Goal: Information Seeking & Learning: Learn about a topic

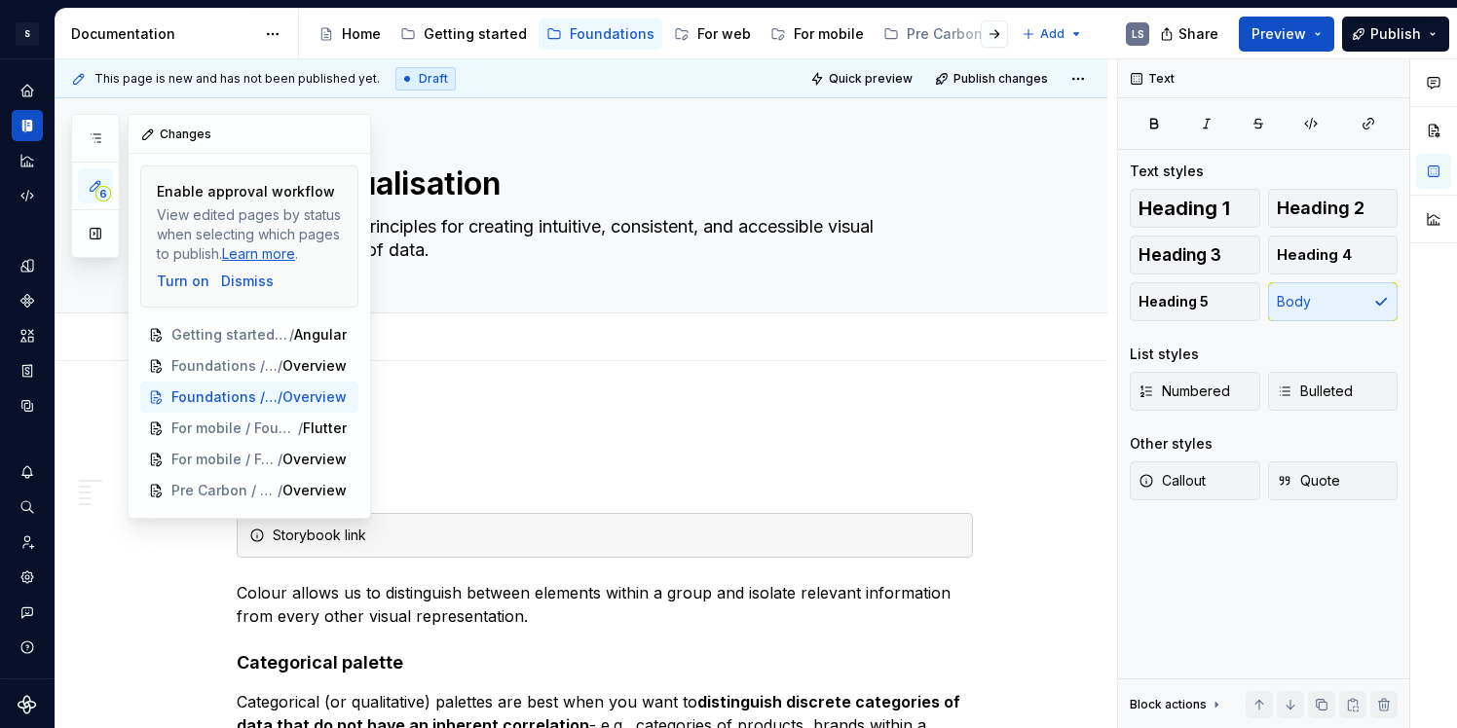
scroll to position [1076, 0]
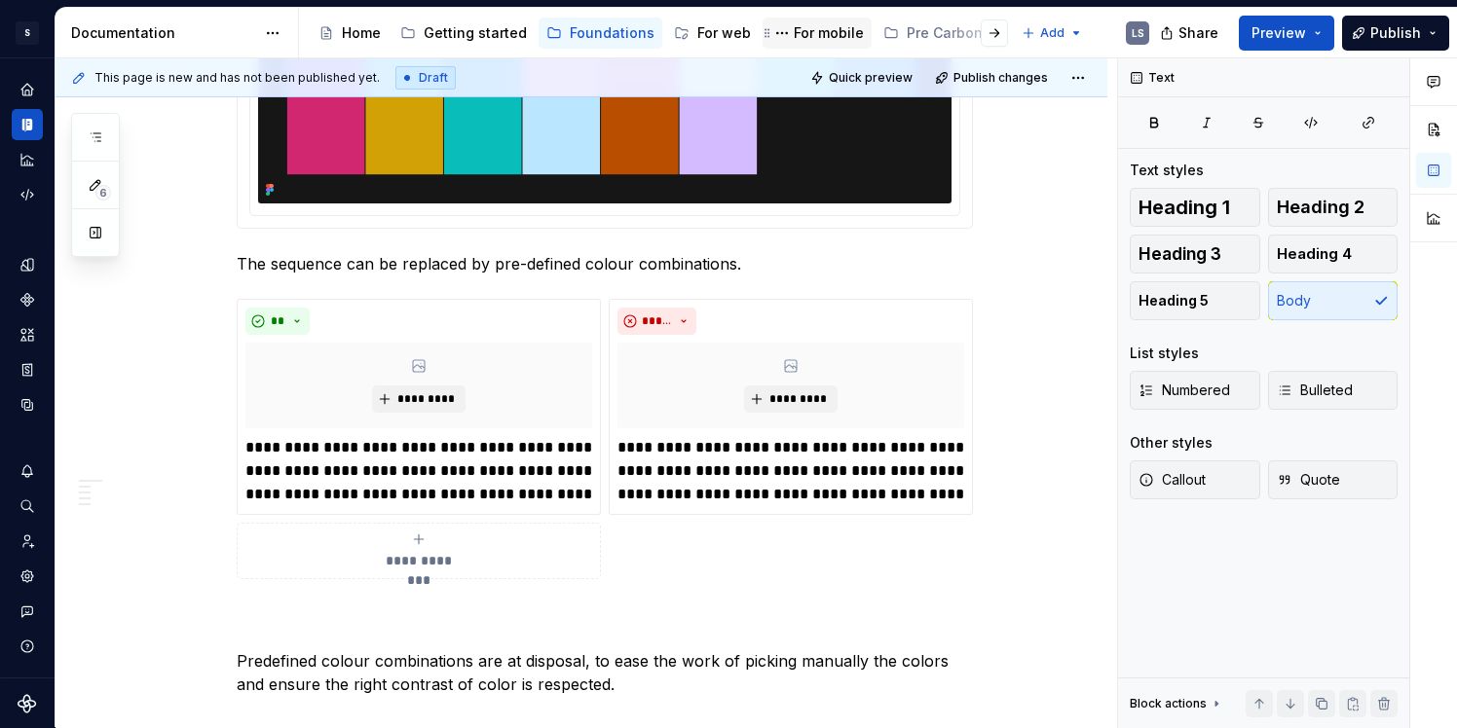
click at [811, 35] on div "For mobile" at bounding box center [829, 32] width 70 height 19
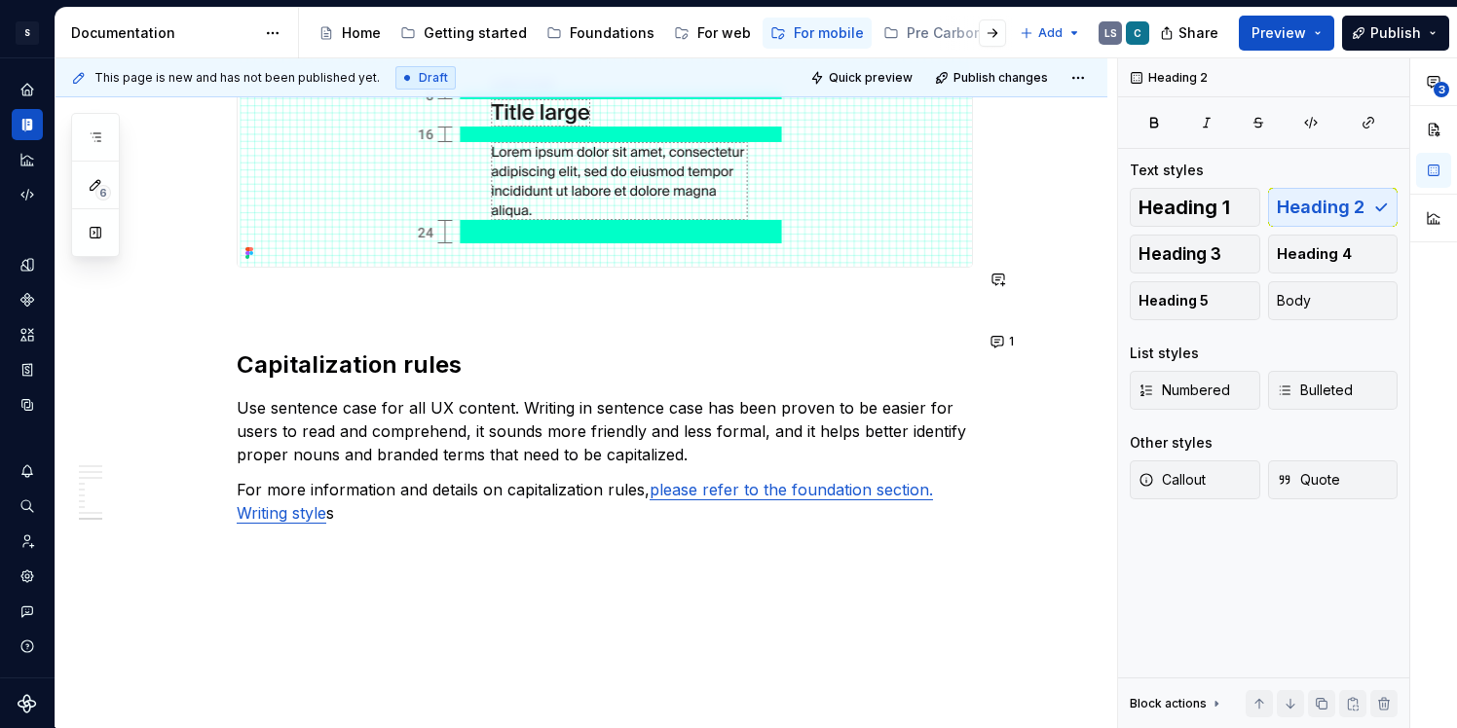
scroll to position [4375, 0]
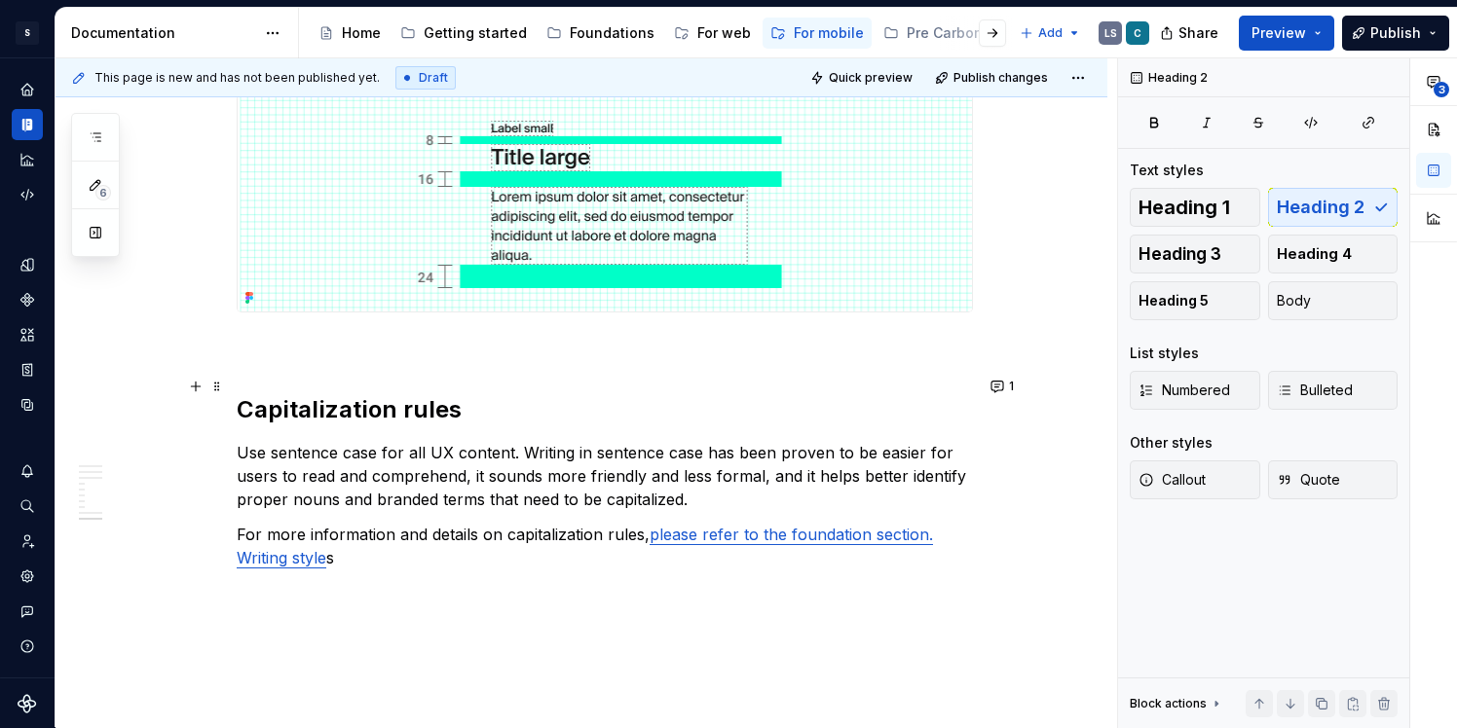
type textarea "*"
click at [298, 394] on h2 "Capitalization rules" at bounding box center [605, 409] width 736 height 31
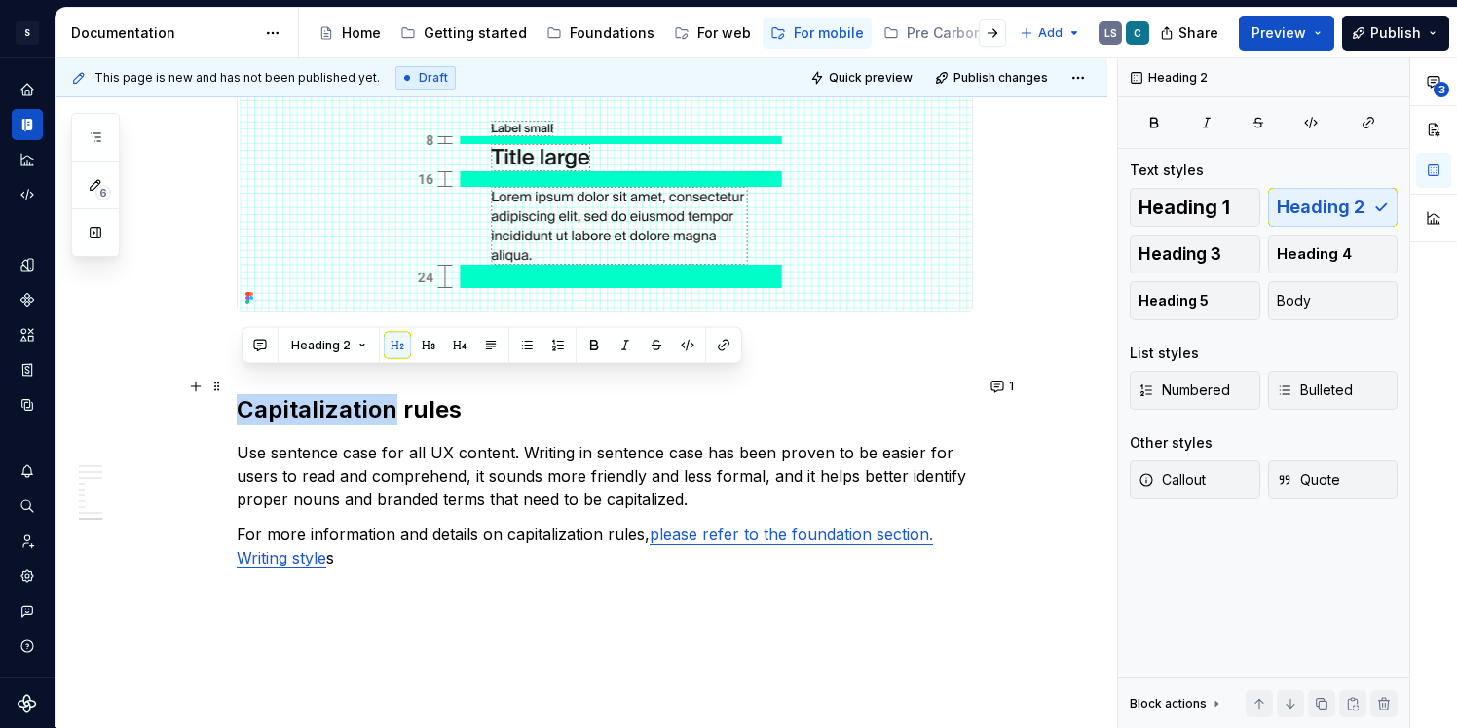
click at [360, 394] on h2 "Capitalization rules" at bounding box center [605, 409] width 736 height 31
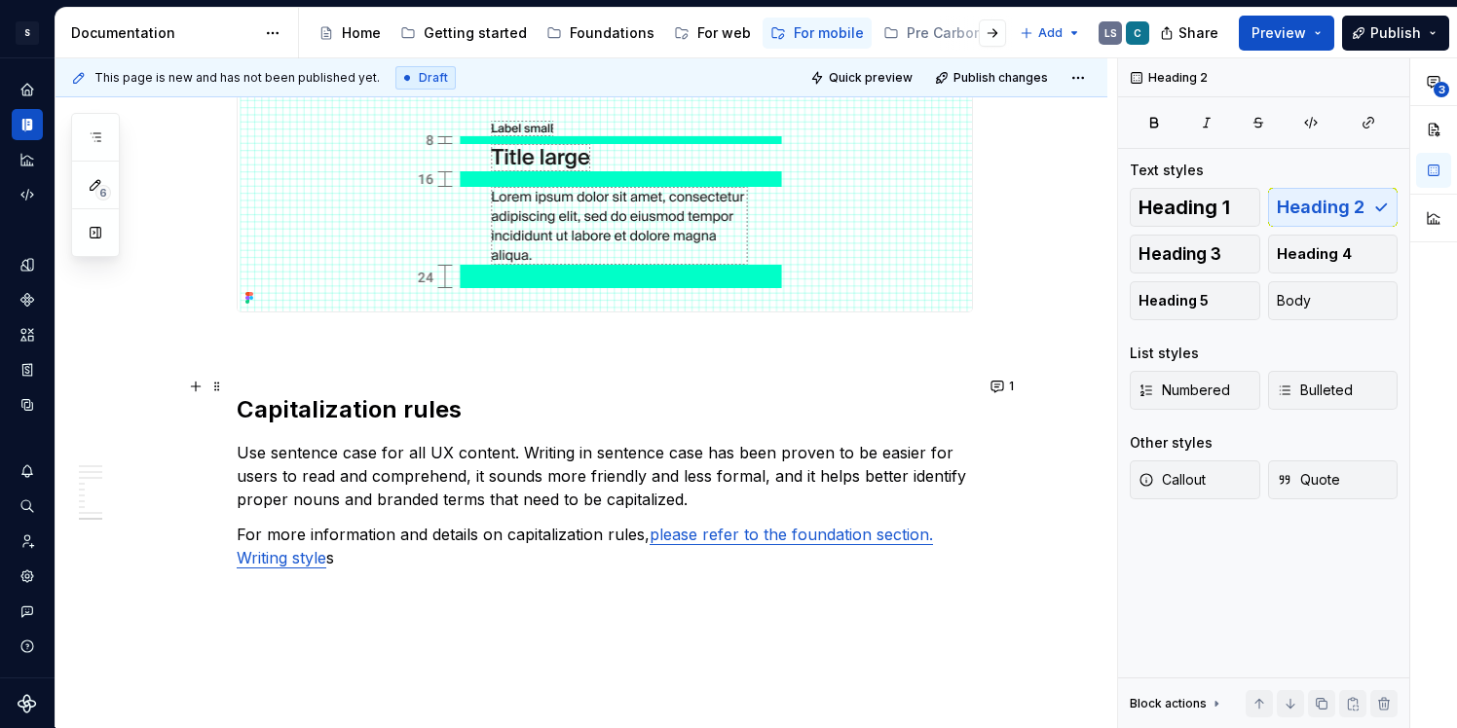
click at [342, 394] on h2 "Capitalization rules" at bounding box center [605, 409] width 736 height 31
click at [97, 138] on icon "button" at bounding box center [96, 138] width 16 height 16
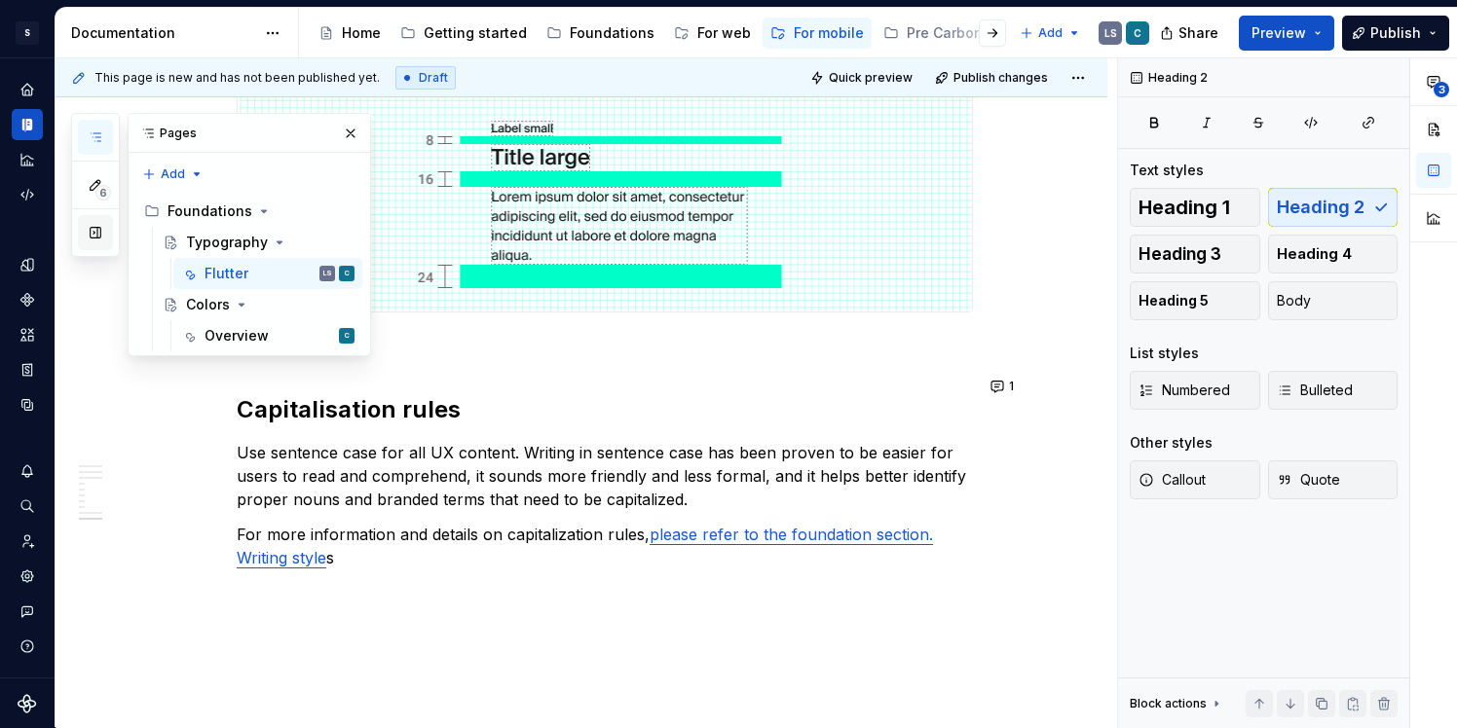
click at [105, 239] on button "button" at bounding box center [95, 232] width 35 height 35
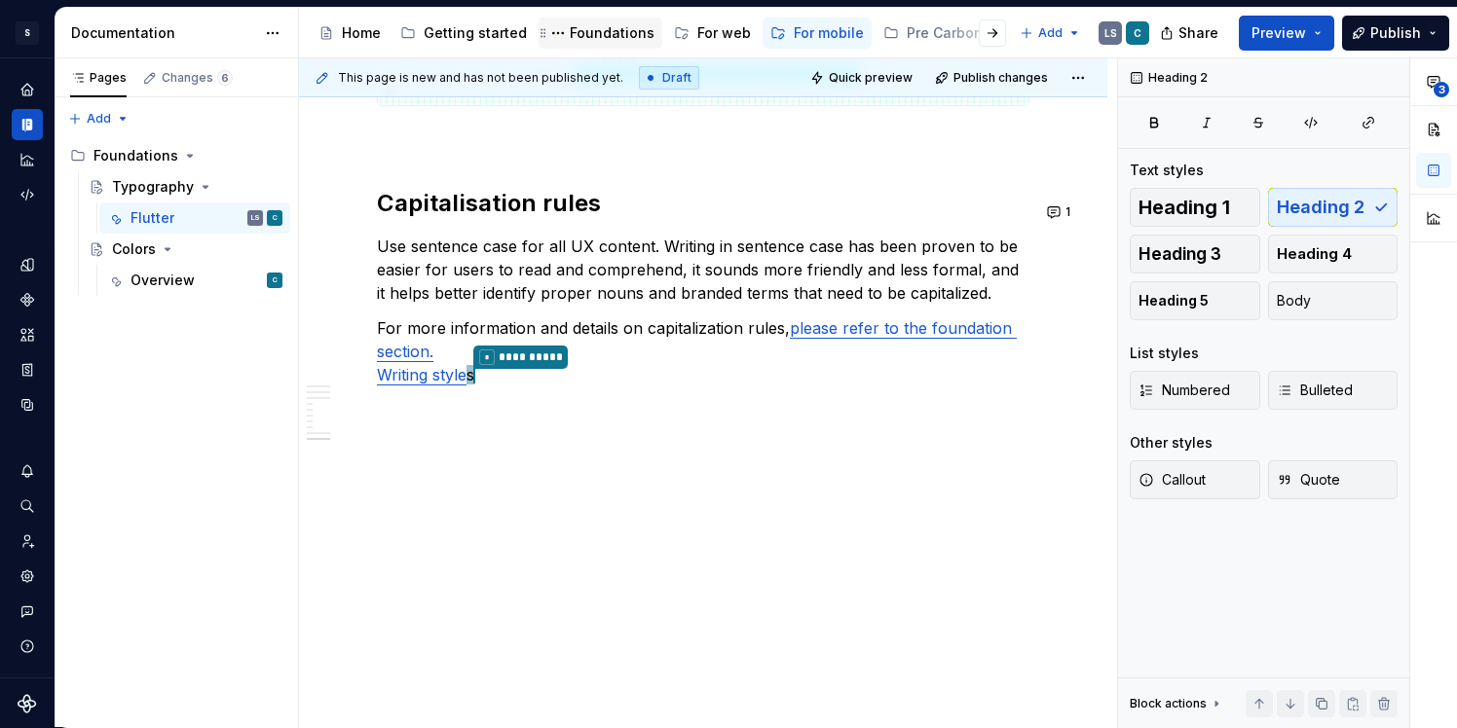
click at [584, 43] on div "Foundations" at bounding box center [600, 32] width 108 height 23
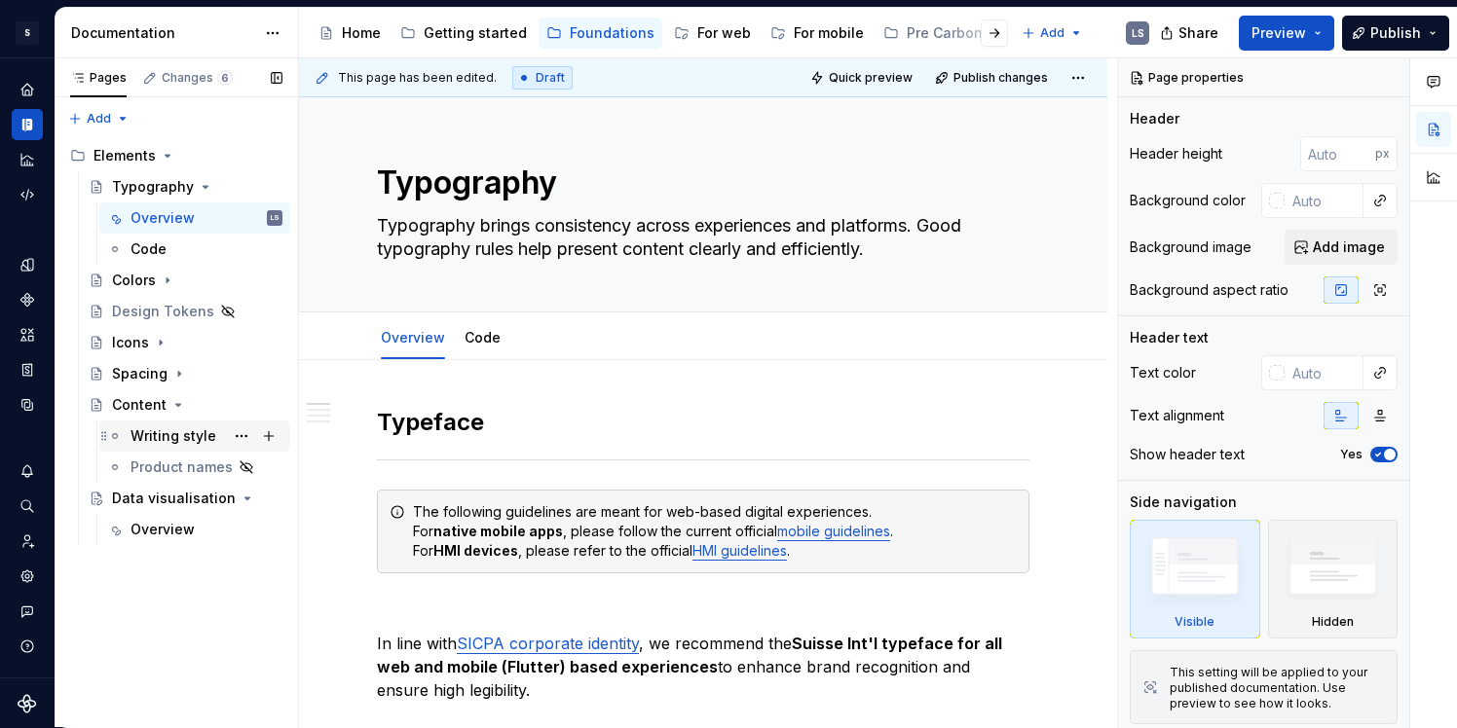
click at [194, 436] on div "Writing style" at bounding box center [173, 435] width 86 height 19
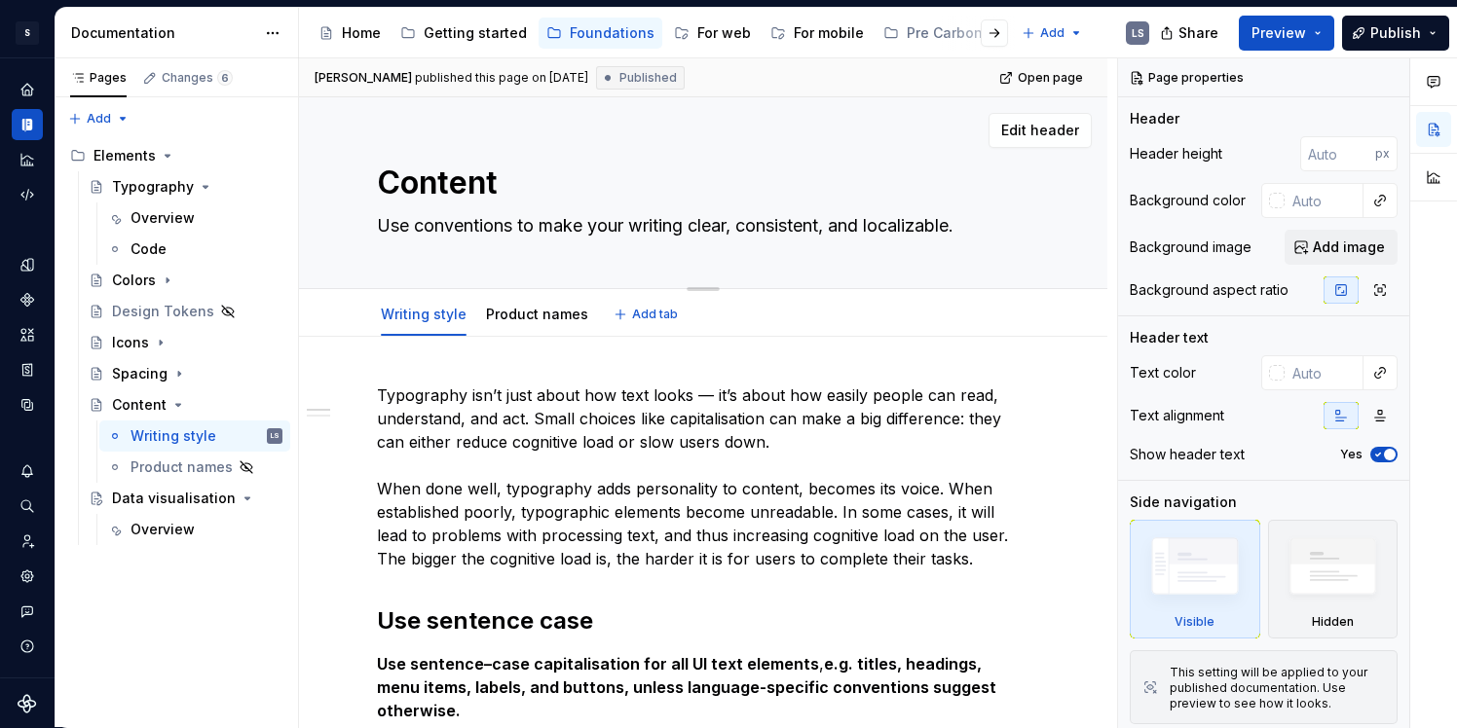
click at [437, 190] on textarea "Content" at bounding box center [699, 183] width 652 height 47
click at [186, 433] on div "Writing style" at bounding box center [173, 435] width 86 height 19
click at [481, 193] on textarea "Content" at bounding box center [699, 183] width 652 height 47
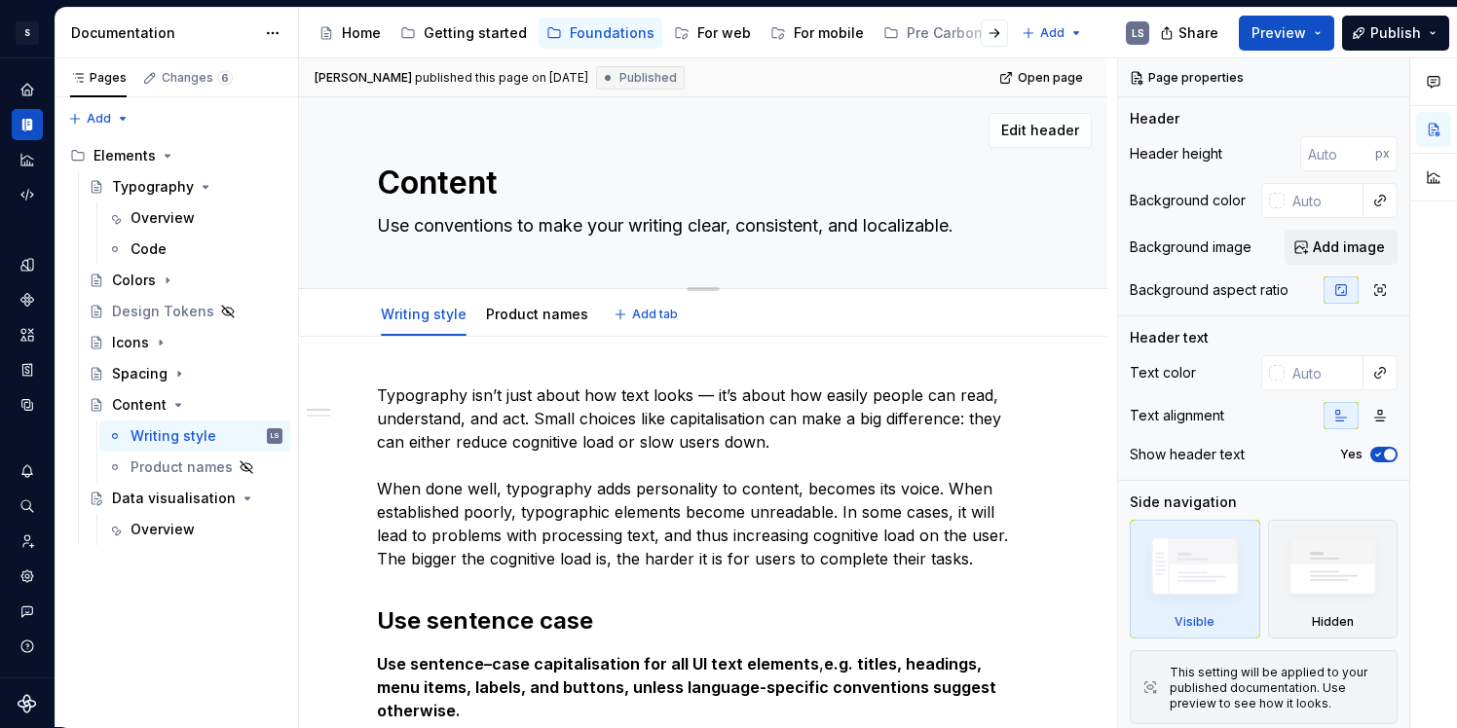
click at [409, 169] on textarea "Content" at bounding box center [699, 183] width 652 height 47
type textarea "*"
type textarea "C"
type textarea "*"
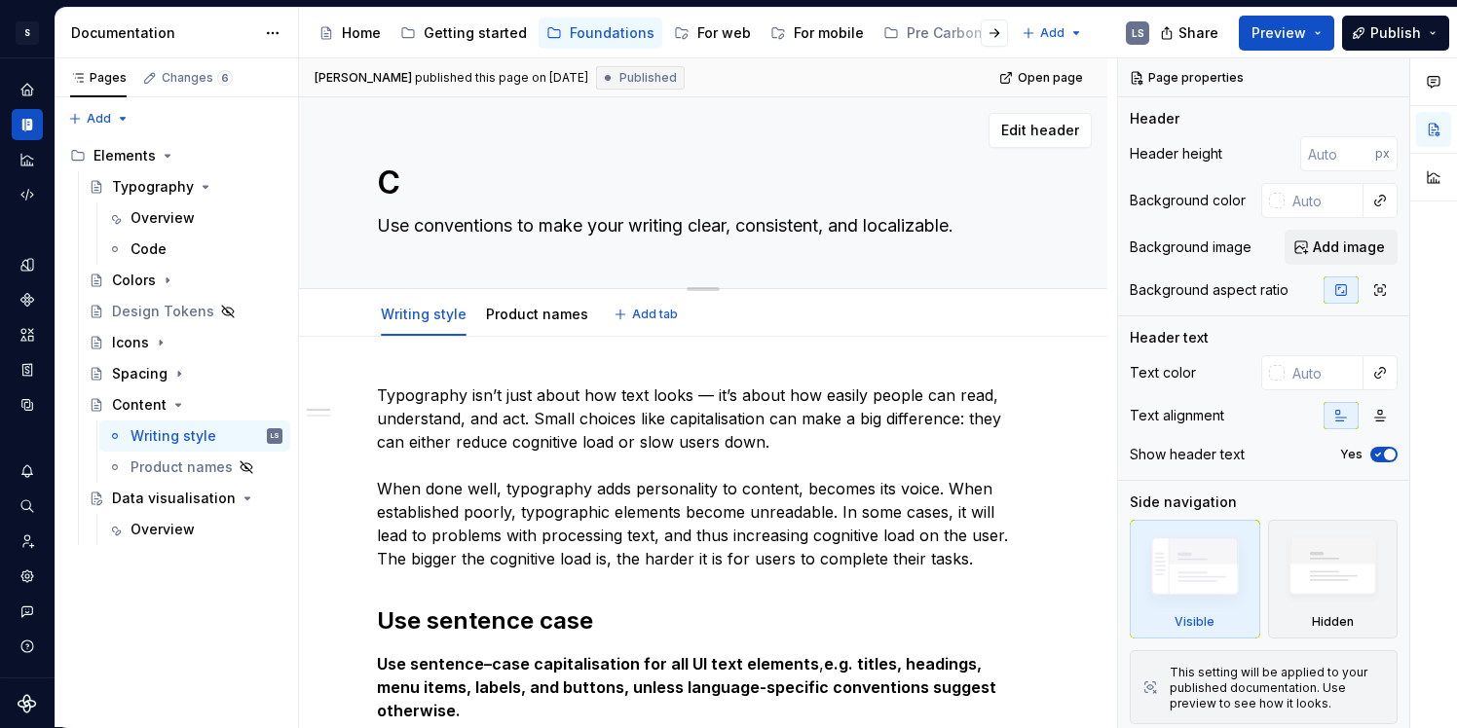
type textarea "Ca"
type textarea "*"
type textarea "Cae"
type textarea "*"
type textarea "Ca"
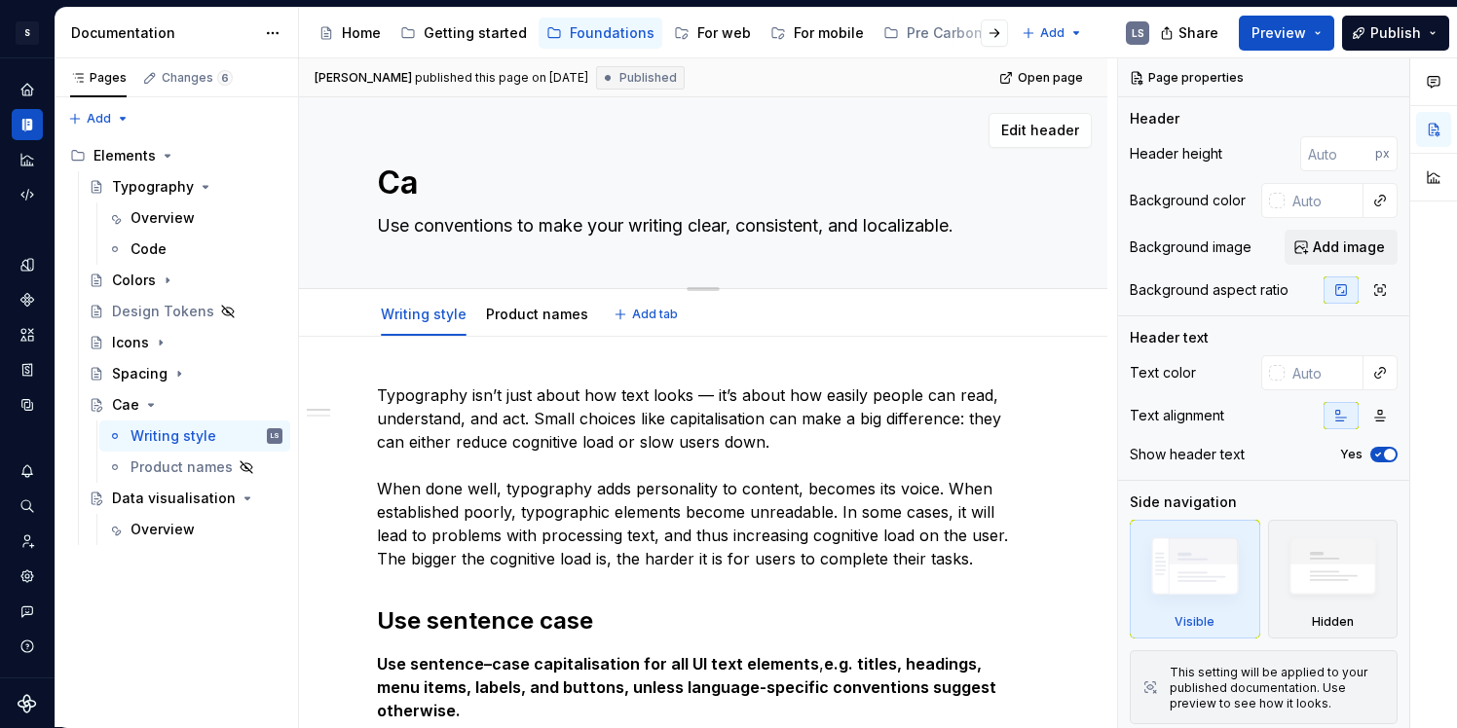
type textarea "*"
type textarea "Cas"
type textarea "*"
type textarea "Case"
type textarea "*"
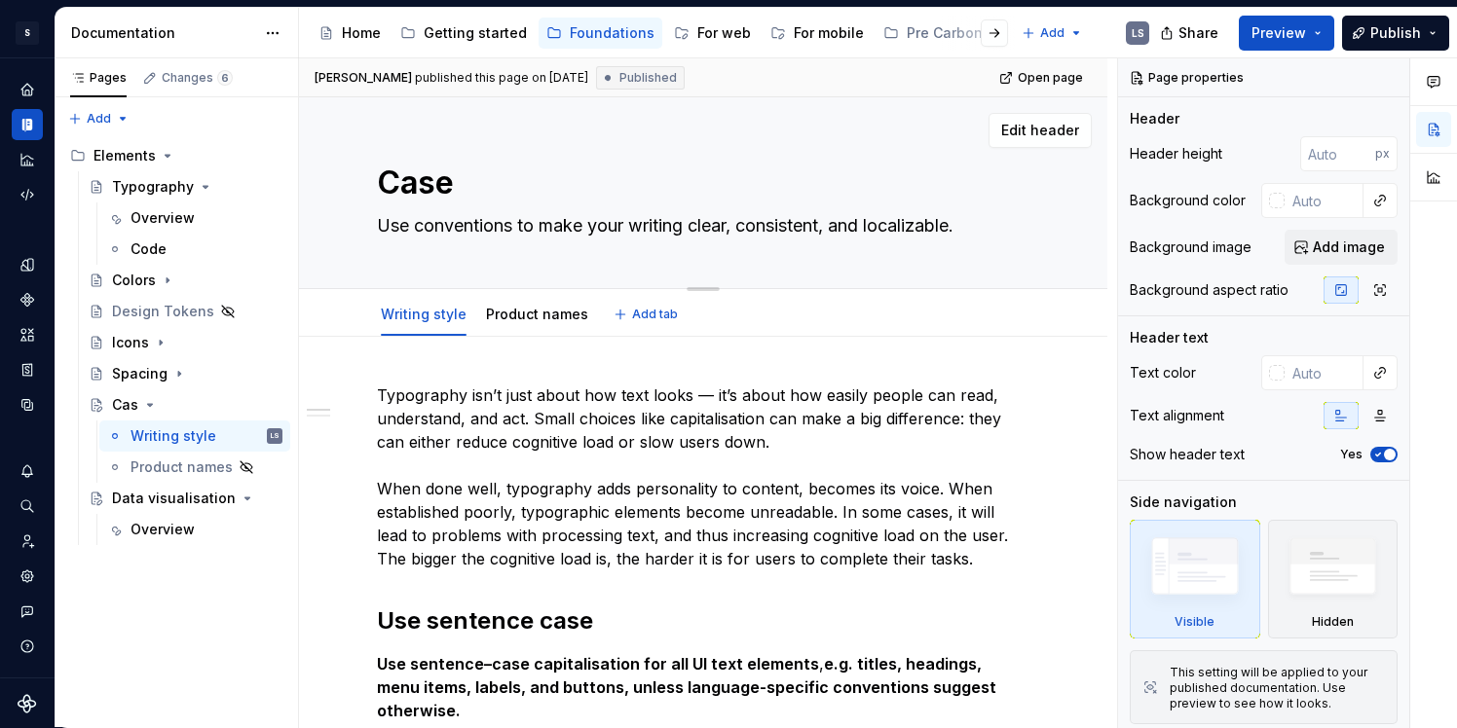
type textarea "Case"
type textarea "*"
type textarea "Case a"
type textarea "*"
type textarea "Case an"
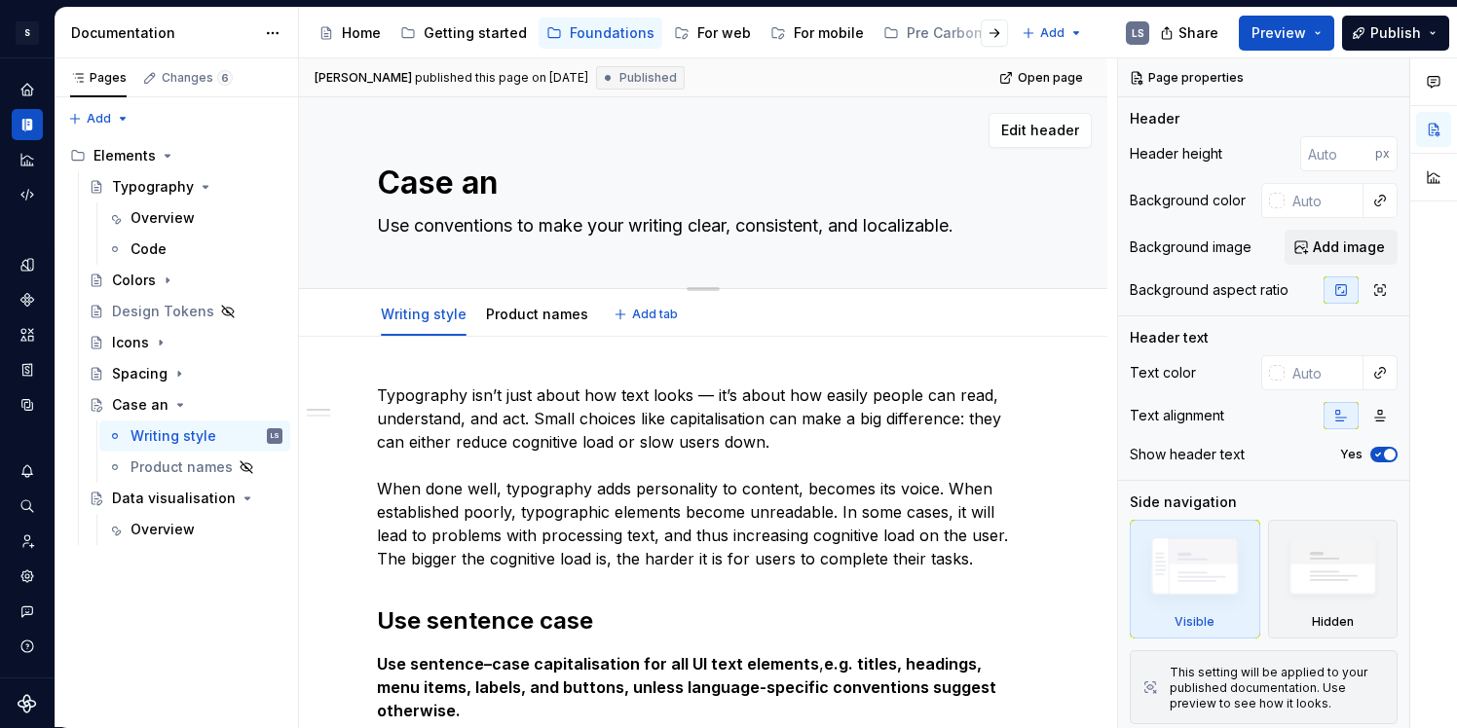
type textarea "*"
type textarea "Case an"
type textarea "*"
type textarea "Case an"
type textarea "*"
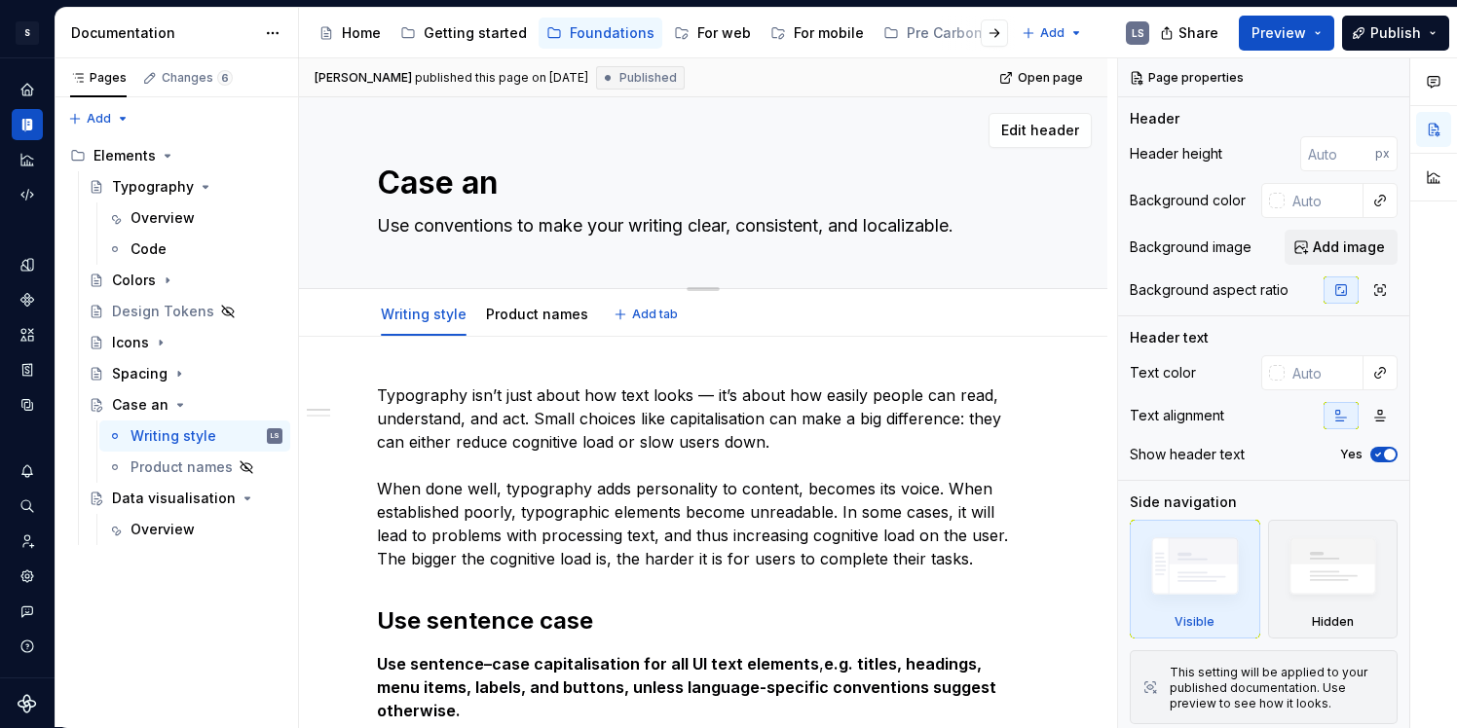
type textarea "Case and"
type textarea "*"
type textarea "Case and"
type textarea "*"
type textarea "Case and c"
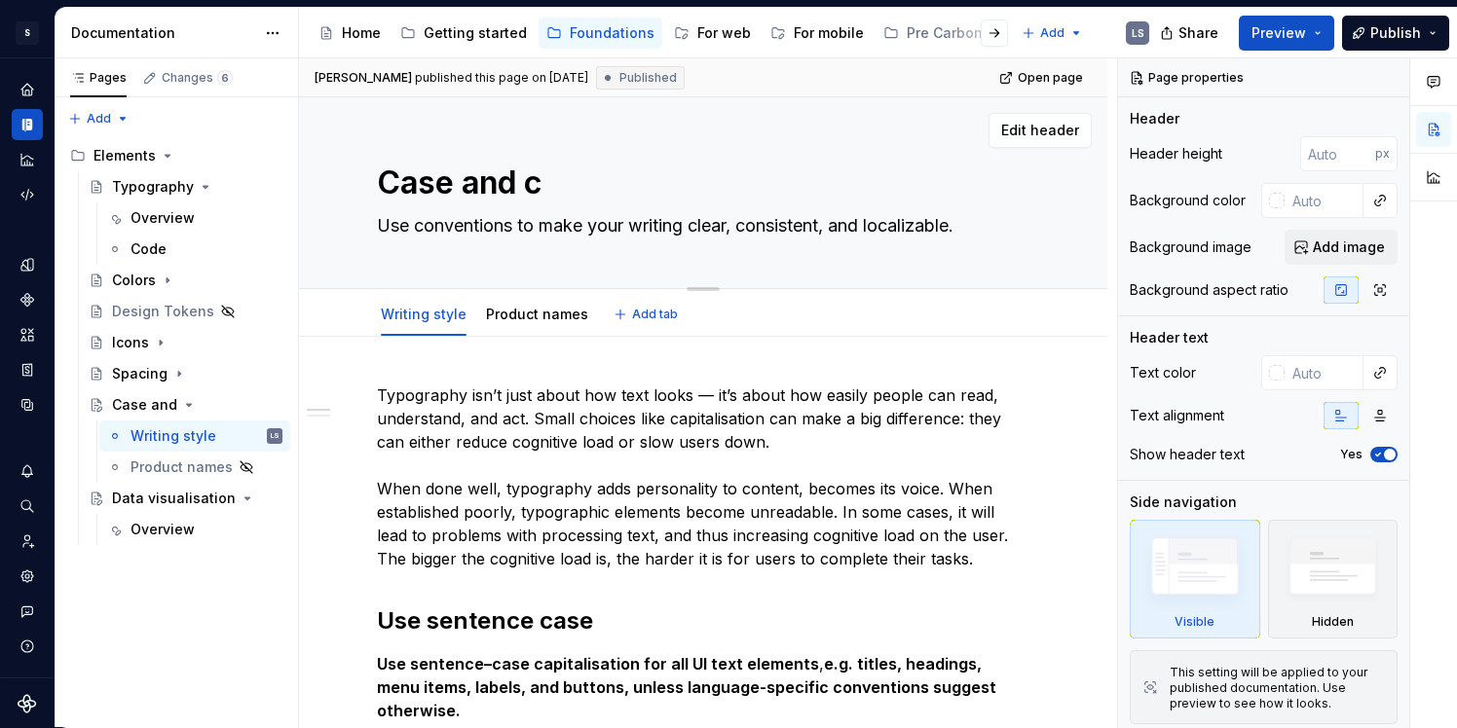
type textarea "*"
type textarea "Case and ca"
type textarea "*"
type textarea "Case and cap"
type textarea "*"
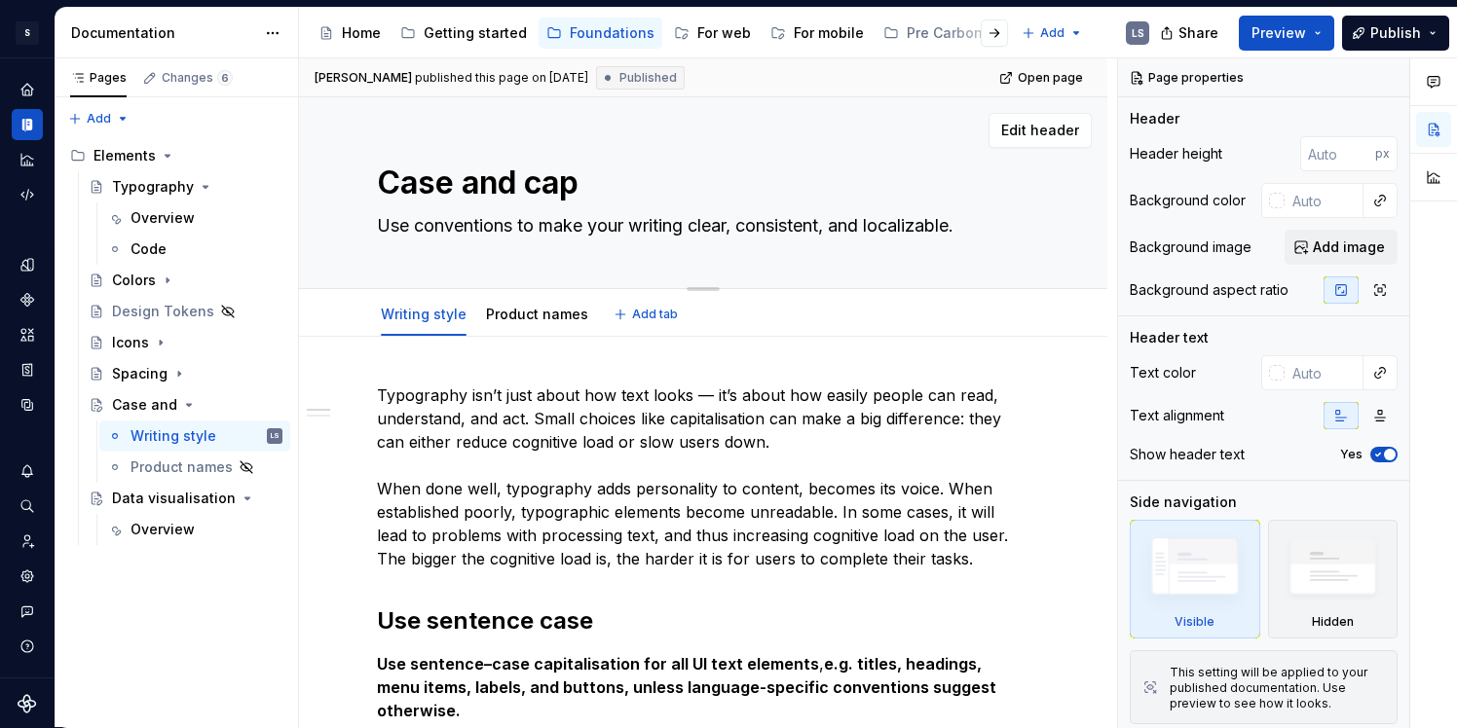
type textarea "Case and capi"
type textarea "*"
type textarea "Case and capit"
type textarea "*"
type textarea "Case and capite"
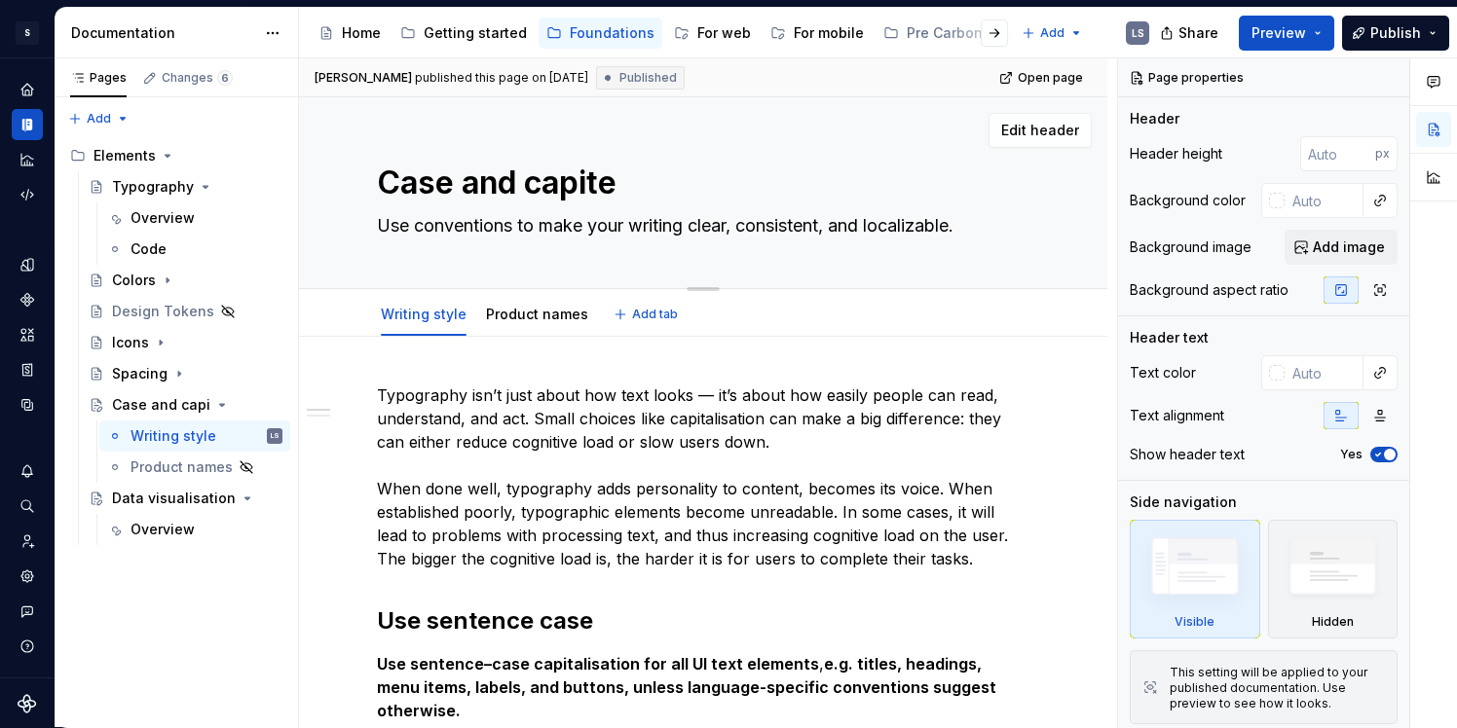
type textarea "*"
type textarea "Case and capitel"
type textarea "*"
type textarea "Case and capiteli"
type textarea "*"
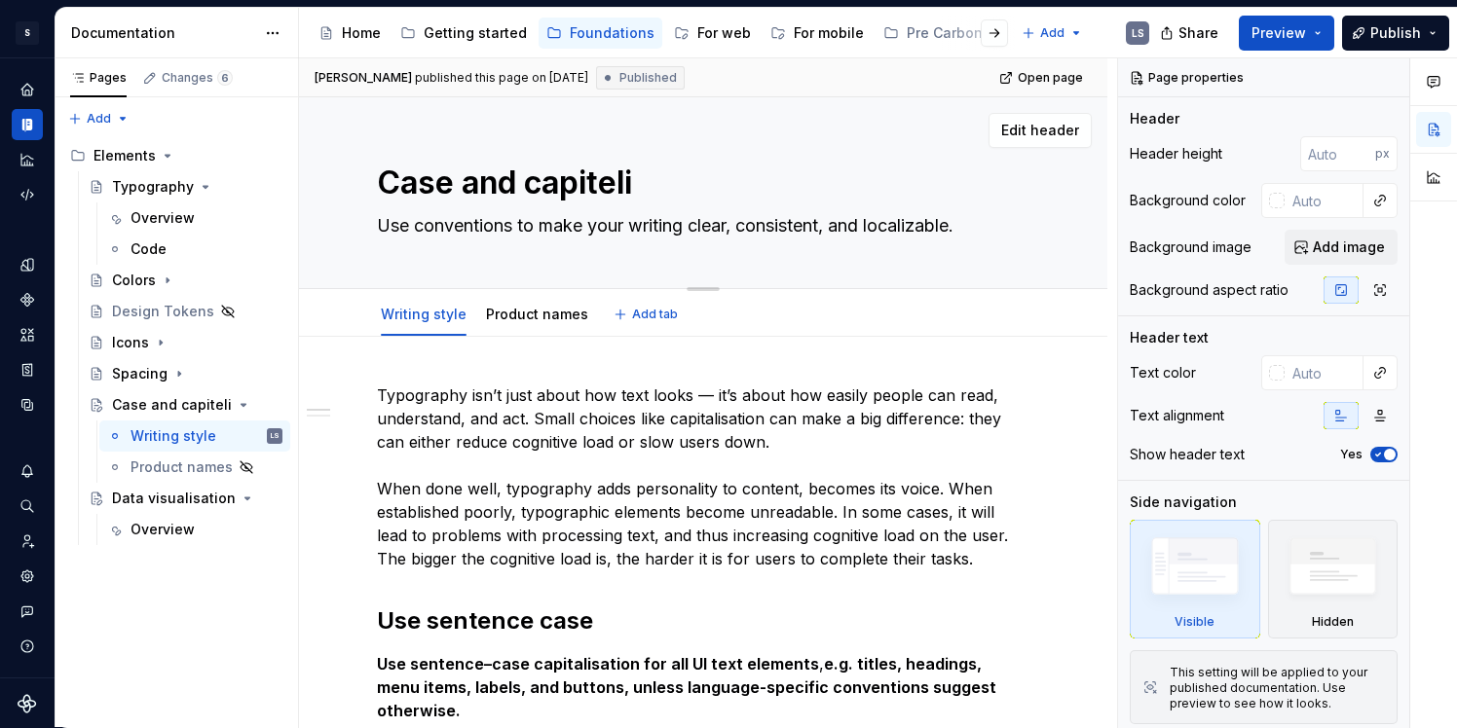
type textarea "Case and capitel"
type textarea "*"
type textarea "Case and capite"
type textarea "*"
type textarea "Case and capitea"
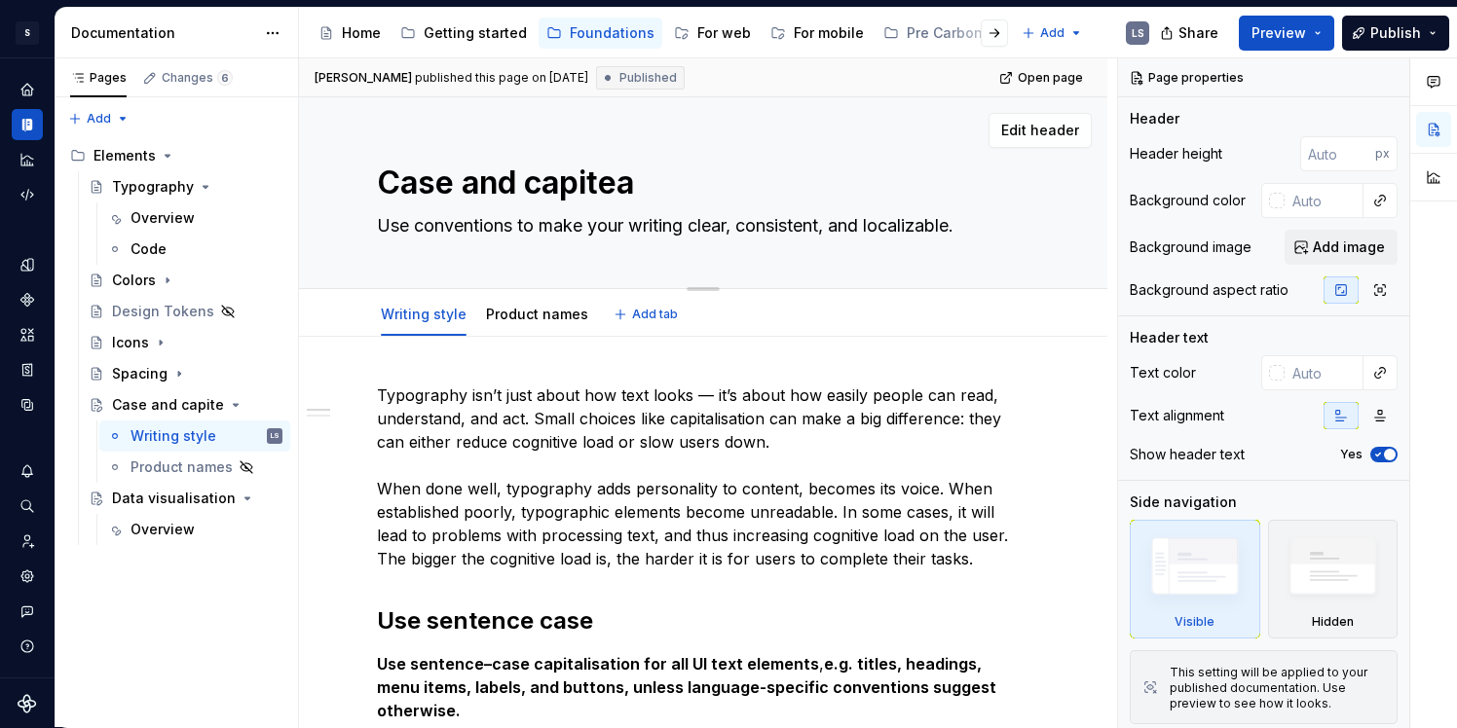
type textarea "*"
type textarea "Case and capite"
type textarea "*"
type textarea "Case and capit"
type textarea "*"
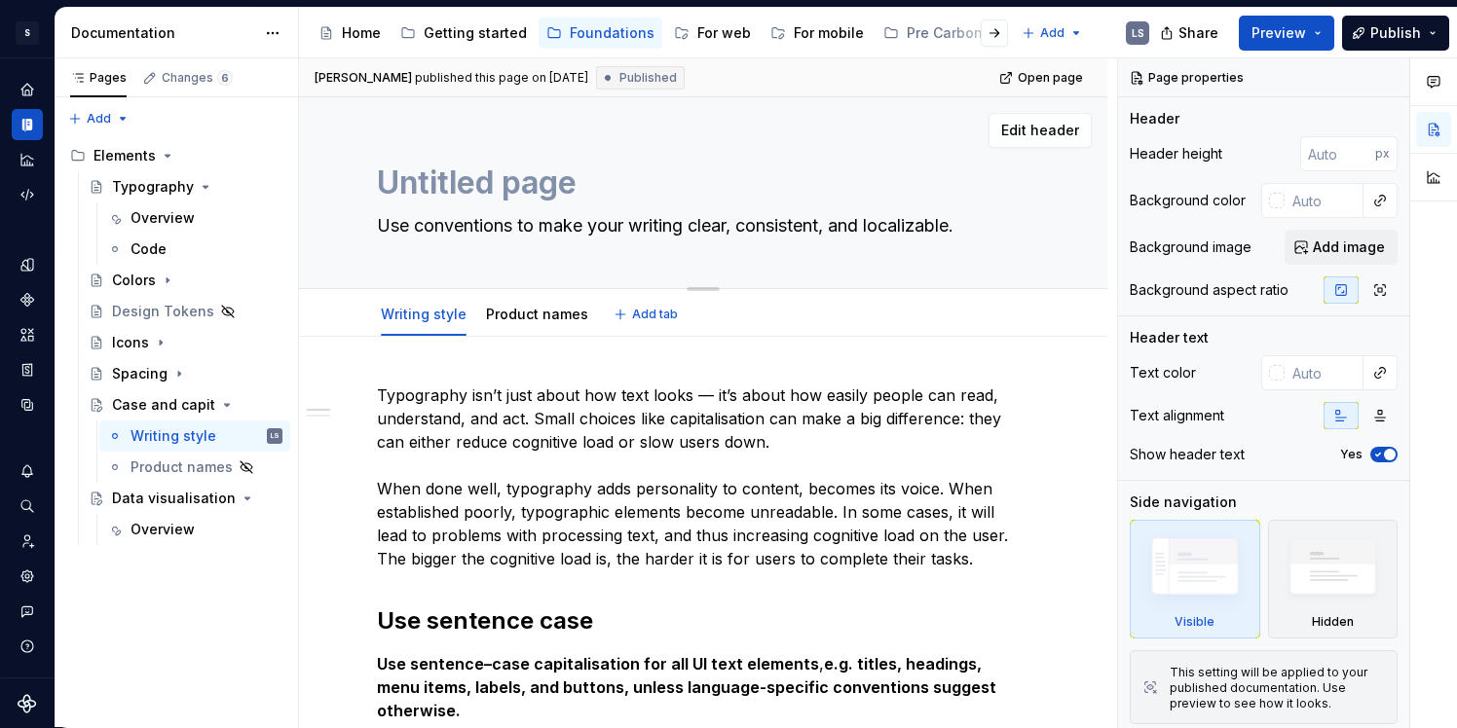
type textarea "*"
type textarea "Untitled group"
type textarea "*"
type textarea "Untitled groupU"
type textarea "*"
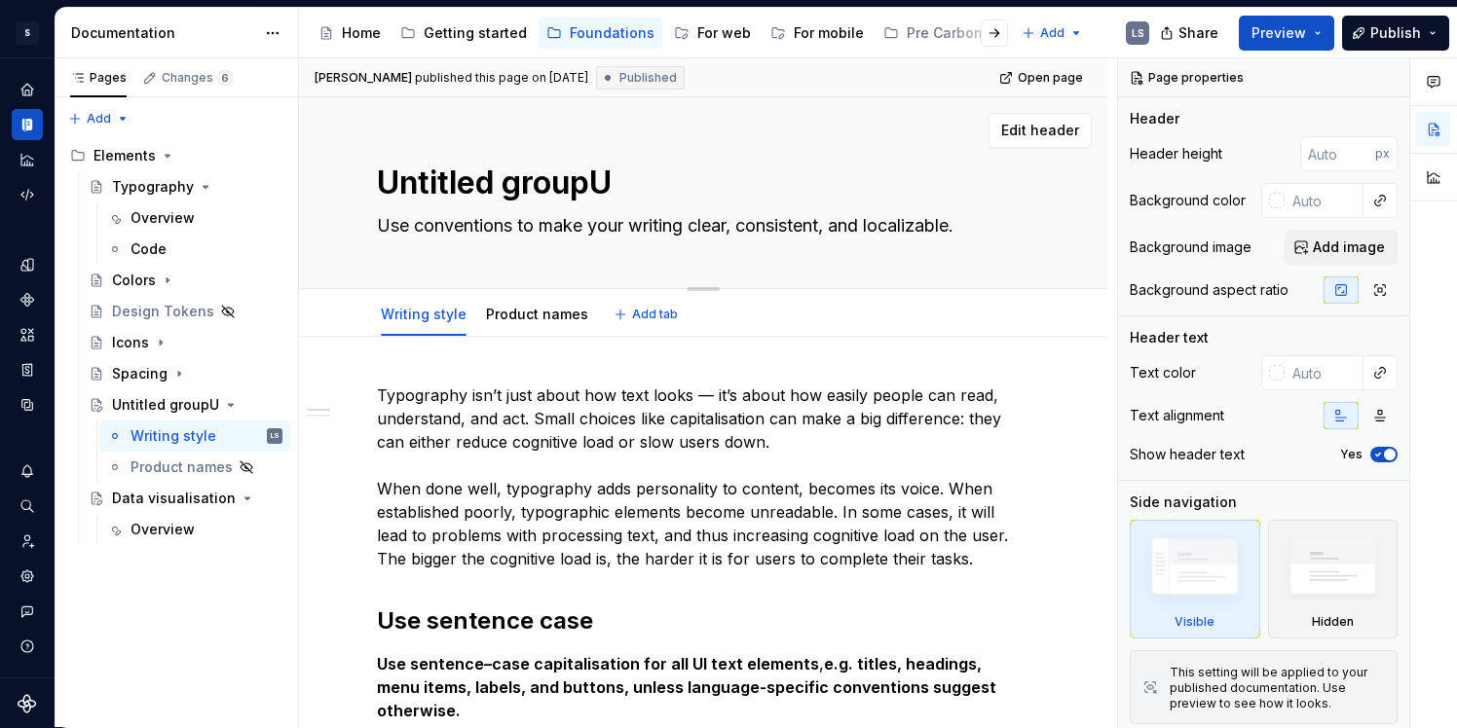
type textarea "Untitled group"
drag, startPoint x: 390, startPoint y: 180, endPoint x: 556, endPoint y: 195, distance: 166.2
click at [556, 195] on textarea "Untitled group" at bounding box center [699, 183] width 652 height 47
type textarea "*"
type textarea "Uup"
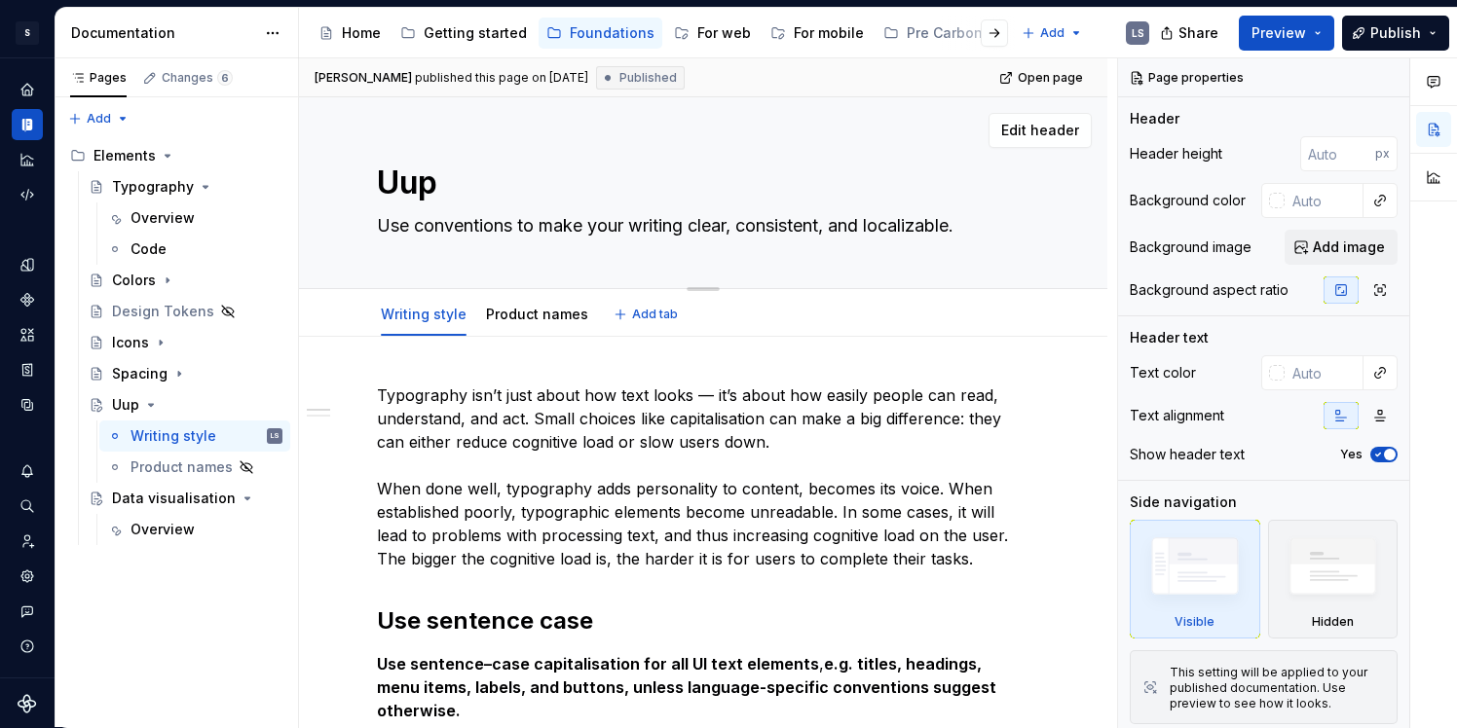
click at [419, 189] on textarea "Uup" at bounding box center [699, 183] width 652 height 47
type textarea "*"
type textarea "C"
type textarea "*"
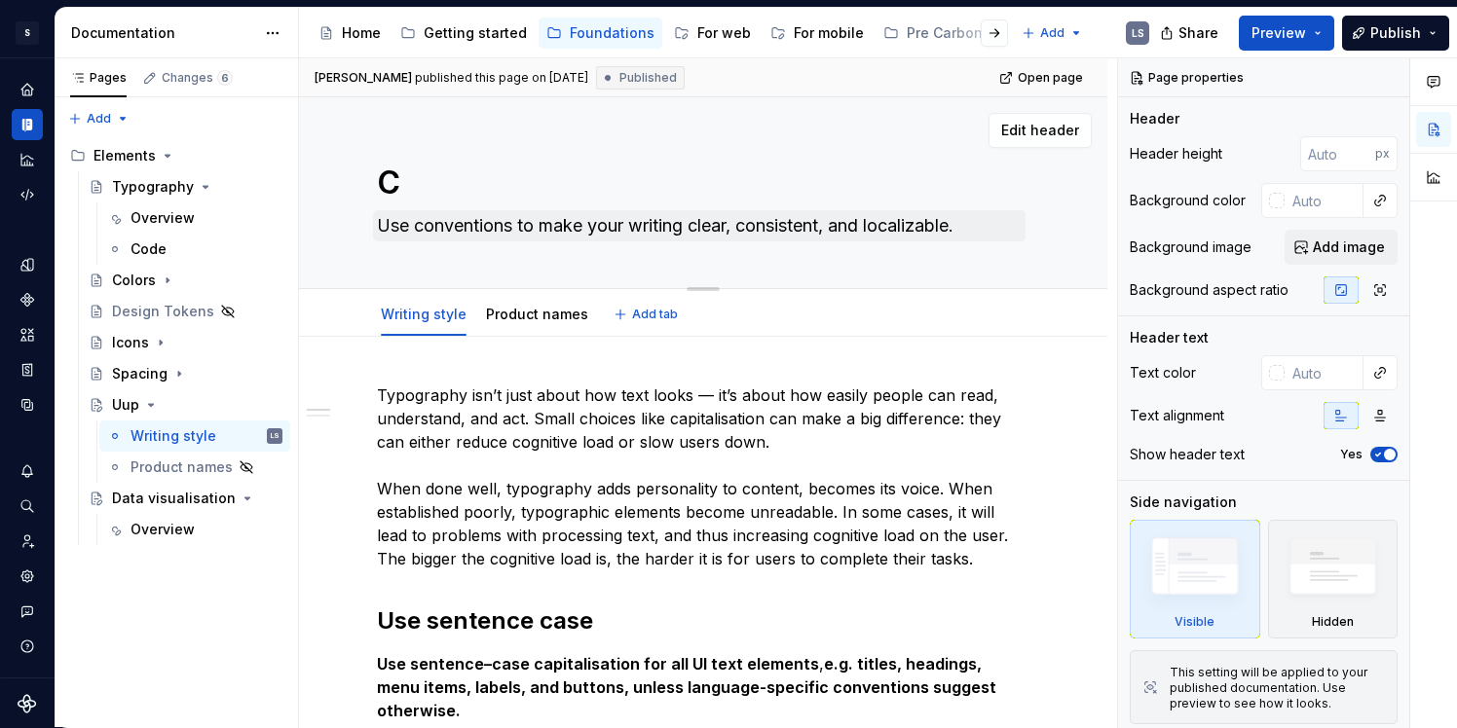
type textarea "Ca"
type textarea "*"
type textarea "Cap"
type textarea "*"
type textarea "Capi"
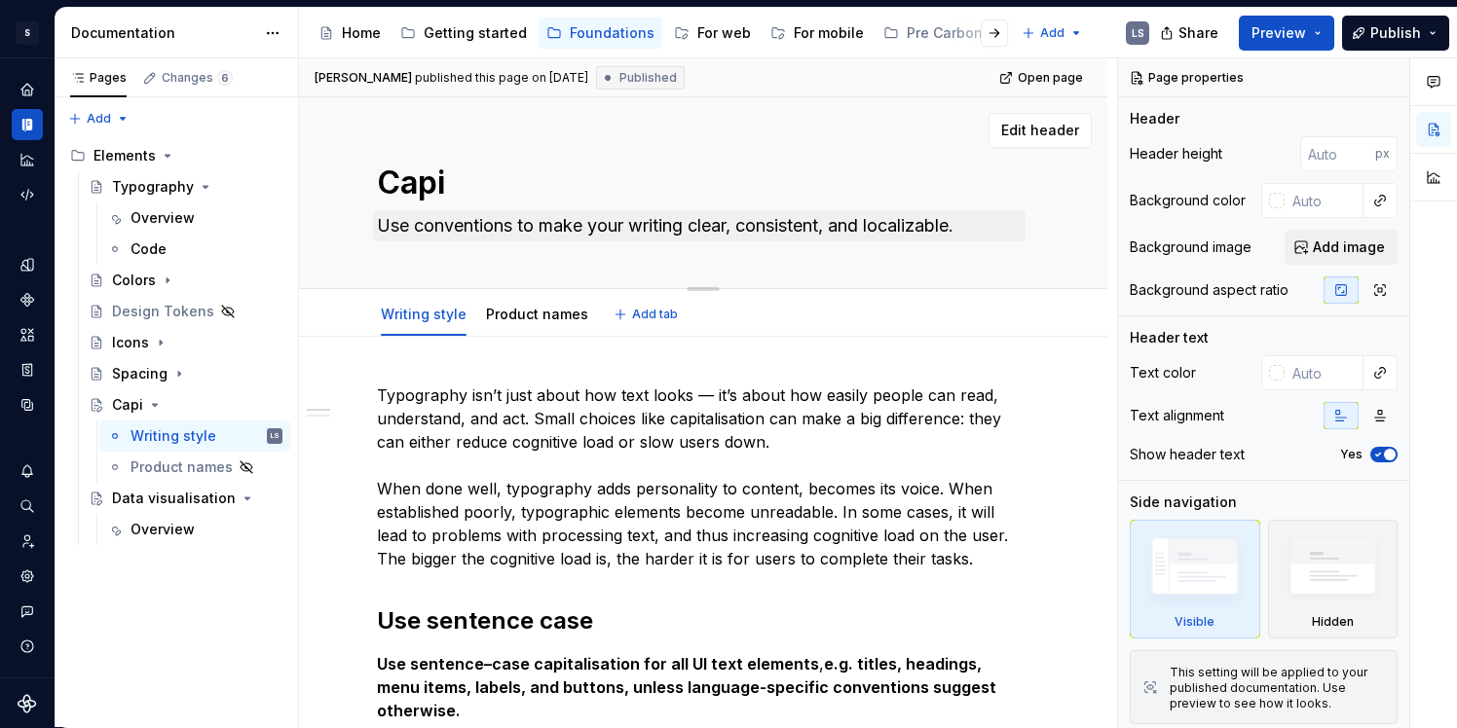
type textarea "*"
type textarea "Capita"
type textarea "*"
type textarea "Capital"
type textarea "*"
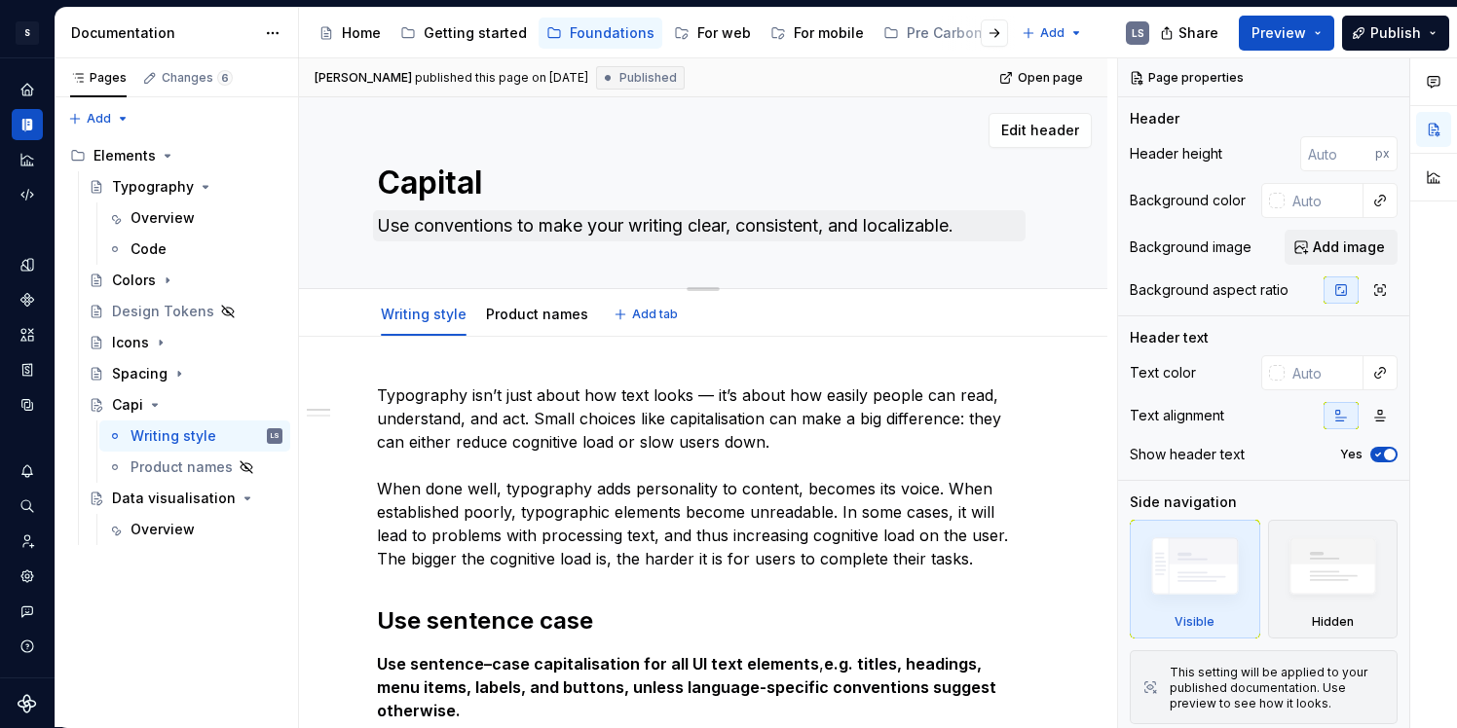
type textarea "Capitalz"
type textarea "*"
type textarea "Capital"
type textarea "*"
type textarea "Capitali"
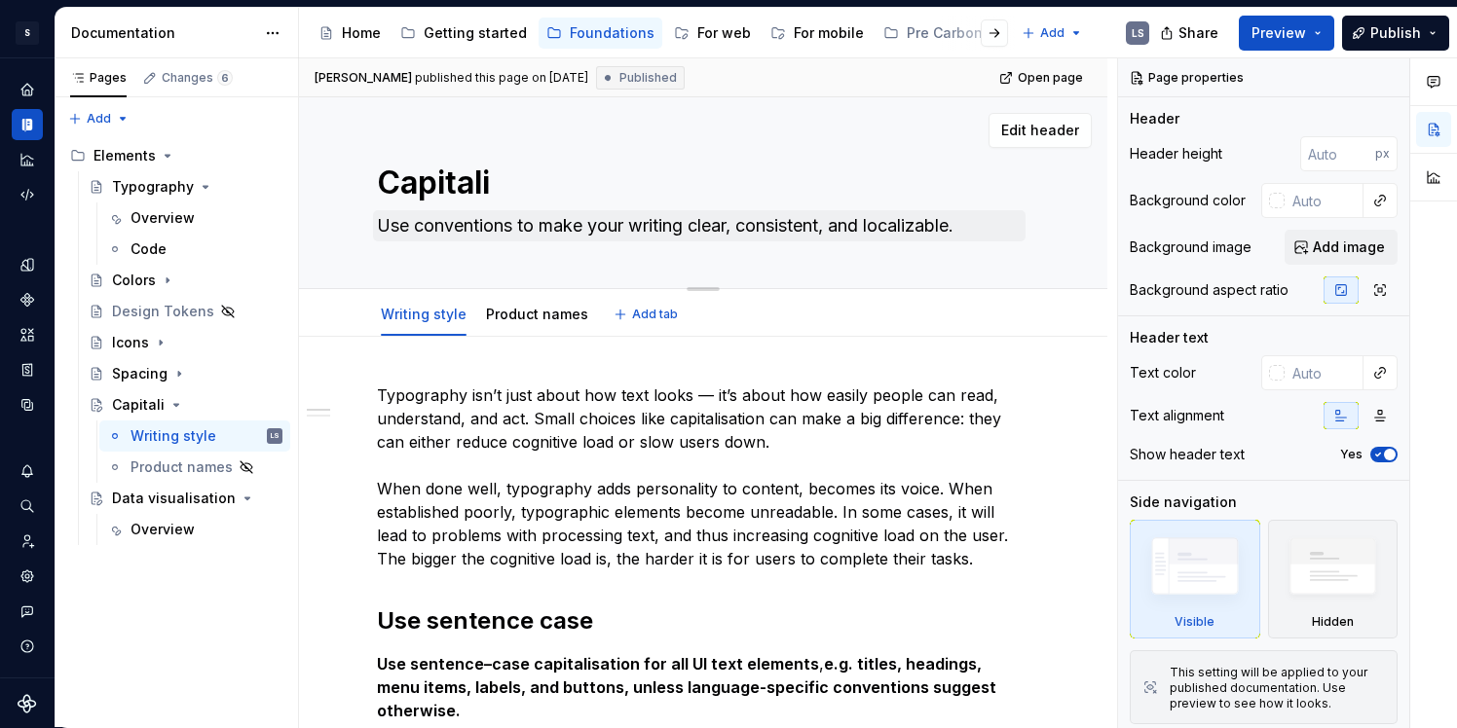
type textarea "*"
type textarea "Capitalis"
type textarea "*"
type textarea "Capitalisa"
type textarea "*"
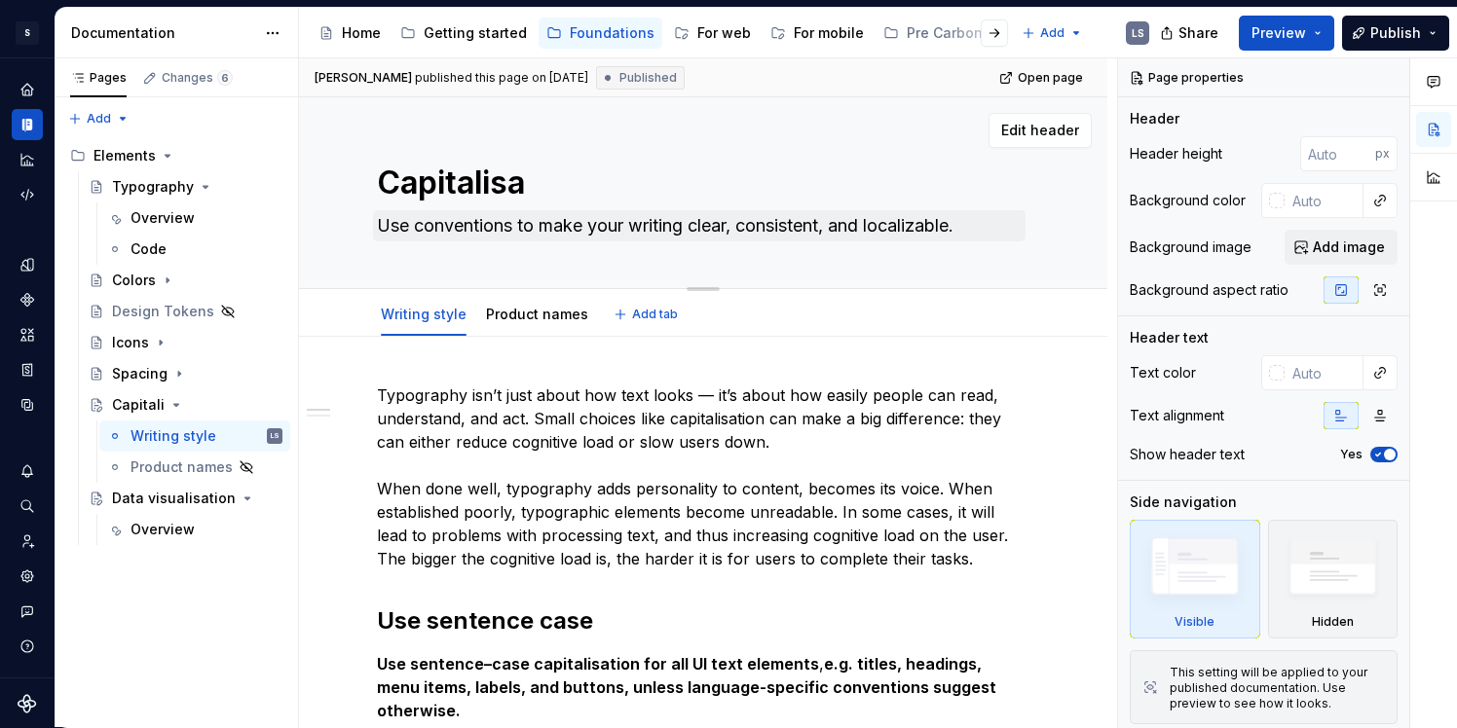
type textarea "Capitalisat"
type textarea "*"
type textarea "Capitalisato"
type textarea "*"
type textarea "Capitalisat"
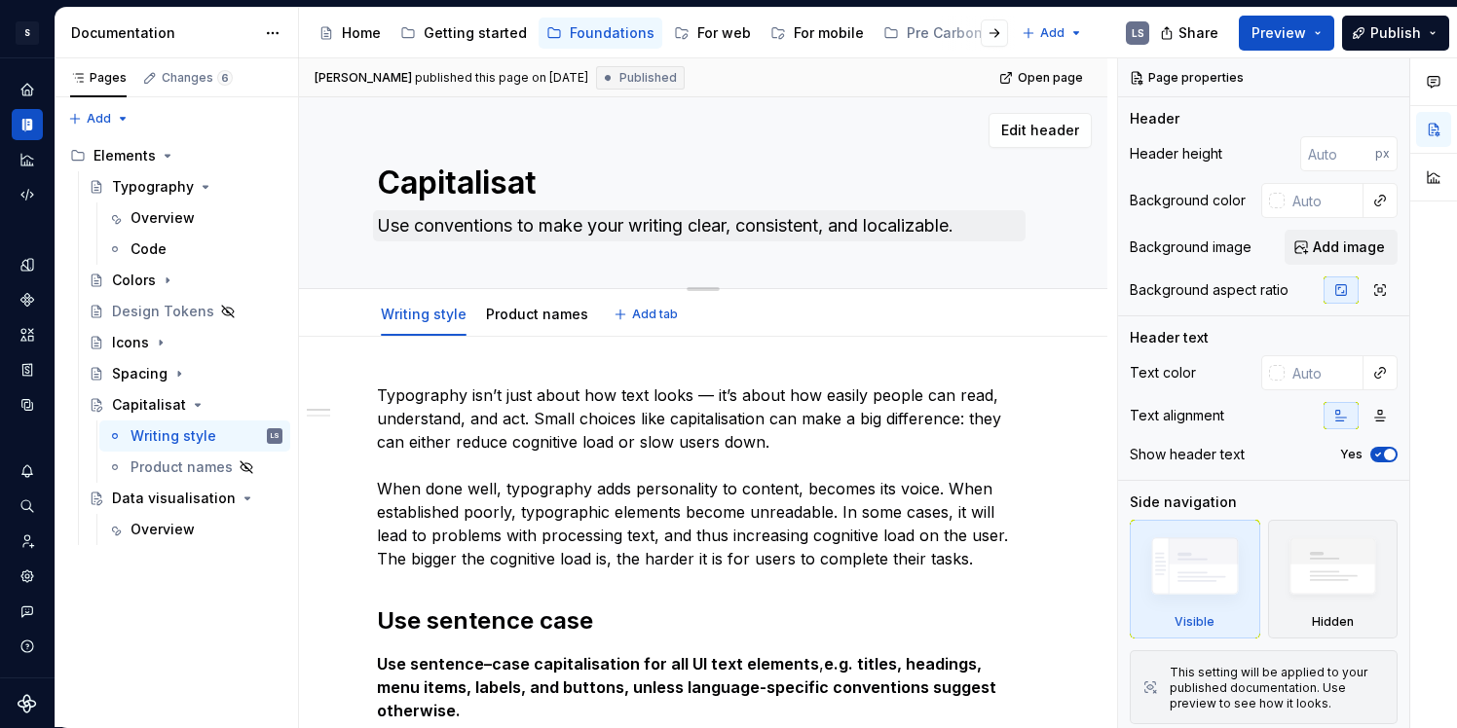
type textarea "*"
type textarea "Capitalisati"
type textarea "*"
type textarea "Capitalisatio"
type textarea "*"
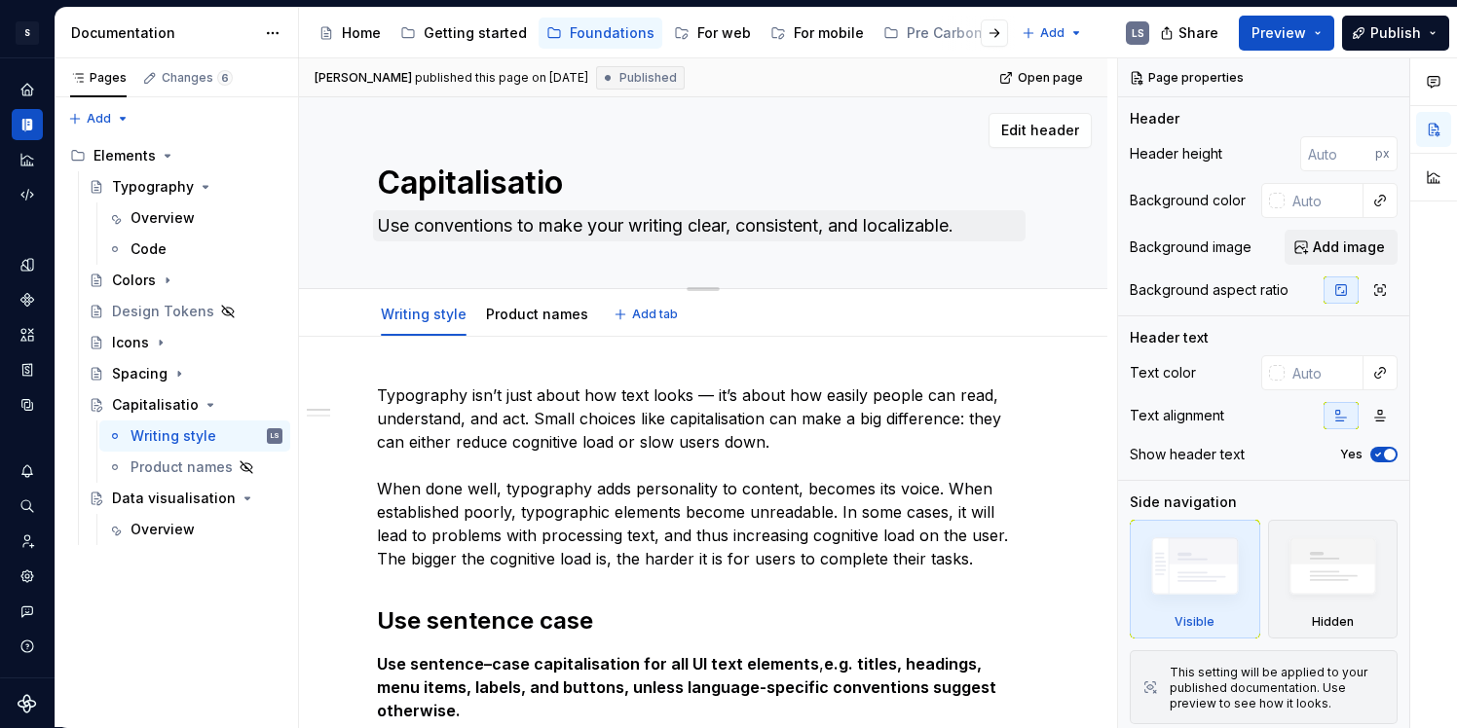
type textarea "Capitalisation"
type textarea "*"
type textarea "Capitalisation"
click at [165, 432] on div "Writing style" at bounding box center [173, 435] width 86 height 19
click at [204, 433] on div "Writing style" at bounding box center [173, 435] width 86 height 19
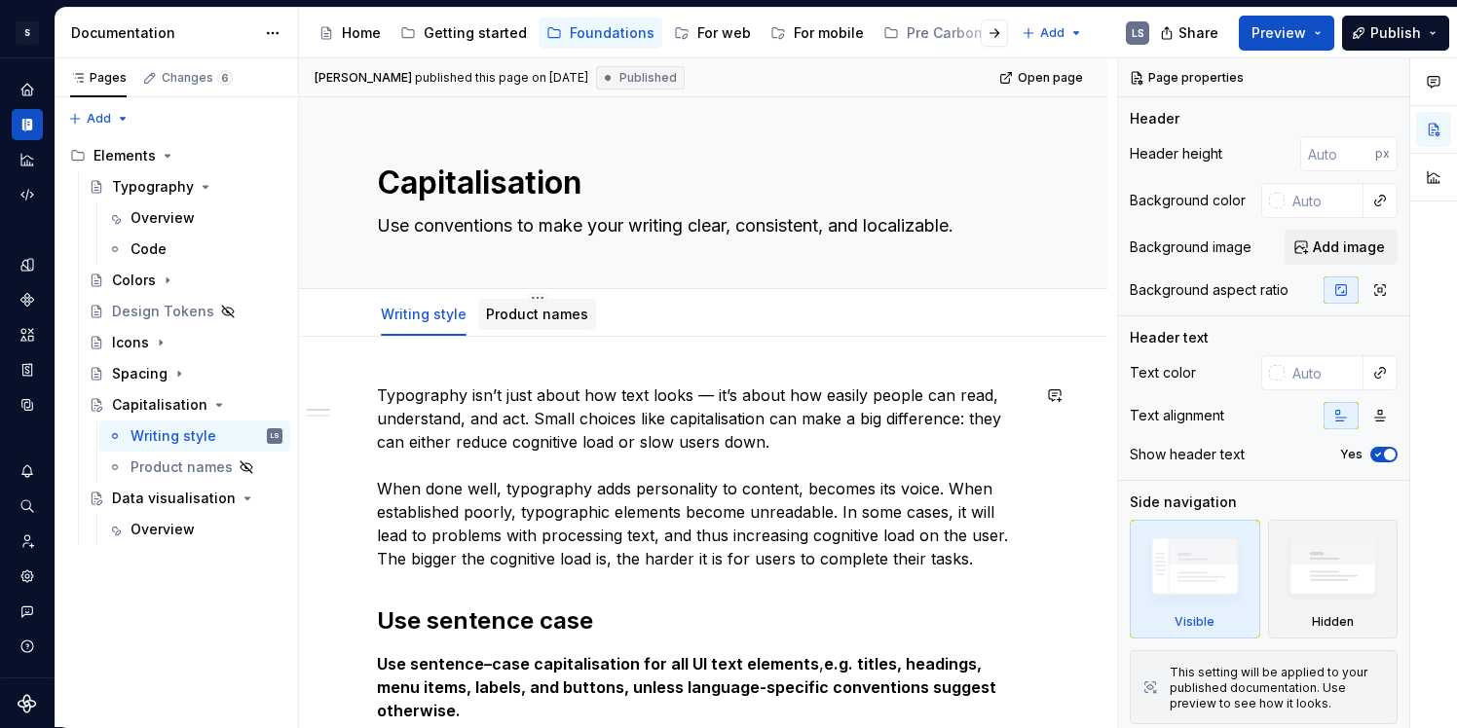
click at [518, 324] on div "Product names" at bounding box center [537, 314] width 102 height 23
click at [526, 315] on link "Product names" at bounding box center [537, 314] width 102 height 17
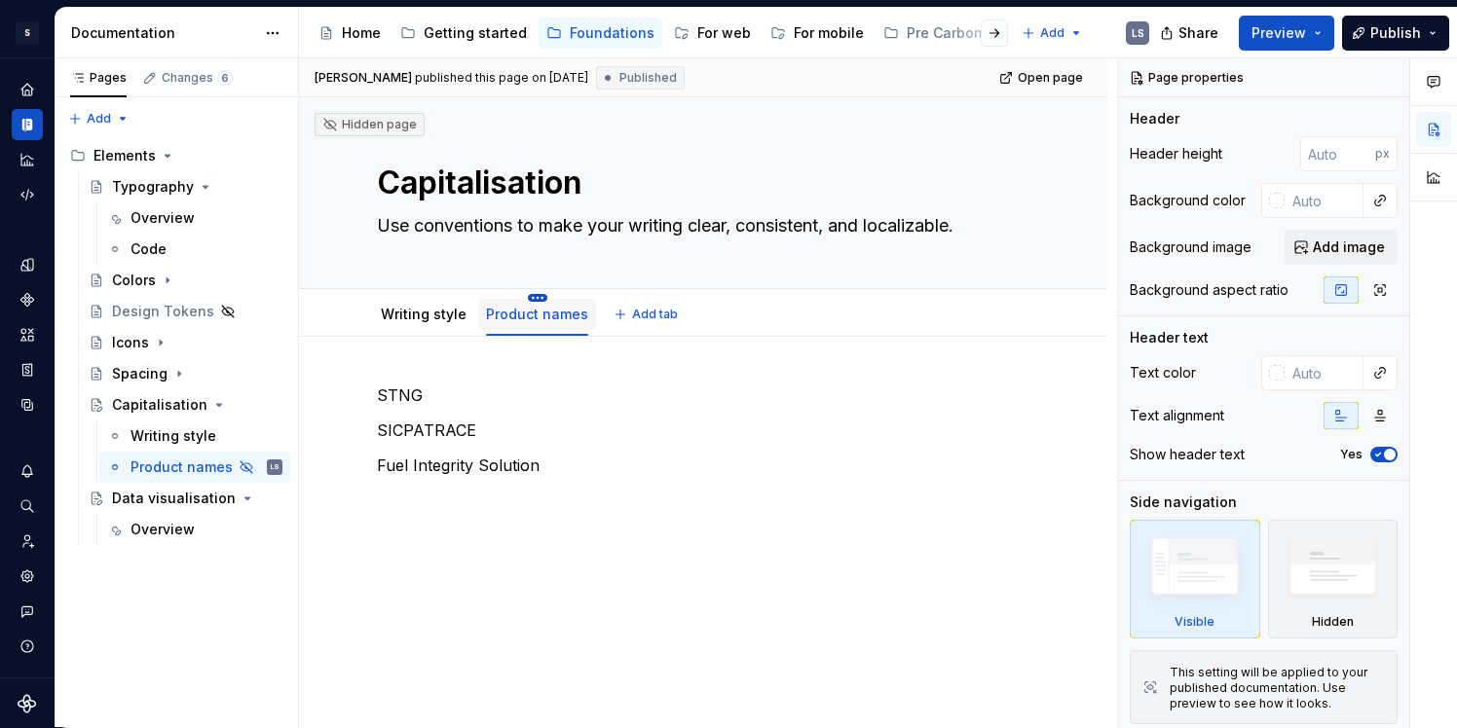
click at [532, 297] on html "S Digital Design System LS Design system data Documentation Accessibility guide…" at bounding box center [728, 364] width 1457 height 728
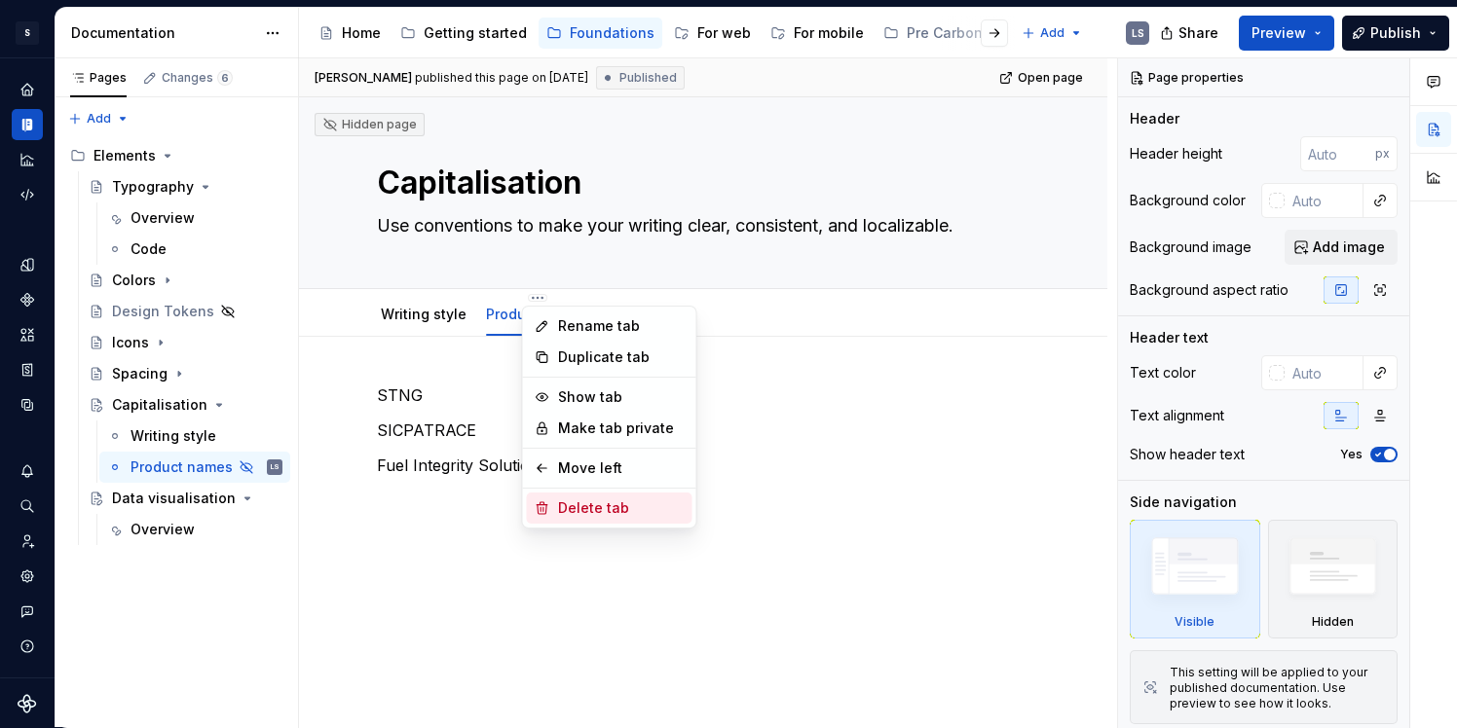
click at [582, 508] on div "Delete tab" at bounding box center [621, 508] width 127 height 19
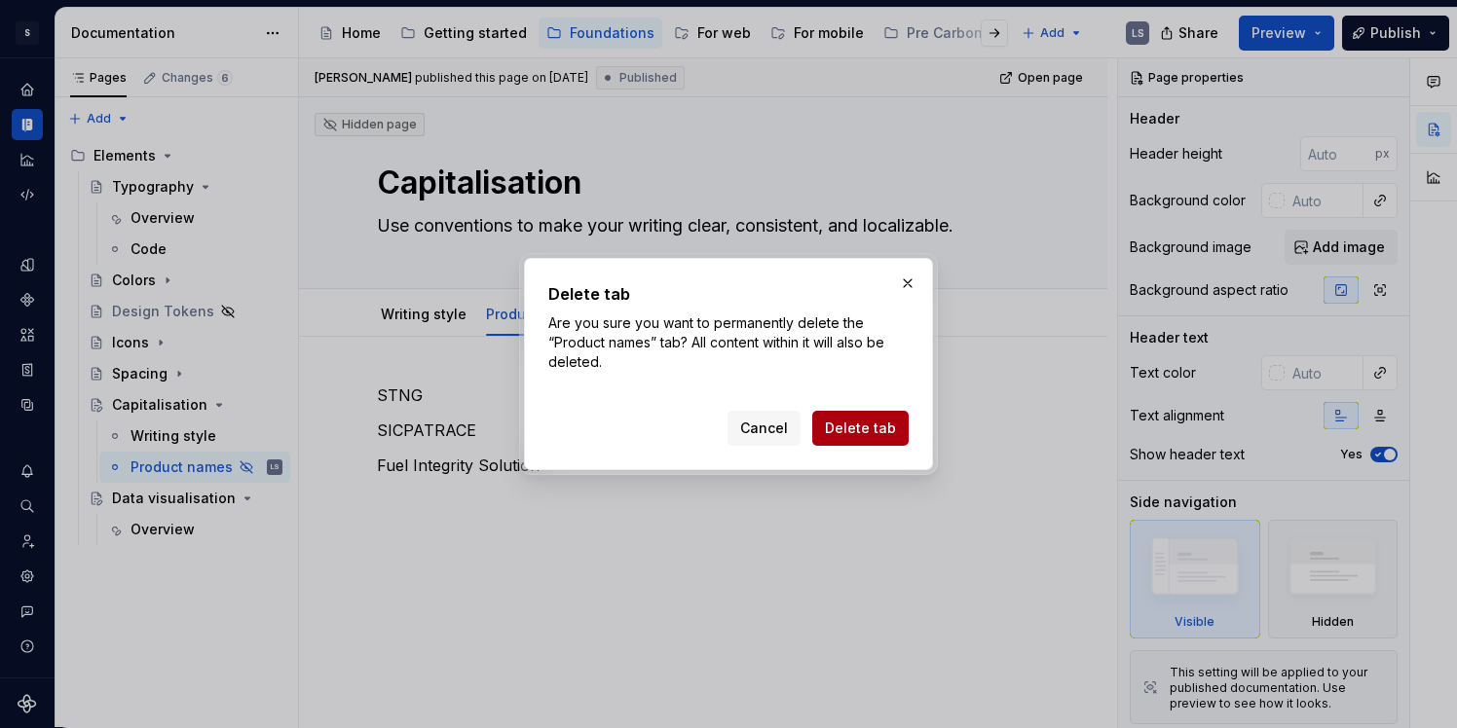
click at [881, 426] on span "Delete tab" at bounding box center [860, 428] width 71 height 19
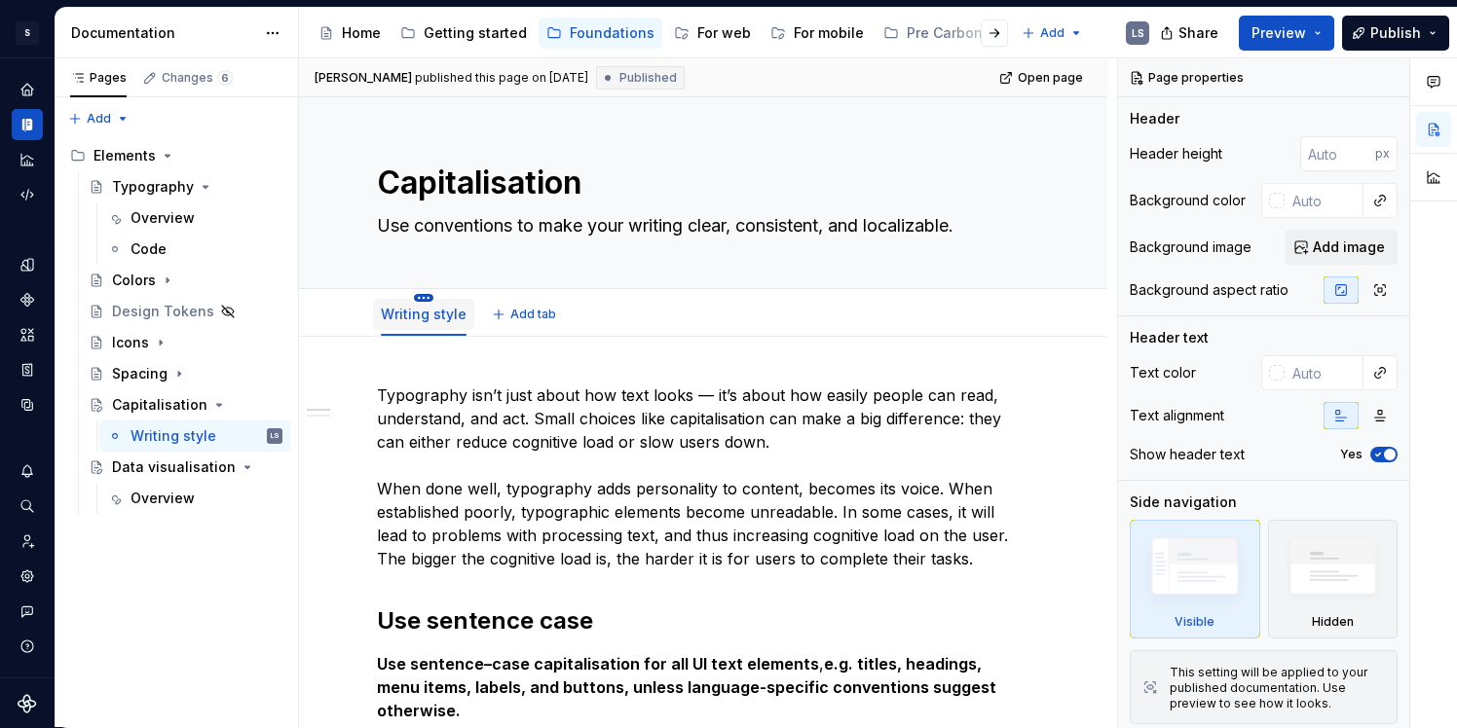
click at [426, 300] on html "S Digital Design System LS Design system data Documentation Accessibility guide…" at bounding box center [728, 364] width 1457 height 728
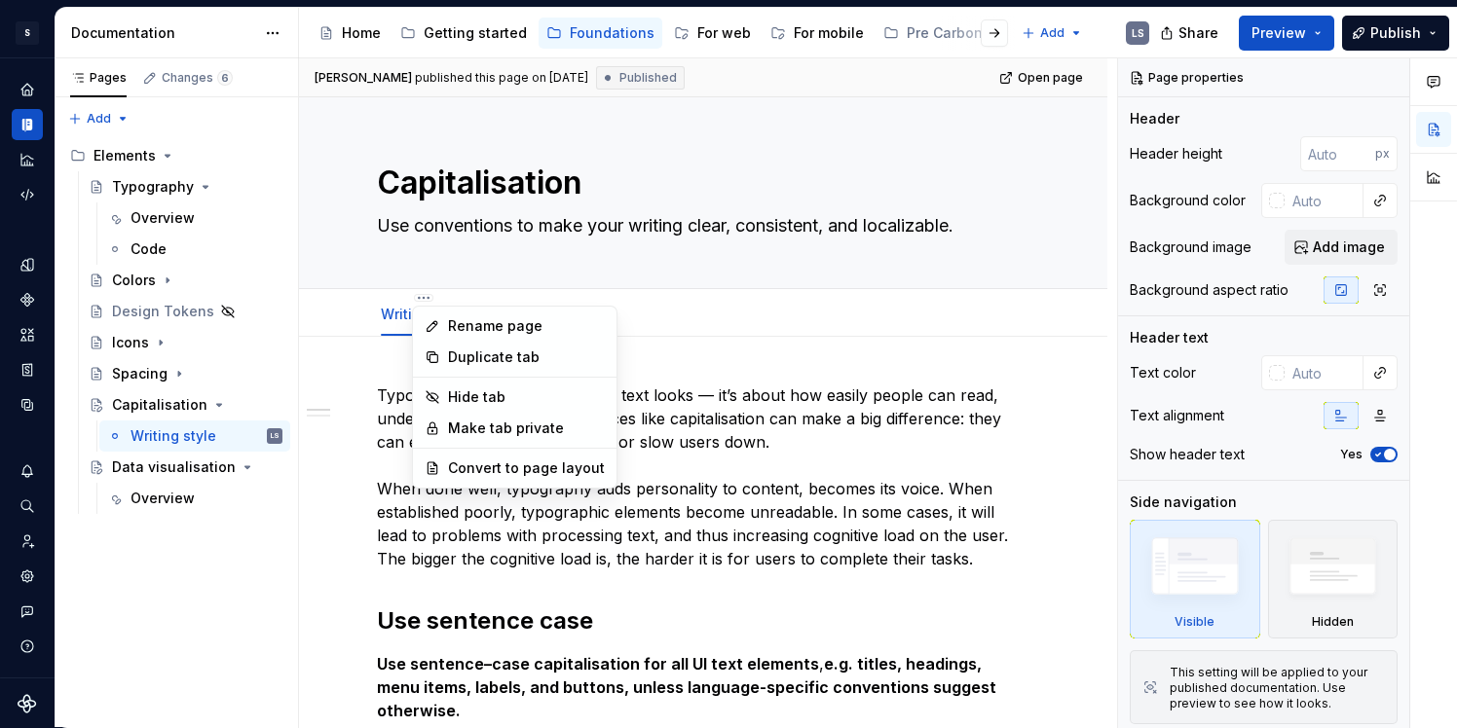
type textarea "*"
click at [475, 324] on div "Rename page" at bounding box center [526, 325] width 157 height 19
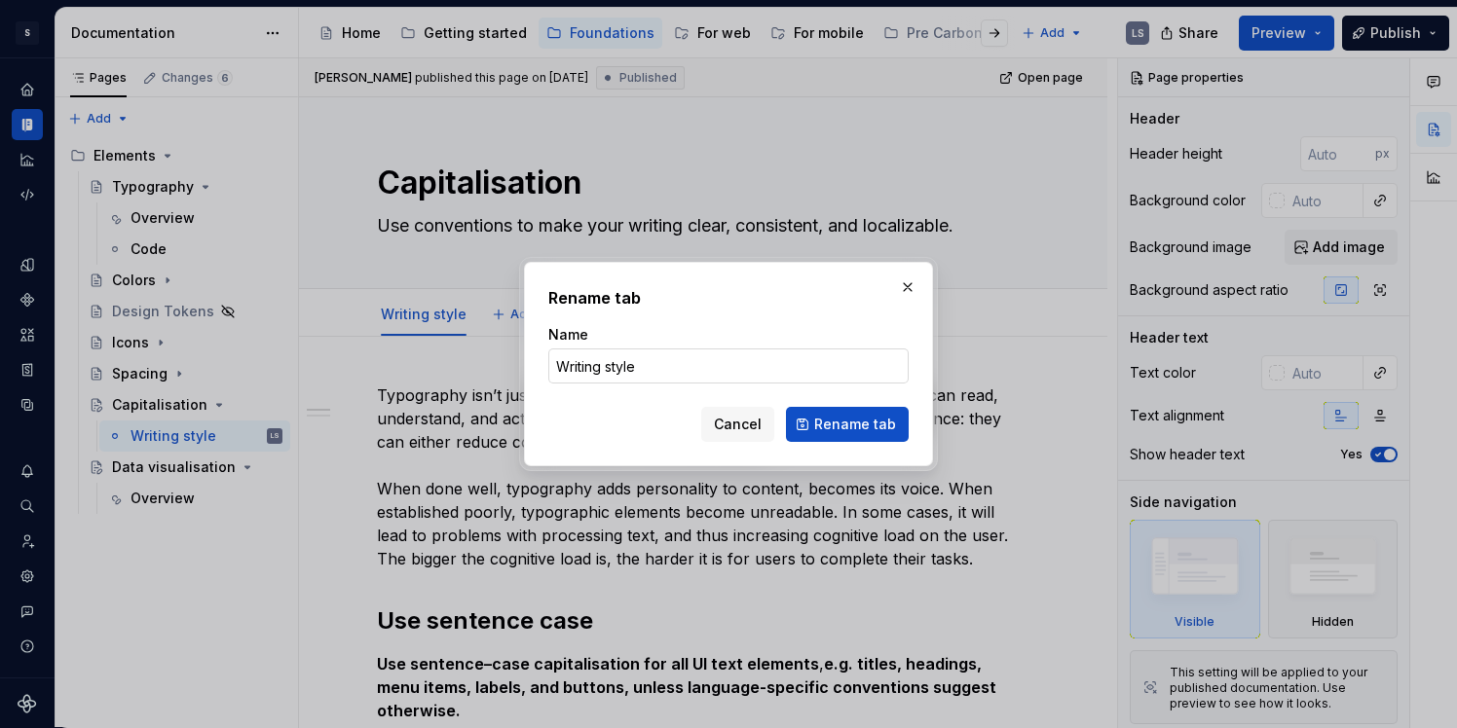
click at [631, 368] on input "Writing style" at bounding box center [728, 366] width 360 height 35
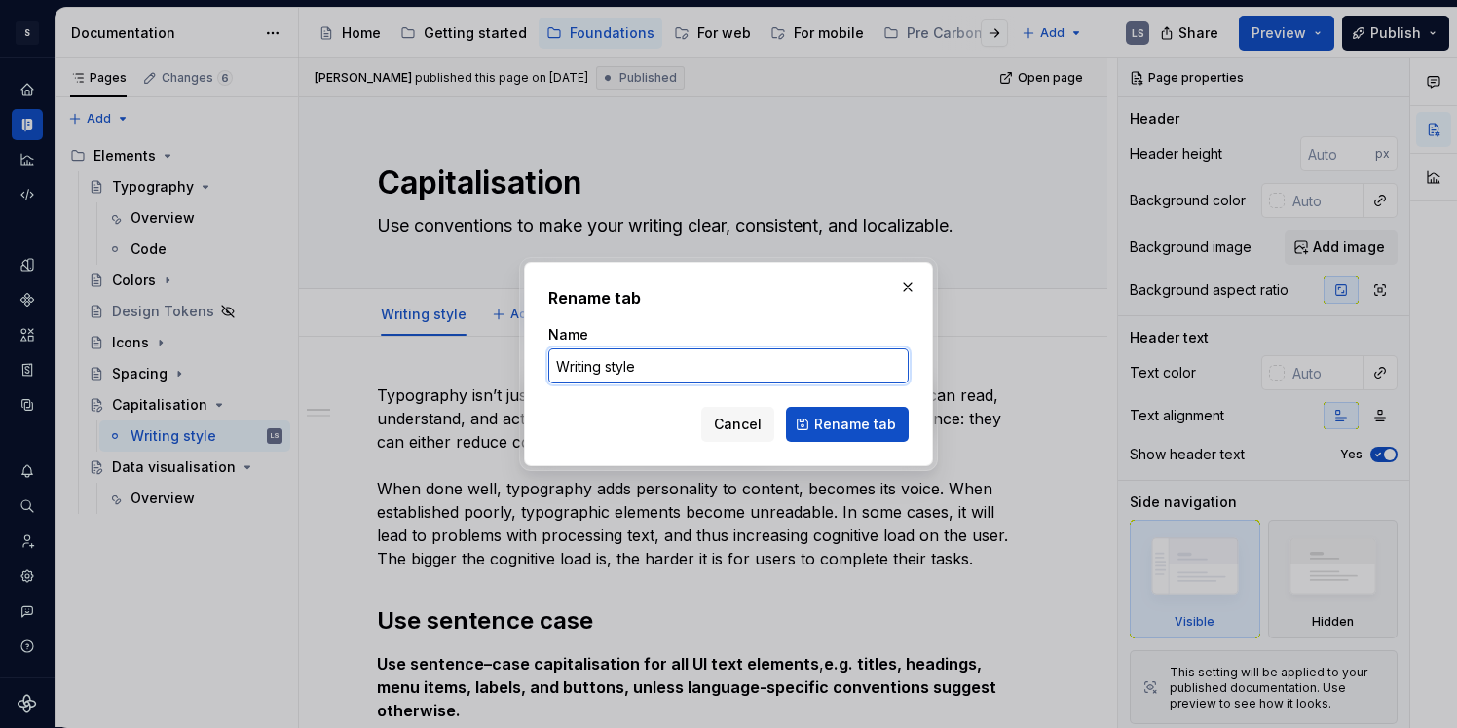
click at [631, 368] on input "Writing style" at bounding box center [728, 366] width 360 height 35
type input "Overview"
type textarea "*"
type input "Overview"
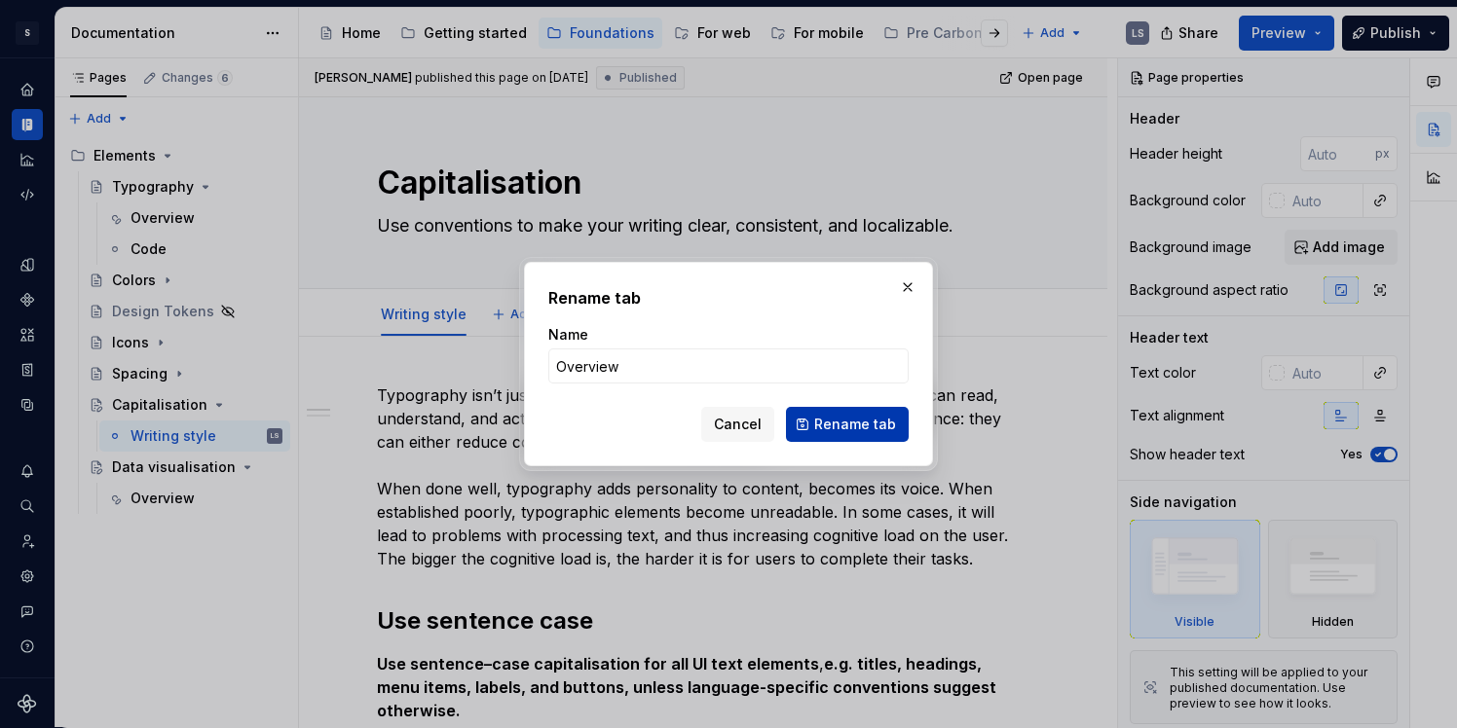
click at [835, 425] on span "Rename tab" at bounding box center [855, 424] width 82 height 19
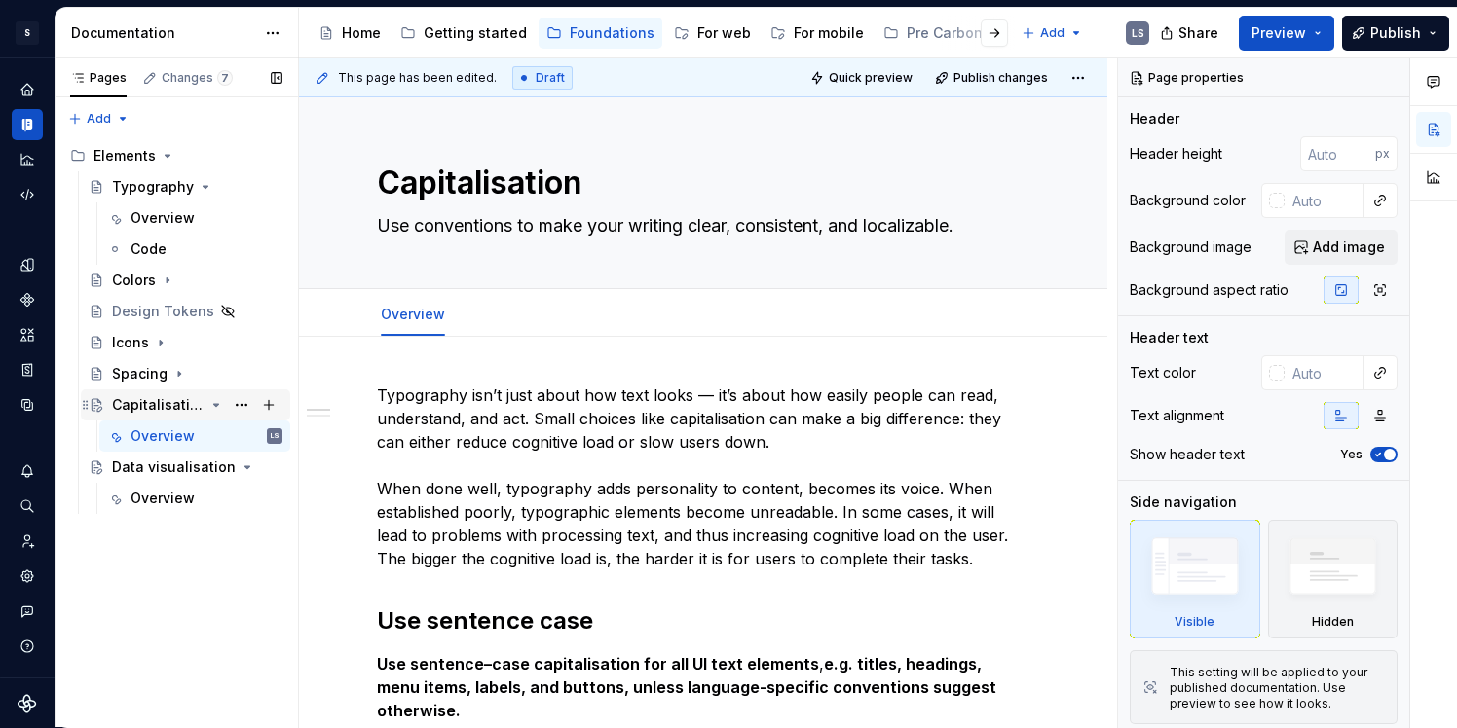
click at [188, 401] on div "Capitalisation" at bounding box center [158, 404] width 93 height 19
click at [882, 77] on span "Quick preview" at bounding box center [871, 78] width 84 height 16
click at [895, 78] on span "Quick preview" at bounding box center [871, 78] width 84 height 16
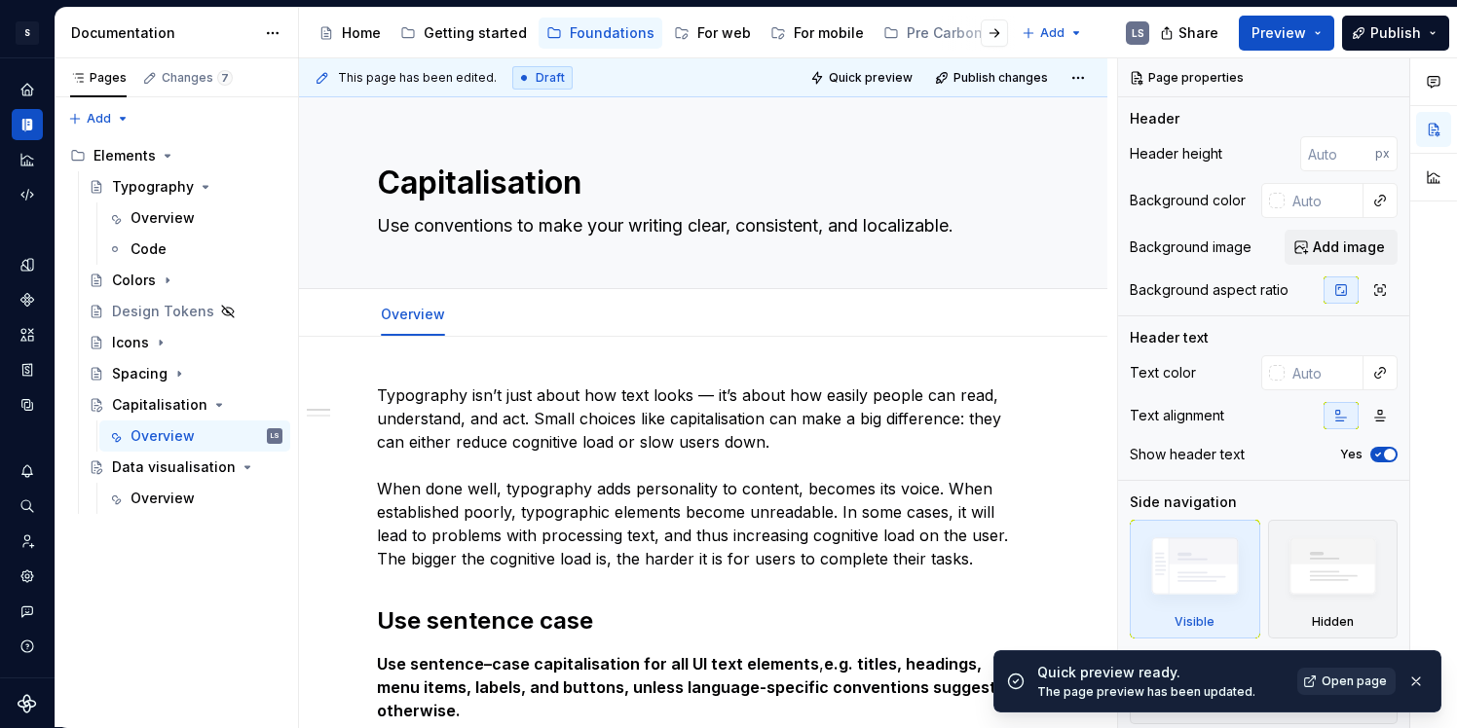
click at [1318, 682] on link "Open page" at bounding box center [1346, 681] width 98 height 27
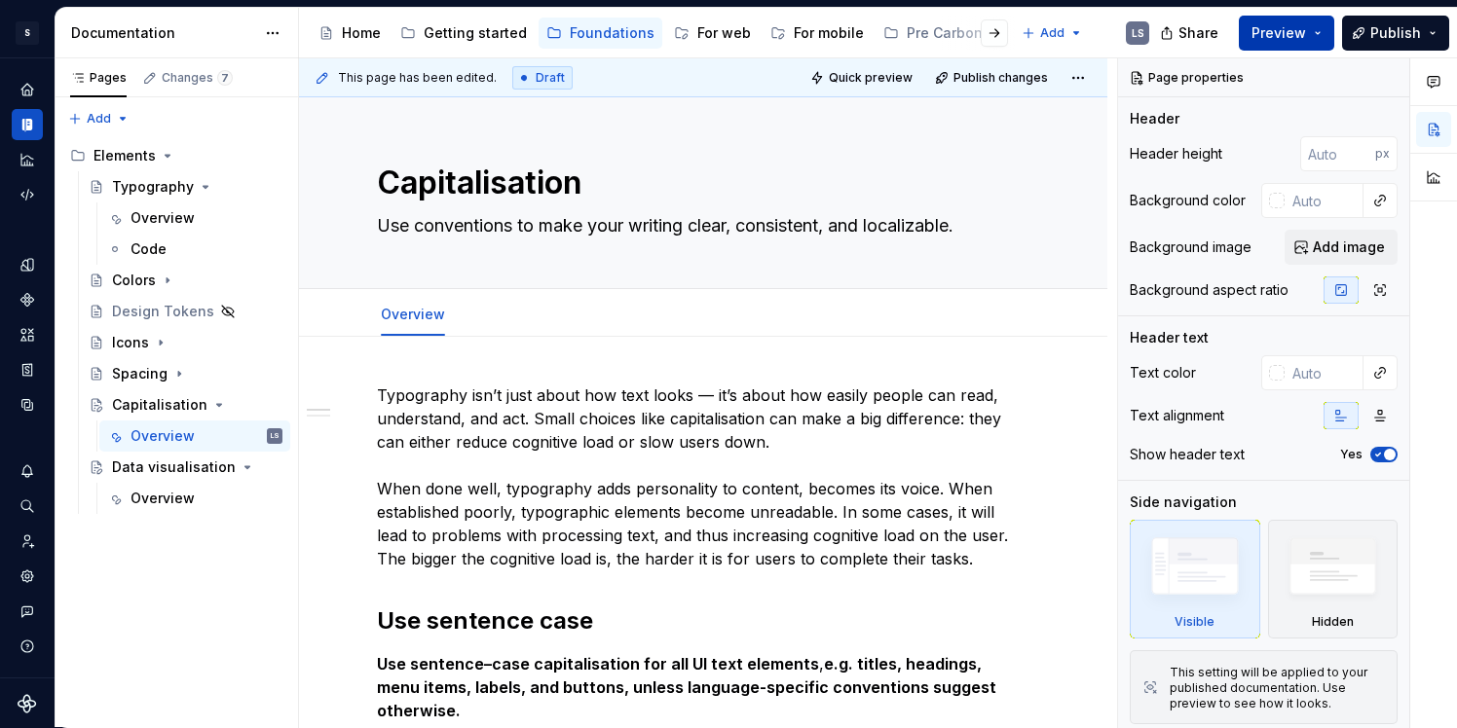
click at [1262, 42] on button "Preview" at bounding box center [1286, 33] width 95 height 35
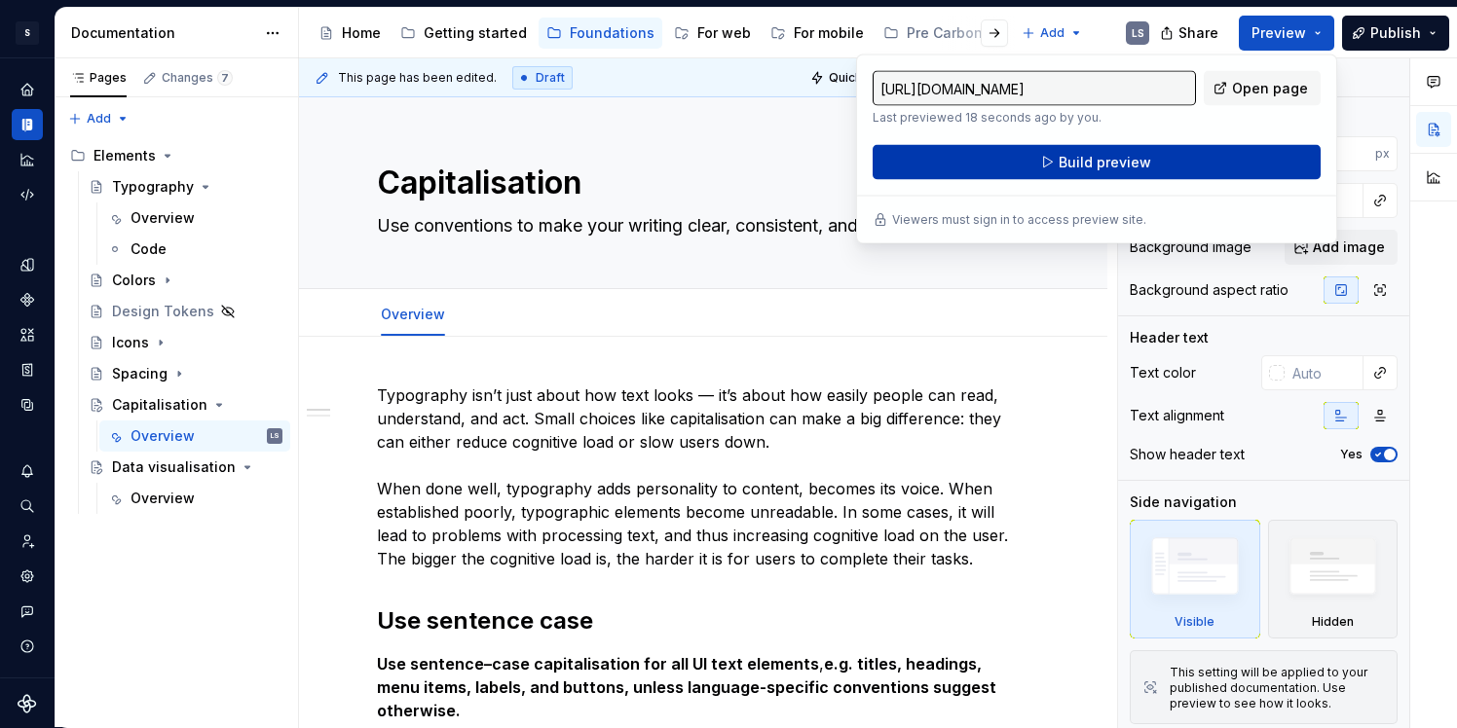
click at [1178, 155] on button "Build preview" at bounding box center [1096, 162] width 448 height 35
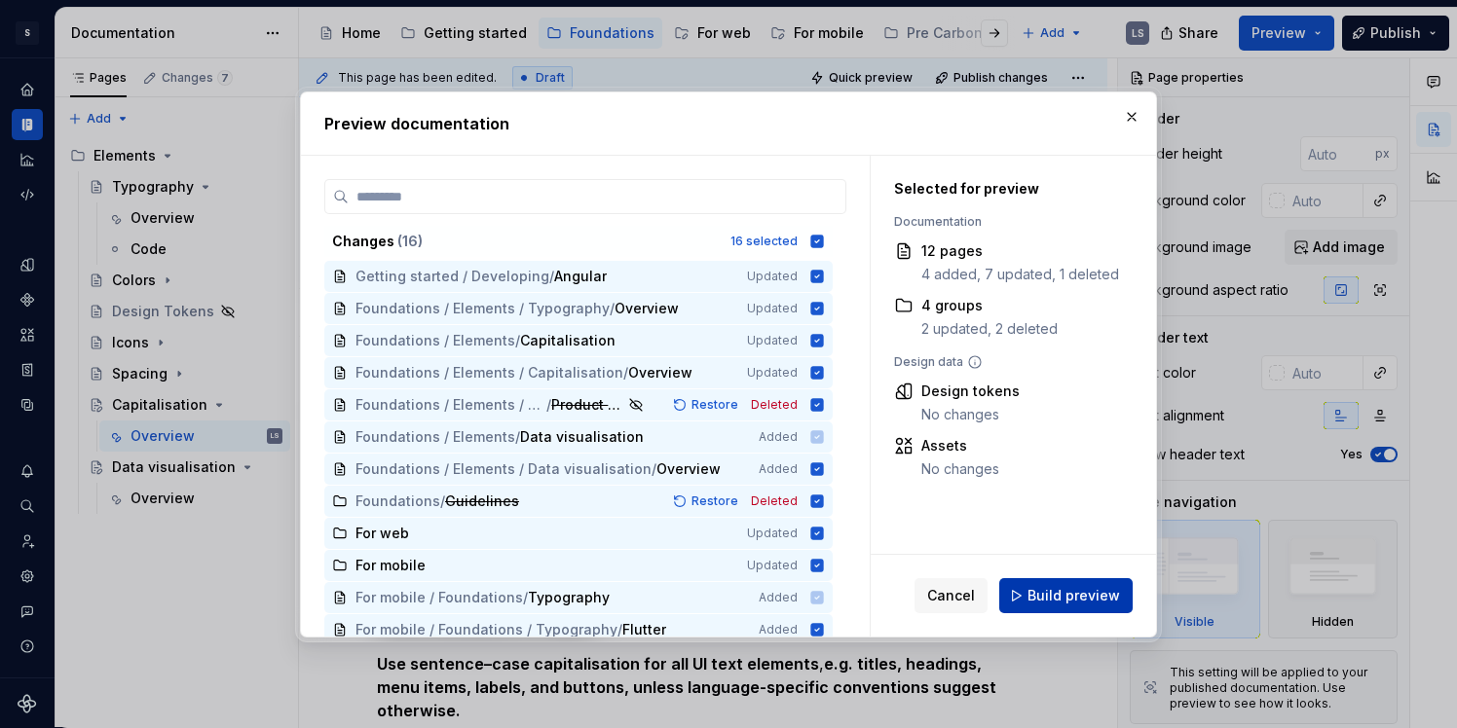
click at [1068, 594] on span "Build preview" at bounding box center [1073, 595] width 93 height 19
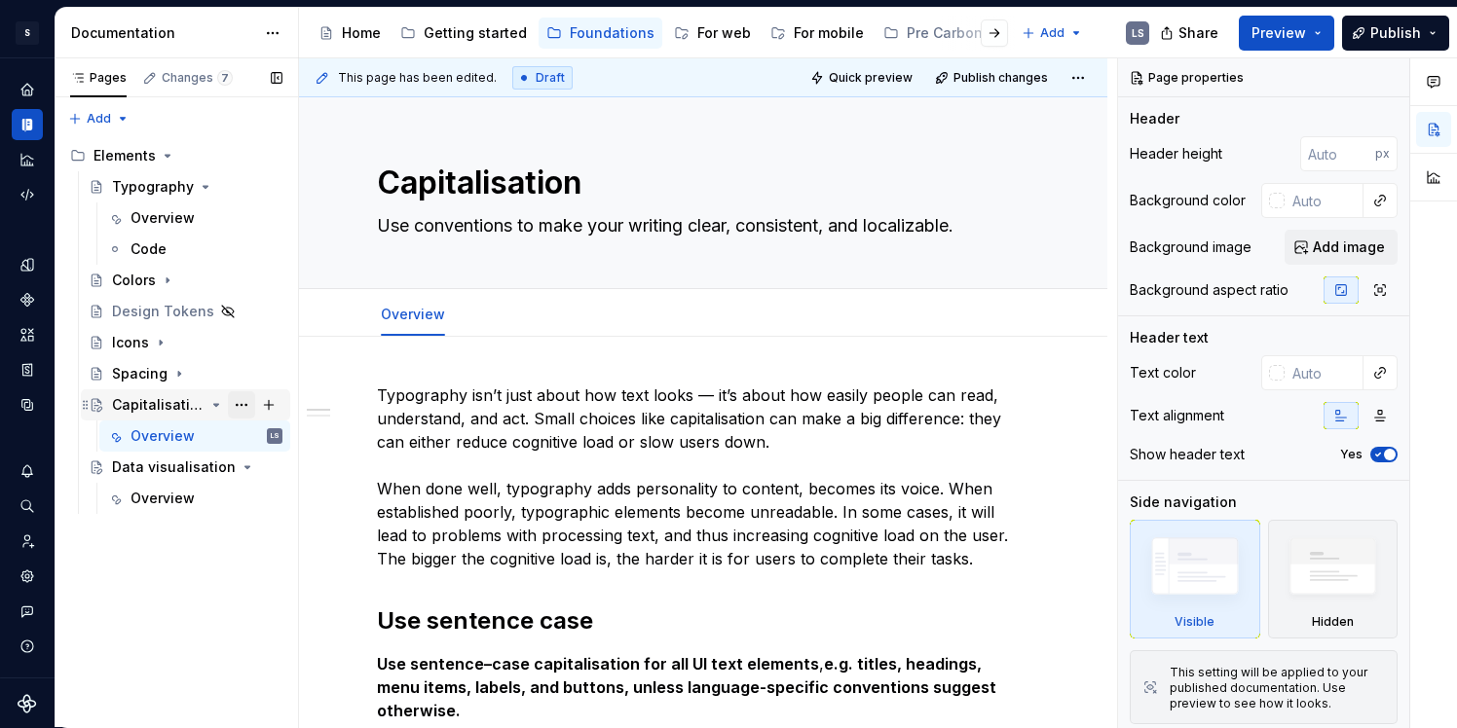
click at [242, 403] on button "Page tree" at bounding box center [241, 404] width 27 height 27
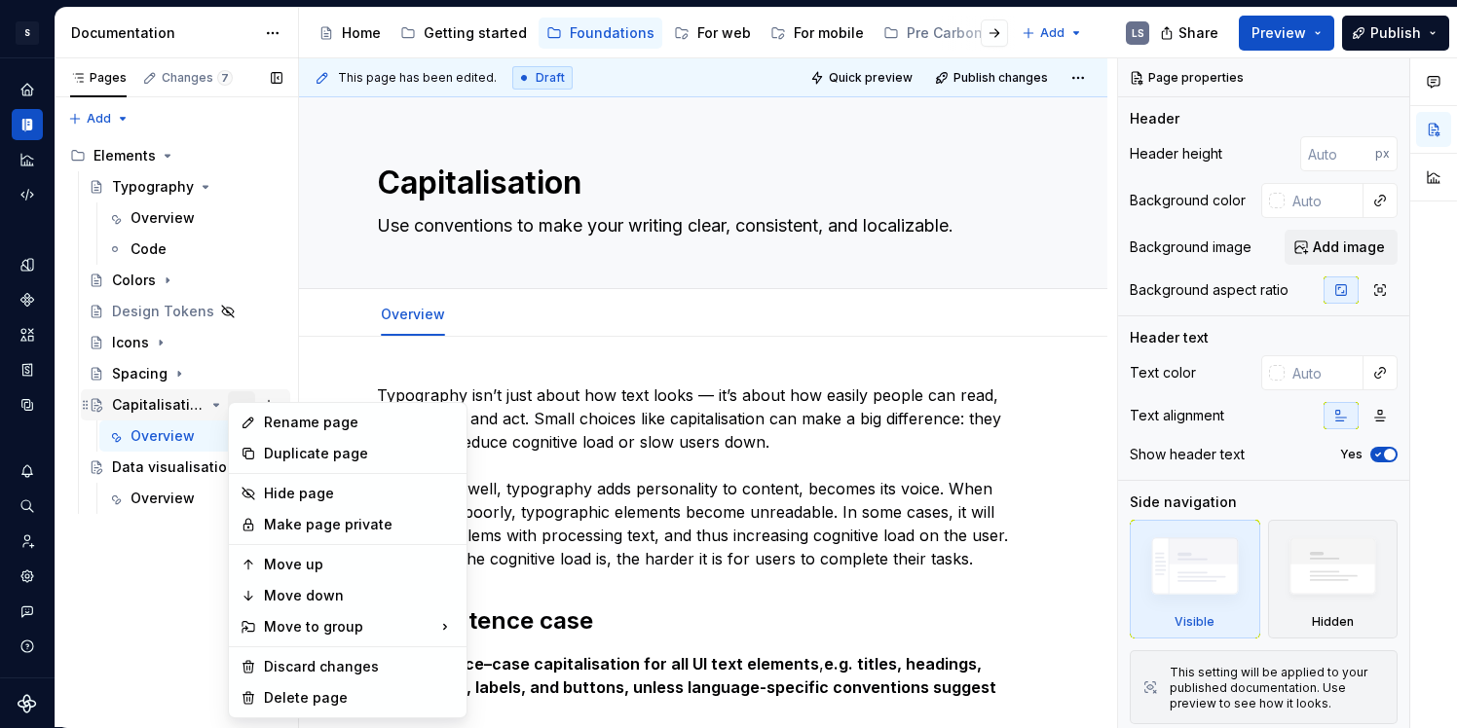
type textarea "*"
click at [100, 580] on div "Pages Changes 7 Add Accessibility guide for tree Page tree. Navigate the tree w…" at bounding box center [176, 393] width 243 height 670
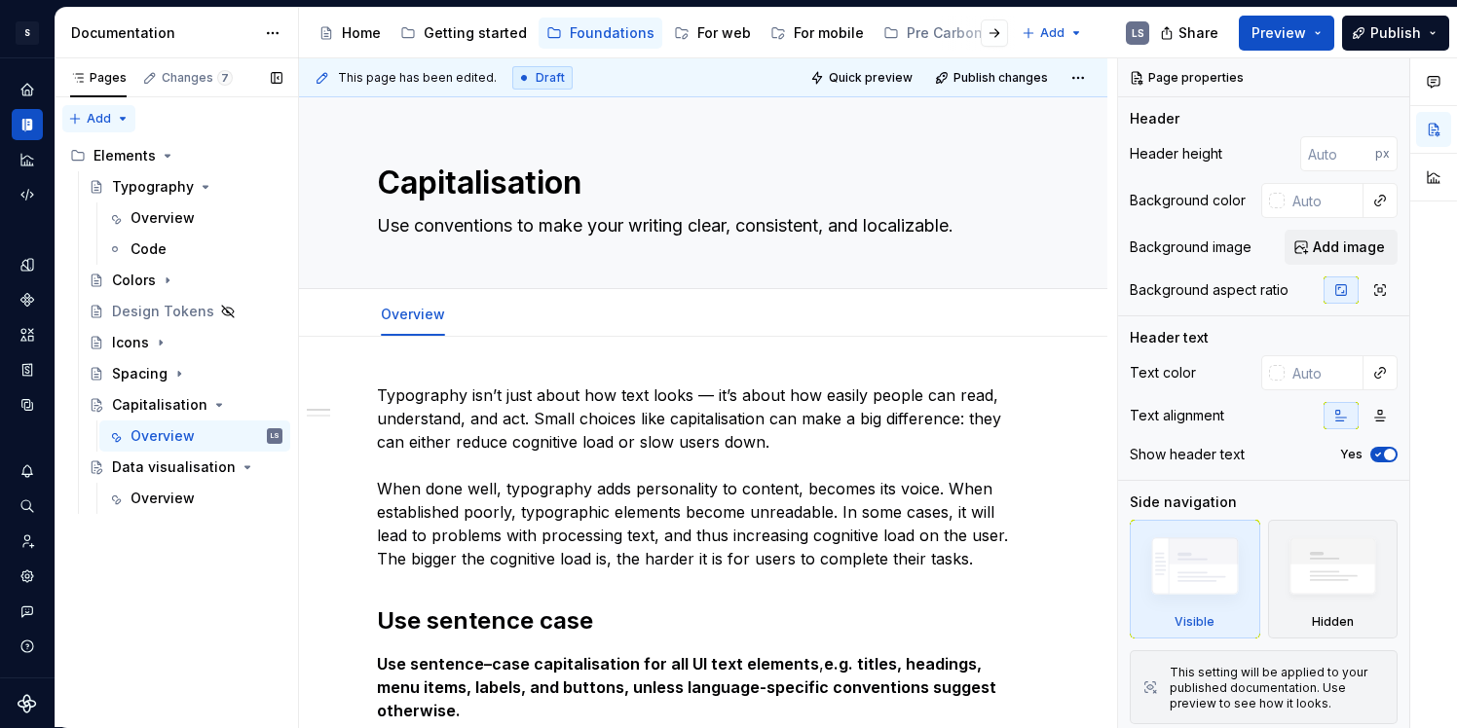
click at [119, 121] on div "Pages Changes 7 Add Accessibility guide for tree Page tree. Navigate the tree w…" at bounding box center [176, 393] width 243 height 670
click at [137, 189] on div "New group" at bounding box center [161, 187] width 127 height 19
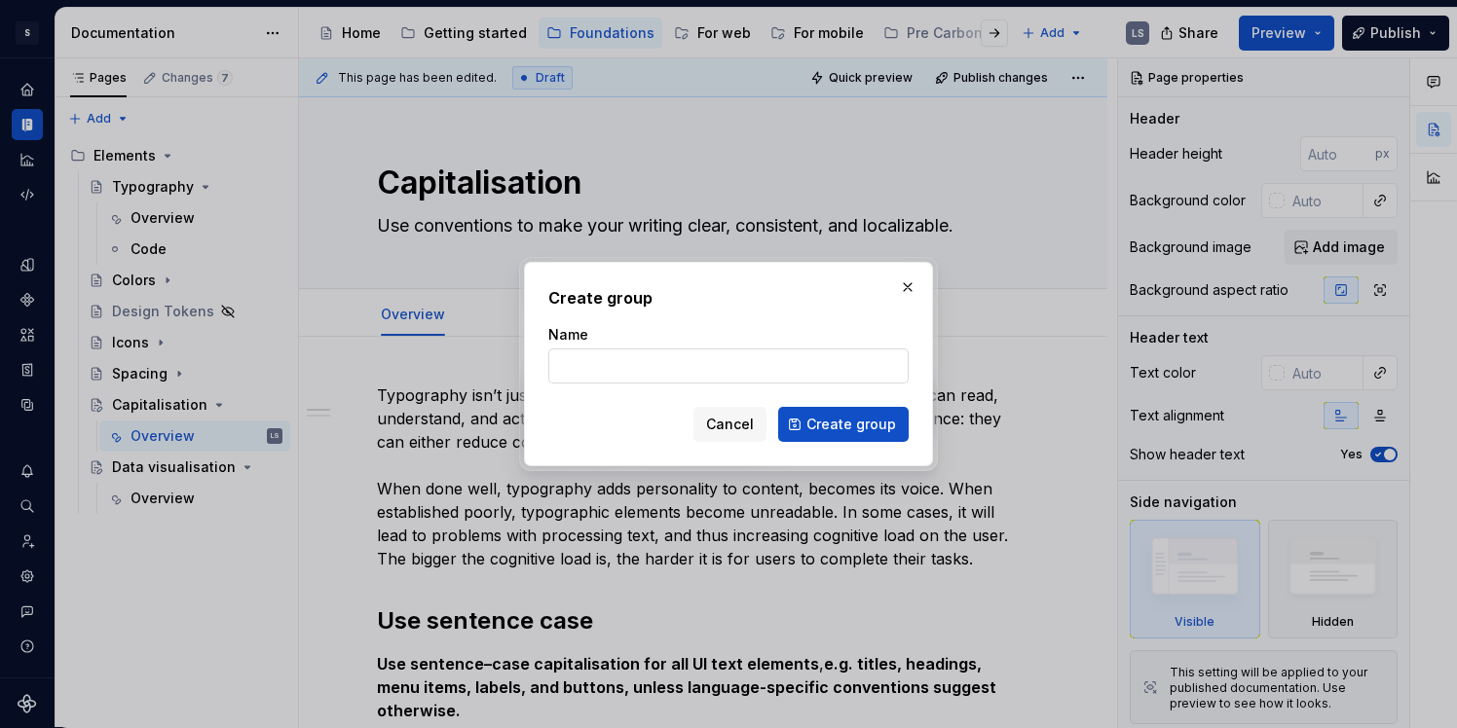
click at [586, 370] on input "Name" at bounding box center [728, 366] width 360 height 35
click at [572, 364] on input "Writing" at bounding box center [728, 366] width 360 height 35
type input "UX writing"
click at [858, 424] on span "Create group" at bounding box center [851, 424] width 90 height 19
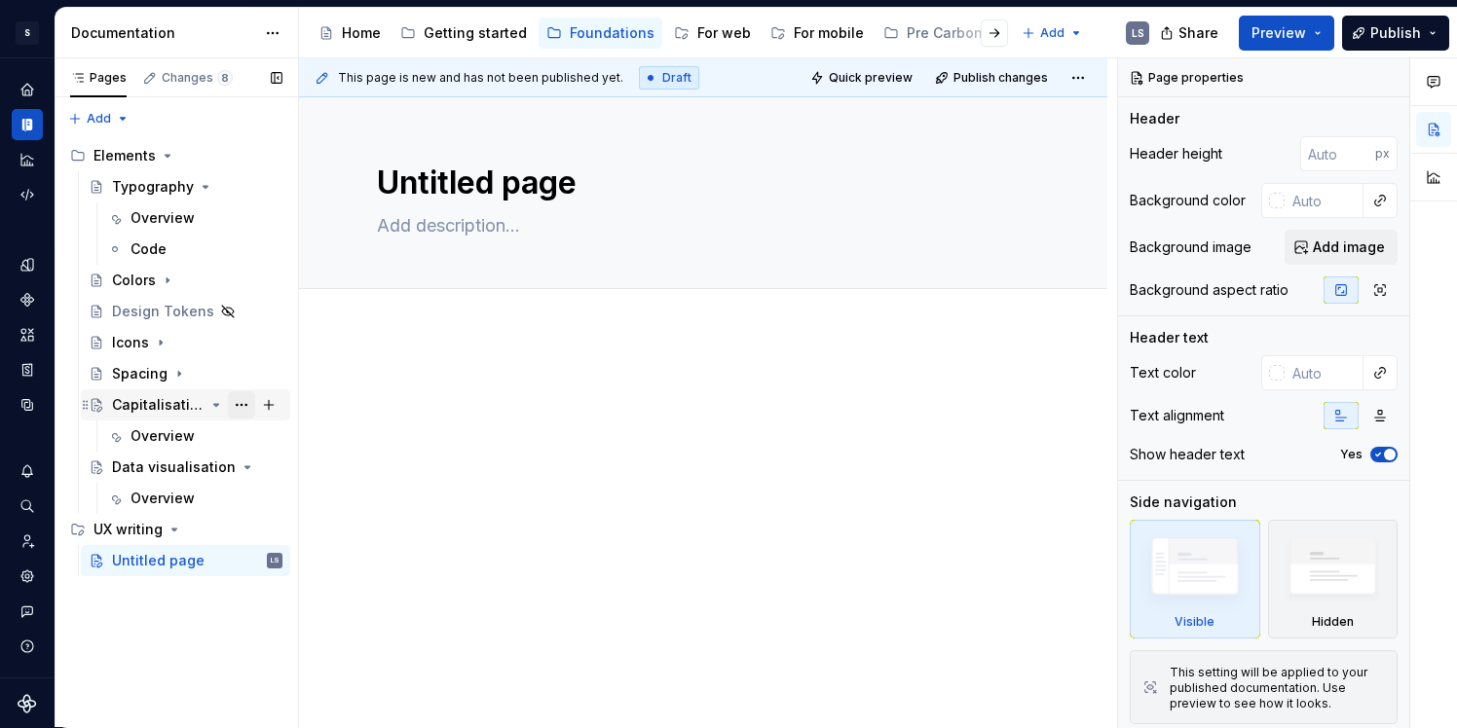
click at [240, 408] on button "Page tree" at bounding box center [241, 404] width 27 height 27
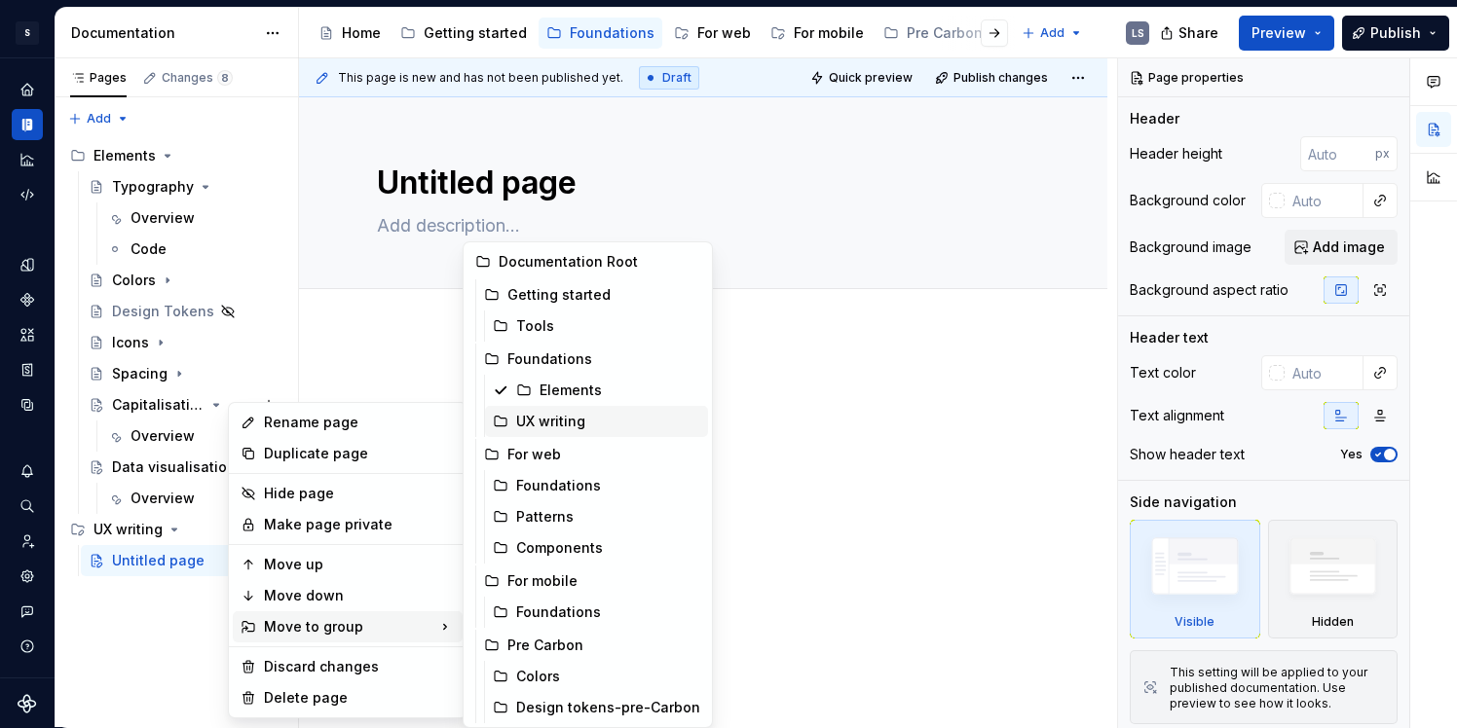
click at [557, 427] on div "UX writing" at bounding box center [608, 421] width 184 height 19
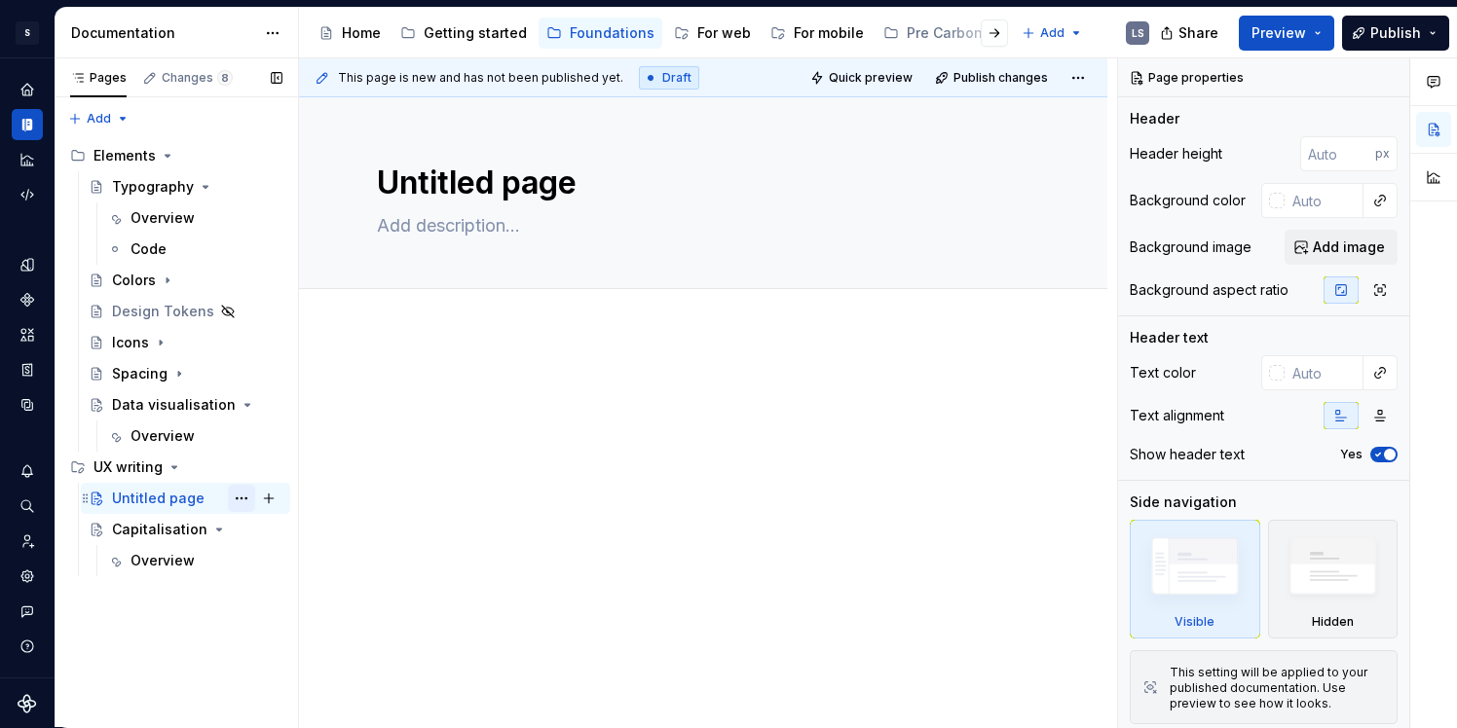
click at [234, 496] on button "Page tree" at bounding box center [241, 498] width 27 height 27
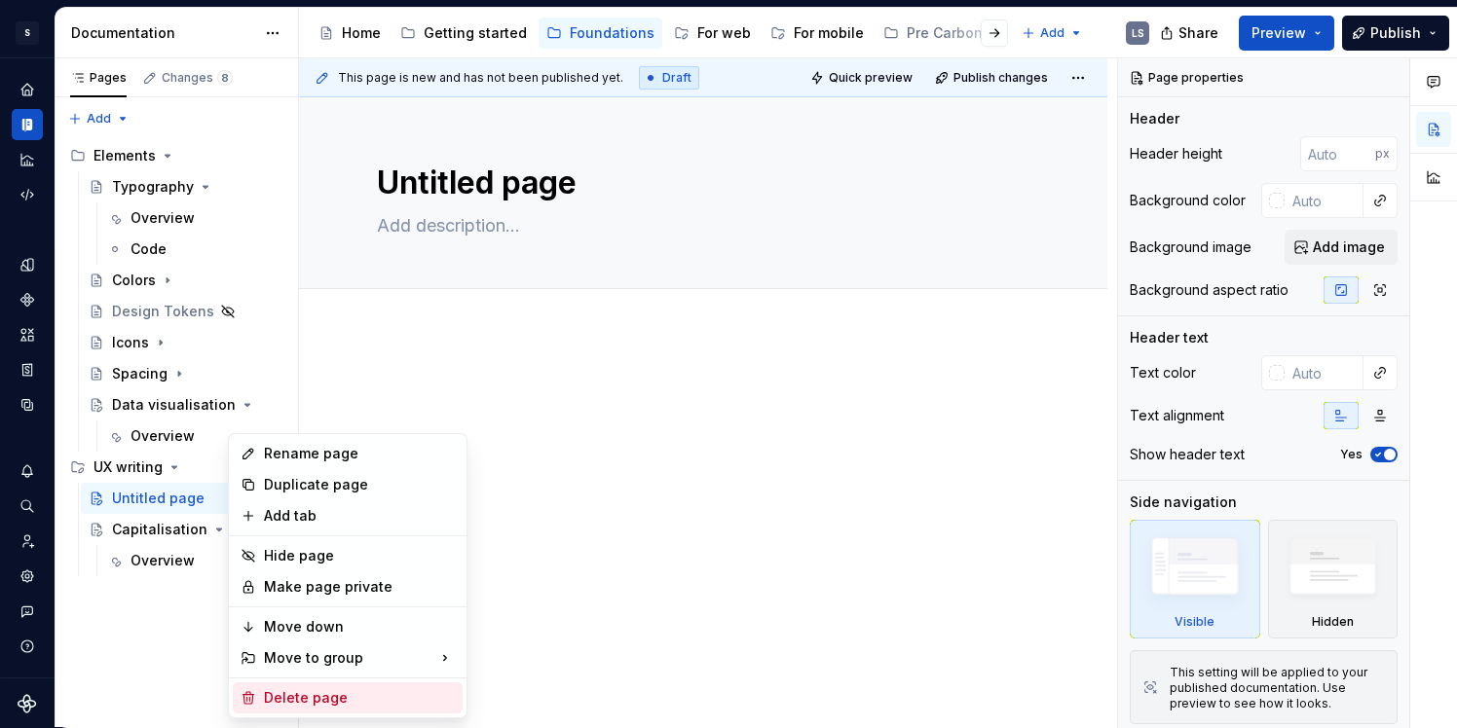
click at [311, 695] on div "Delete page" at bounding box center [359, 697] width 191 height 19
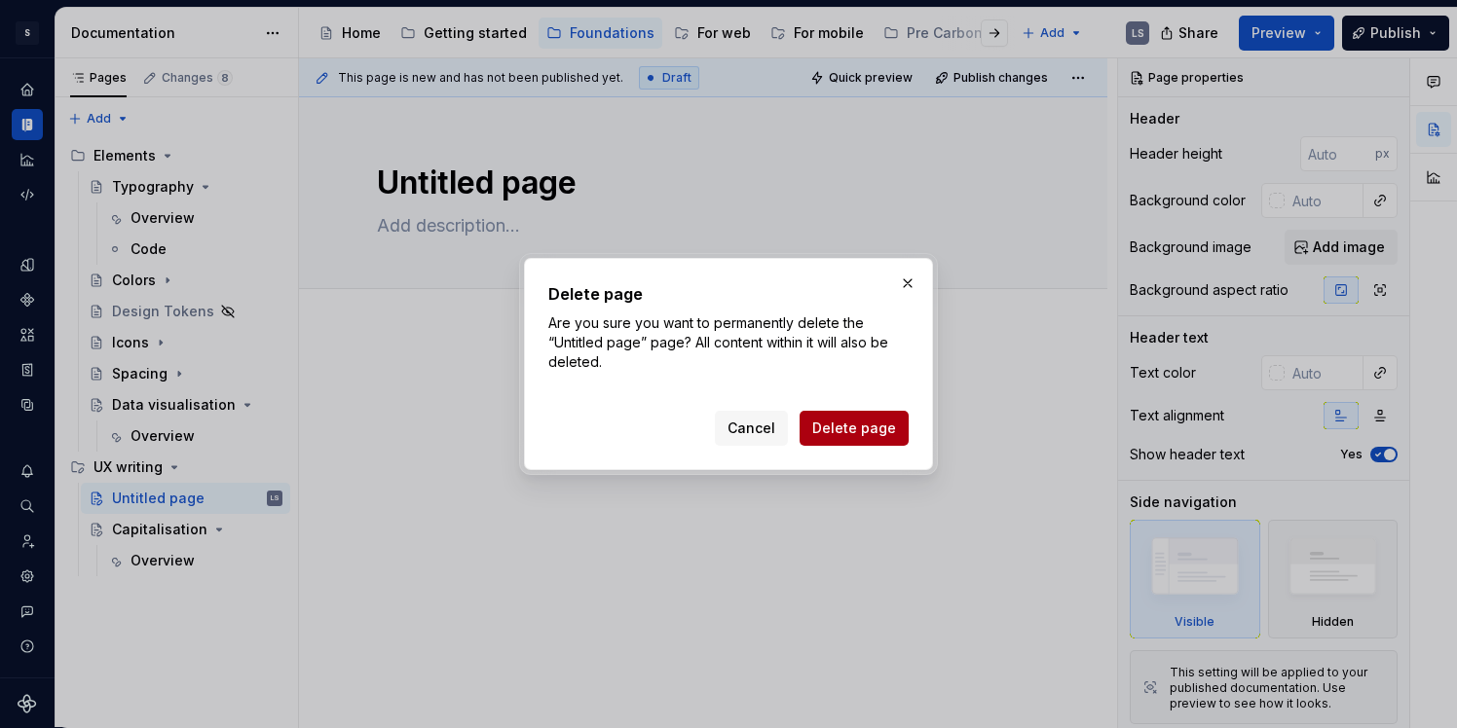
click at [852, 428] on span "Delete page" at bounding box center [854, 428] width 84 height 19
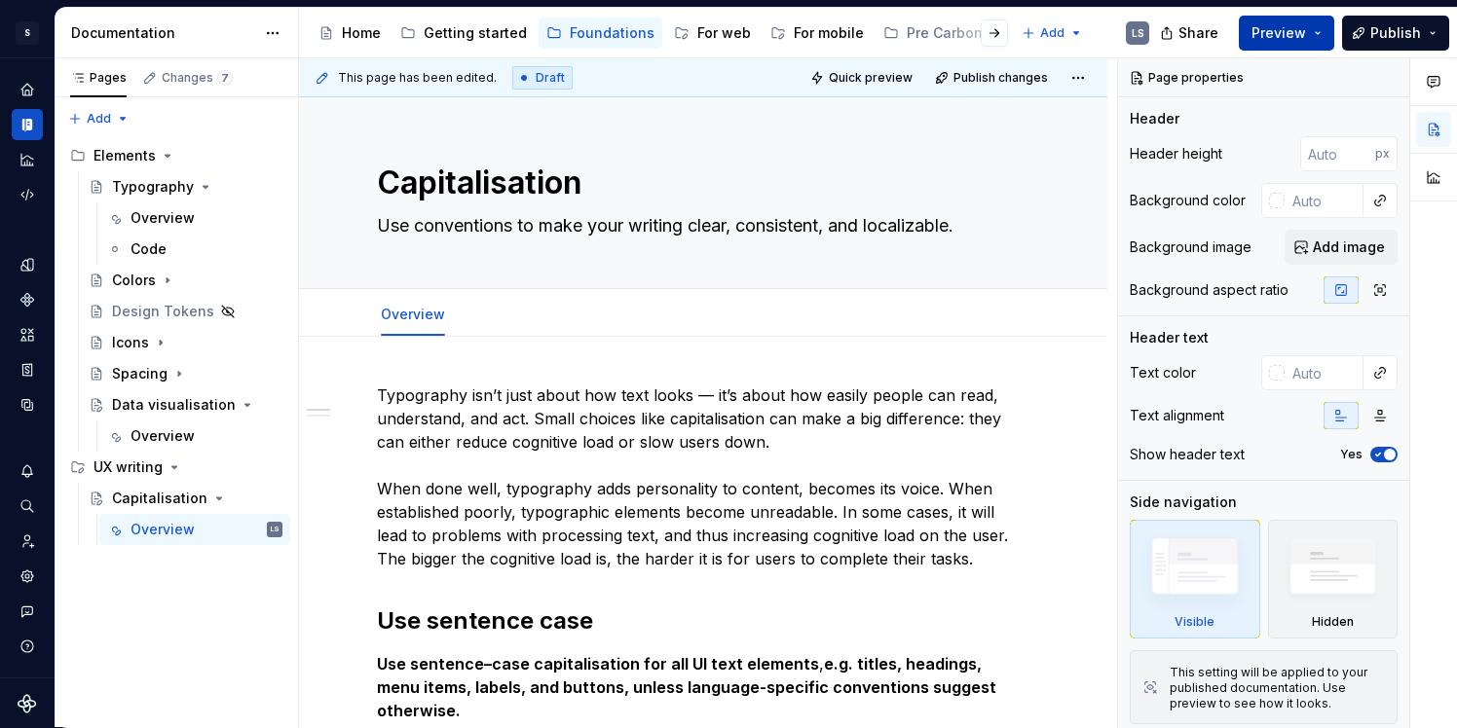
click at [1291, 40] on span "Preview" at bounding box center [1278, 32] width 55 height 19
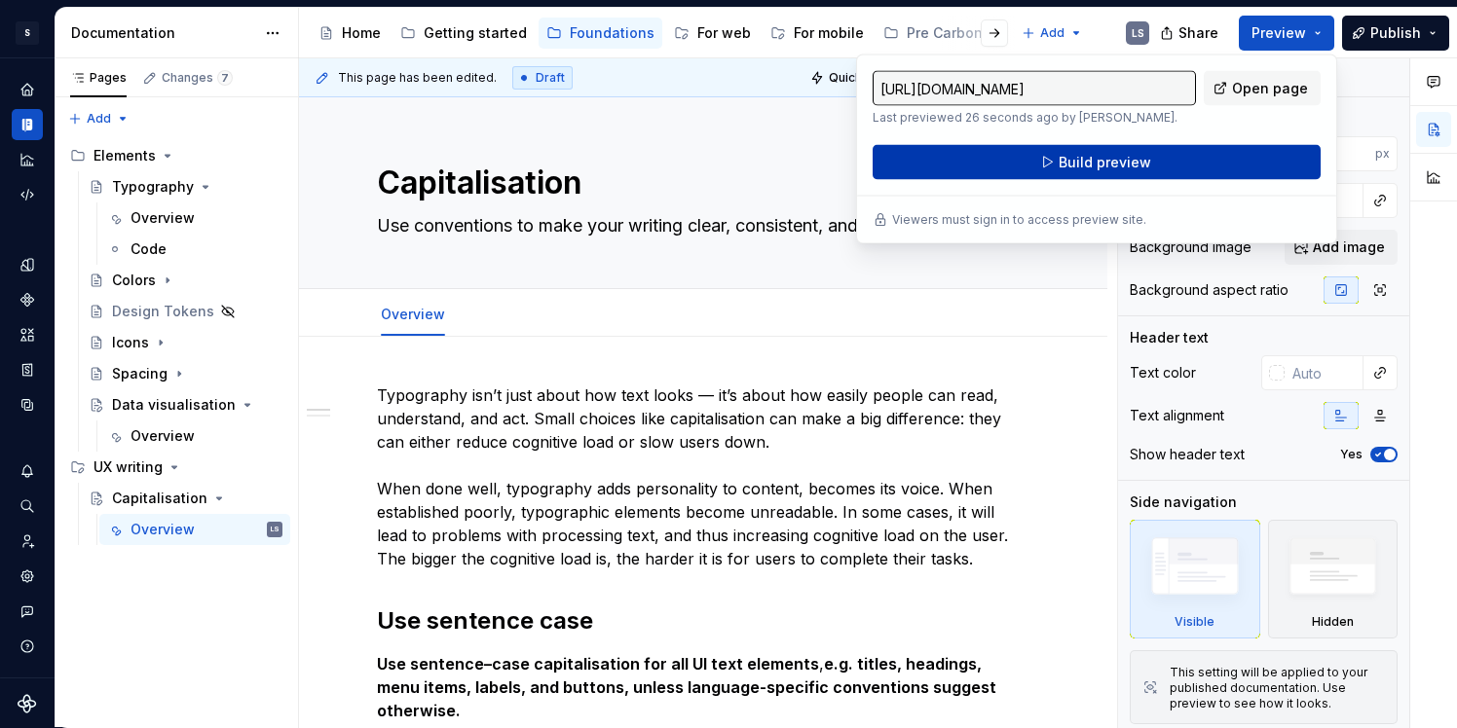
click at [1143, 153] on span "Build preview" at bounding box center [1104, 162] width 93 height 19
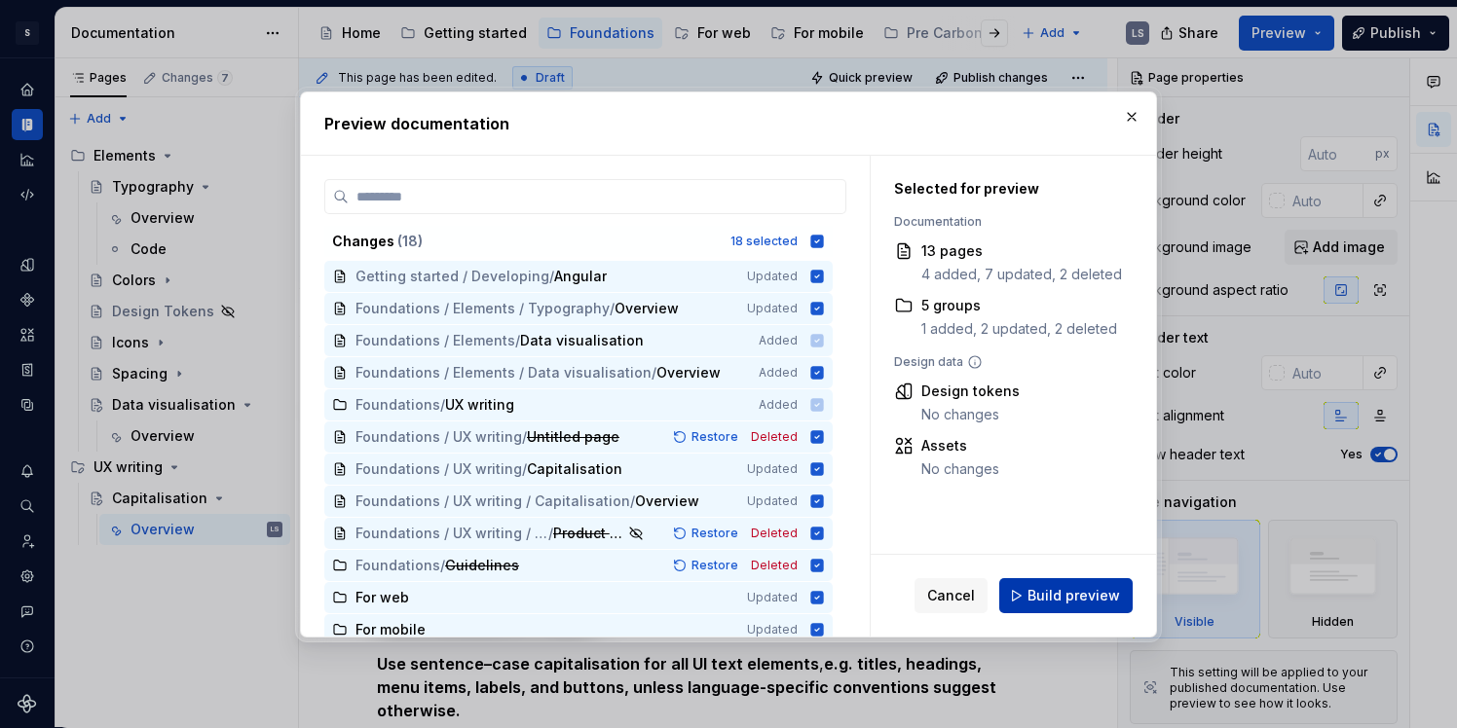
click at [1032, 578] on button "Build preview" at bounding box center [1065, 595] width 133 height 35
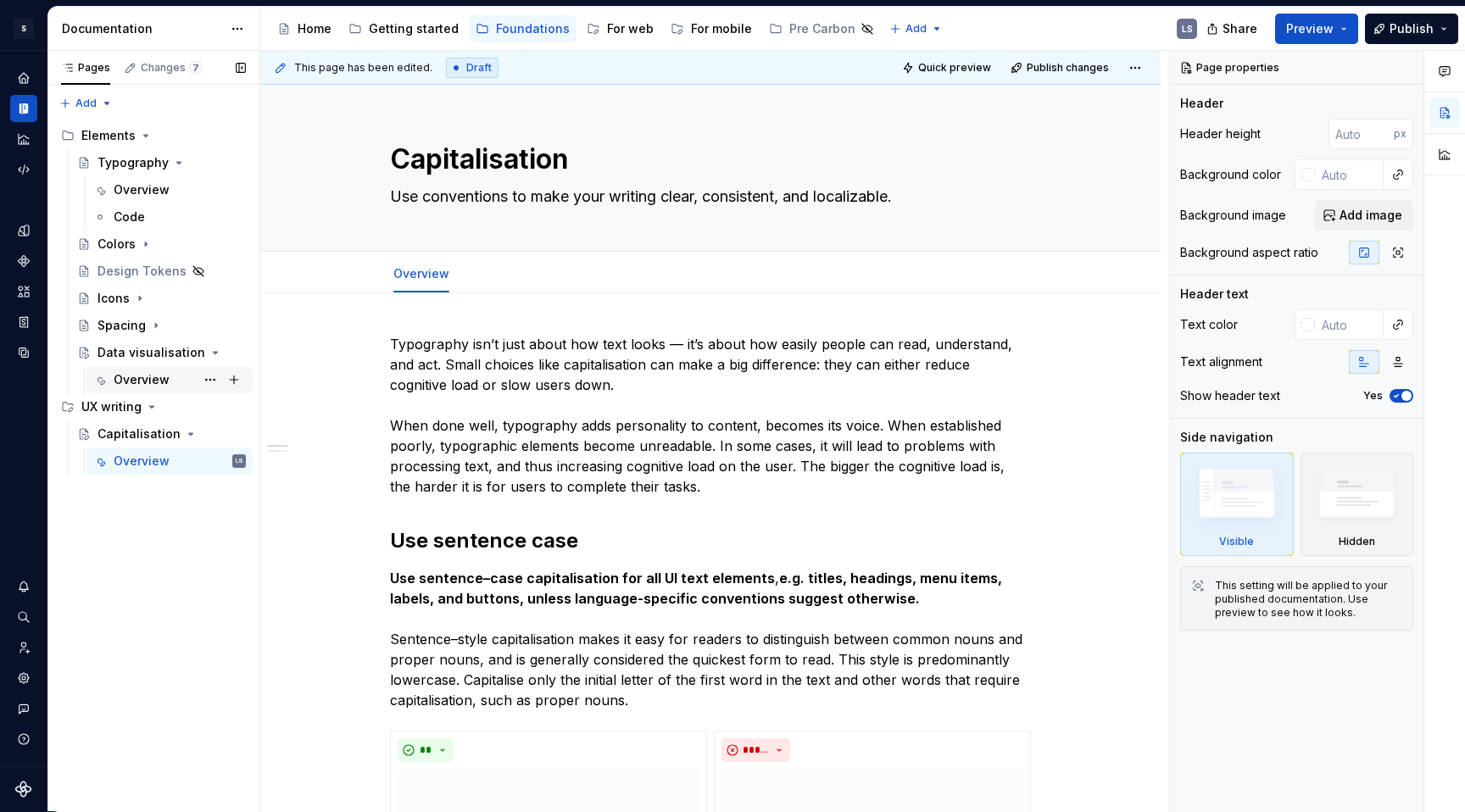
click at [139, 377] on div "Overview" at bounding box center [141, 379] width 56 height 17
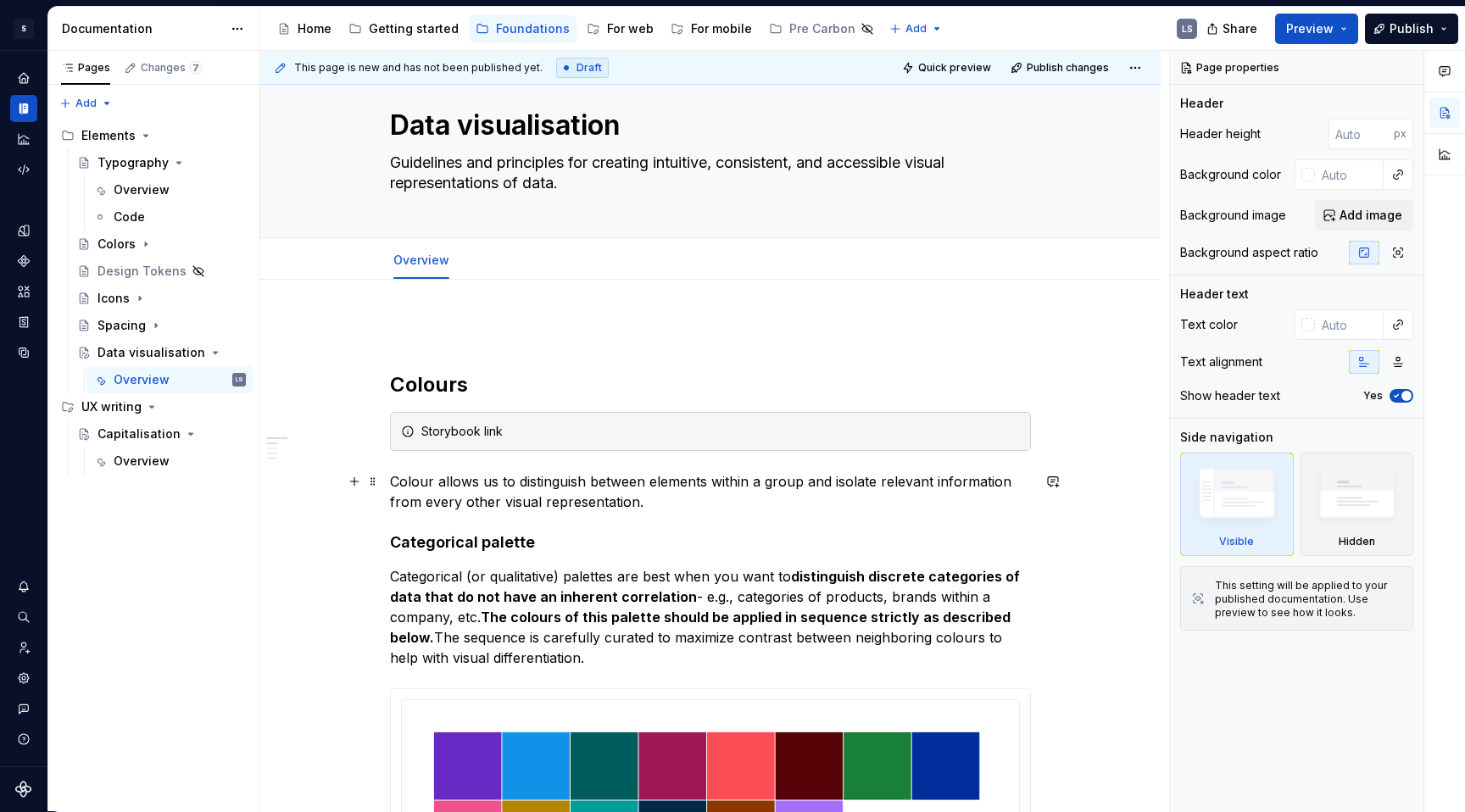
scroll to position [23, 0]
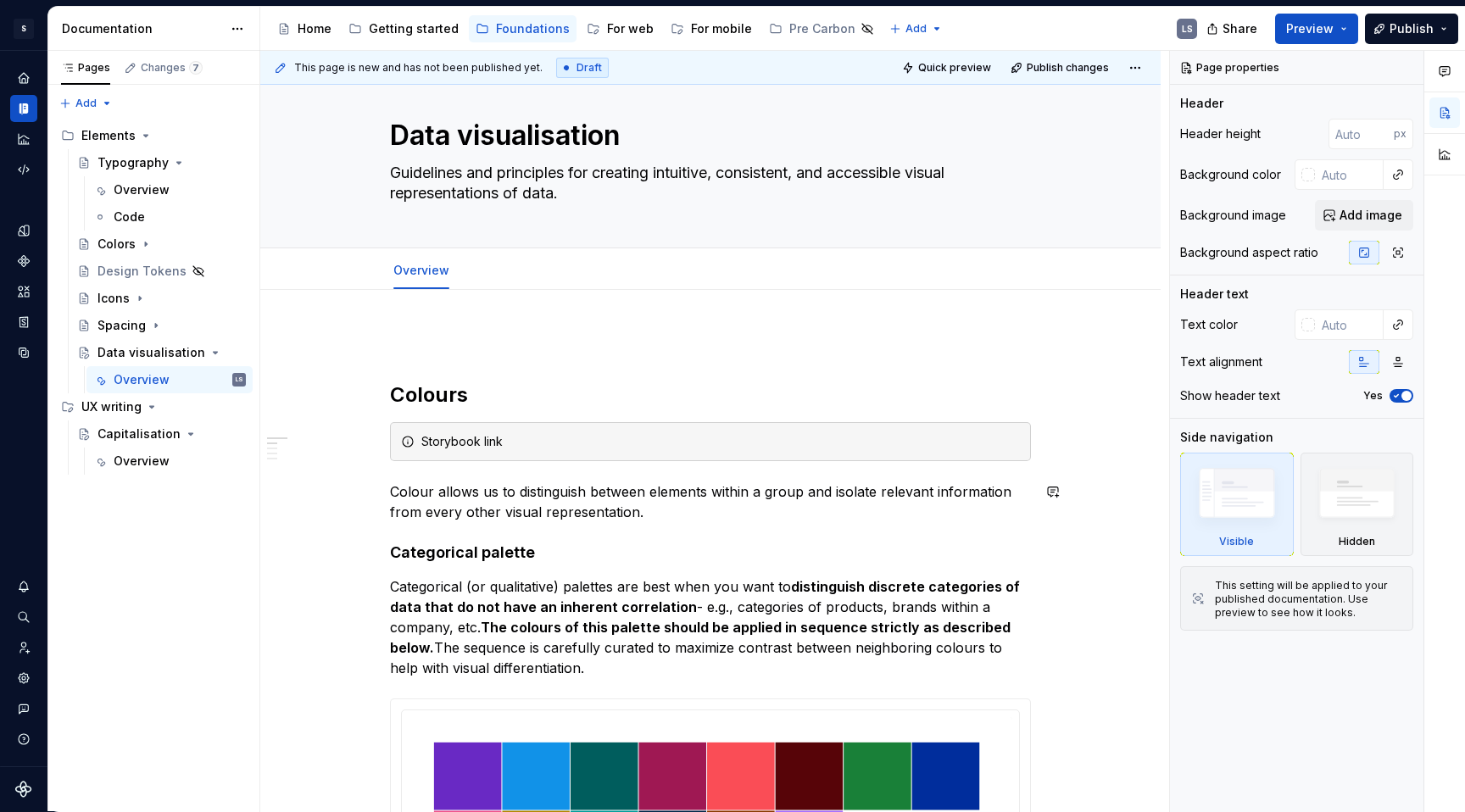
click at [522, 403] on h2 "Colours" at bounding box center [710, 394] width 641 height 27
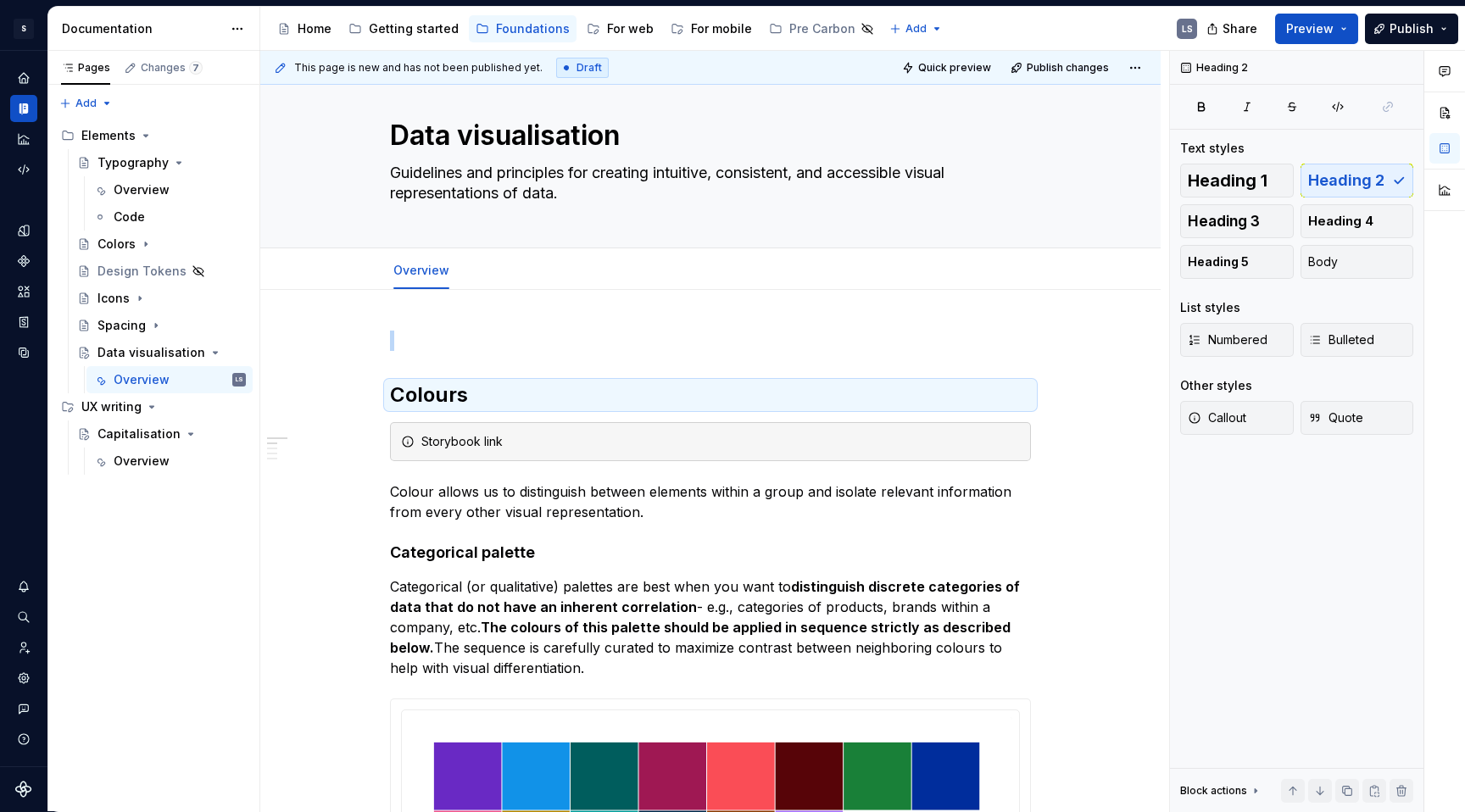
type textarea "*"
click at [415, 332] on p at bounding box center [710, 340] width 641 height 20
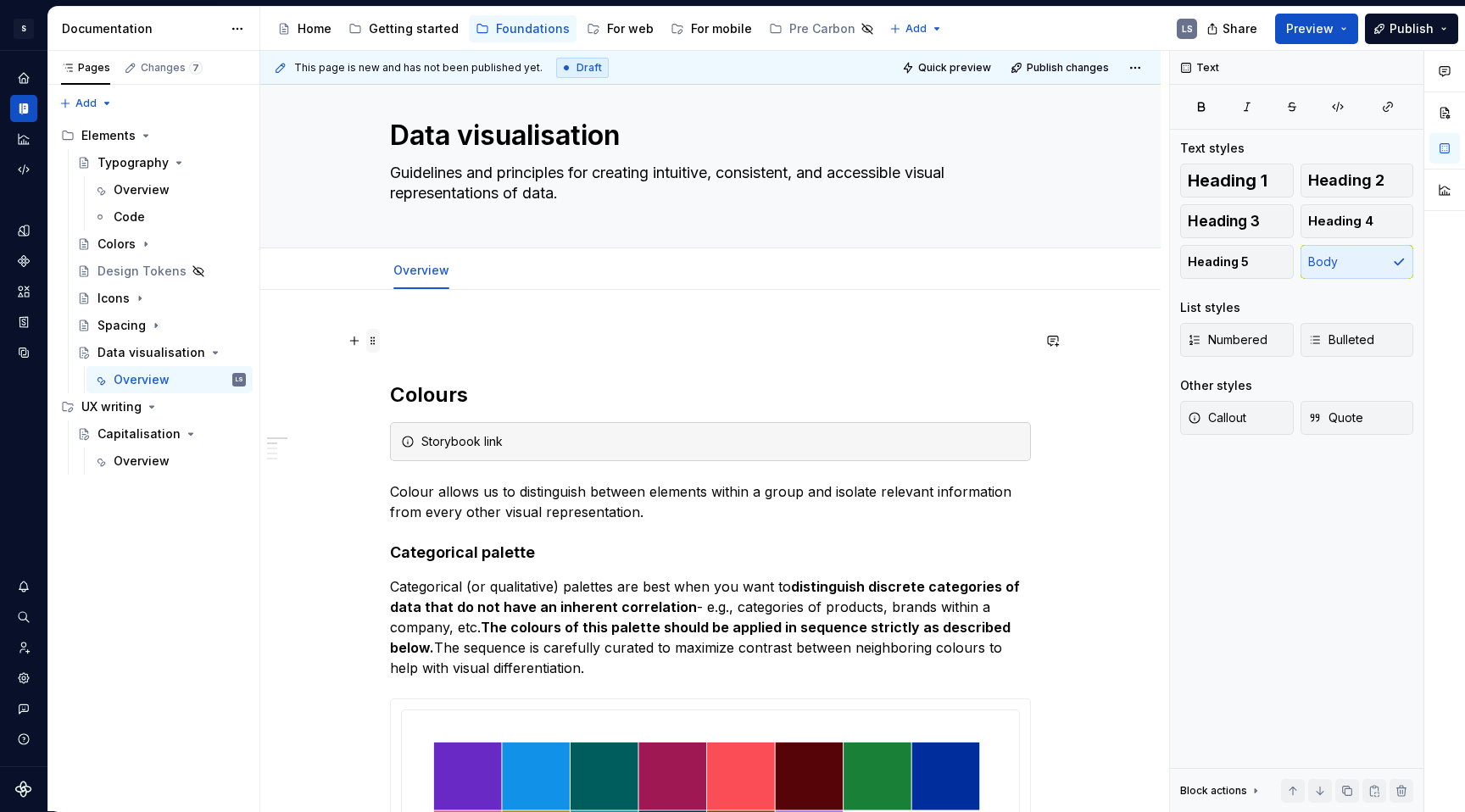
click at [372, 345] on span at bounding box center [373, 340] width 14 height 23
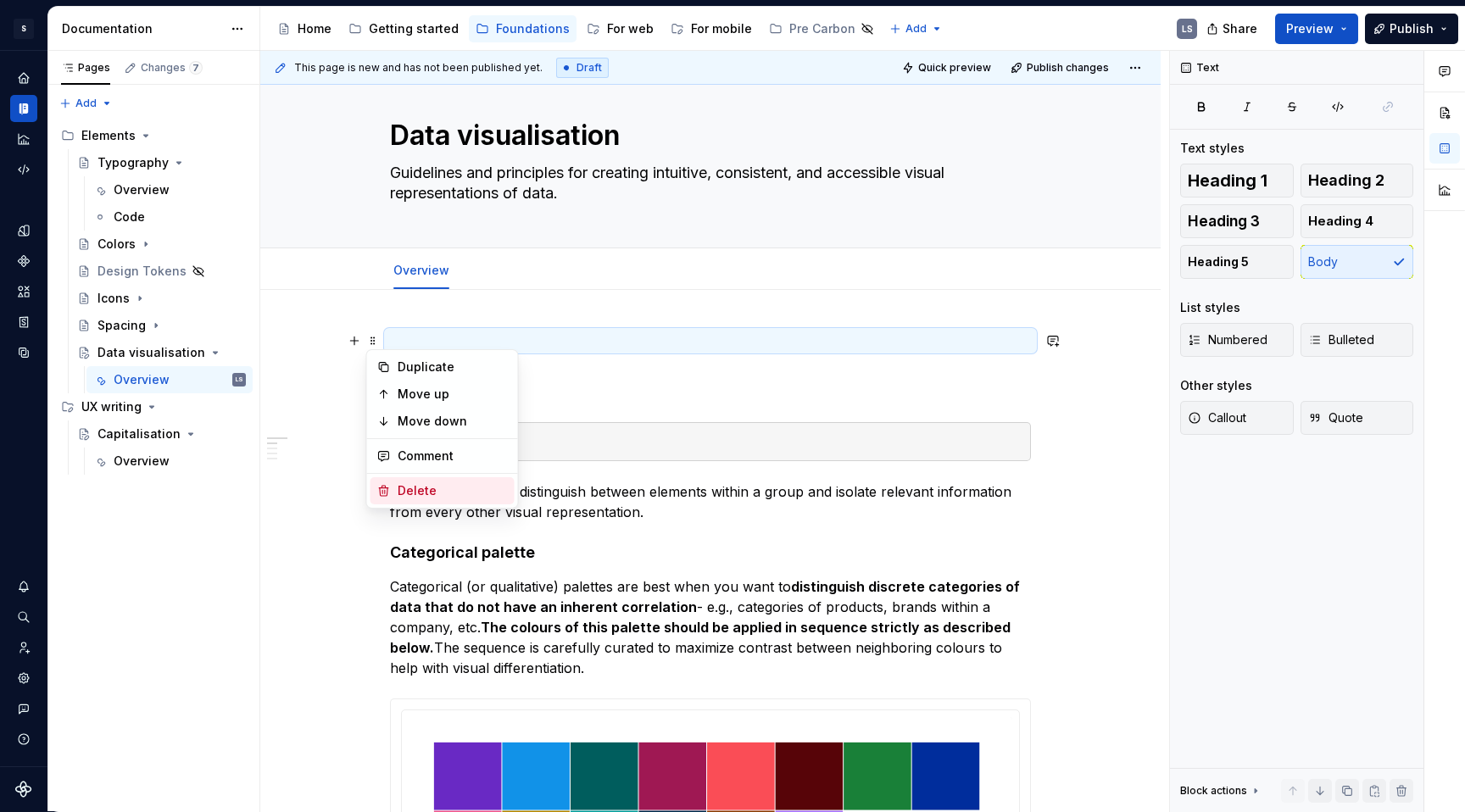
click at [395, 499] on div "Delete" at bounding box center [443, 490] width 144 height 27
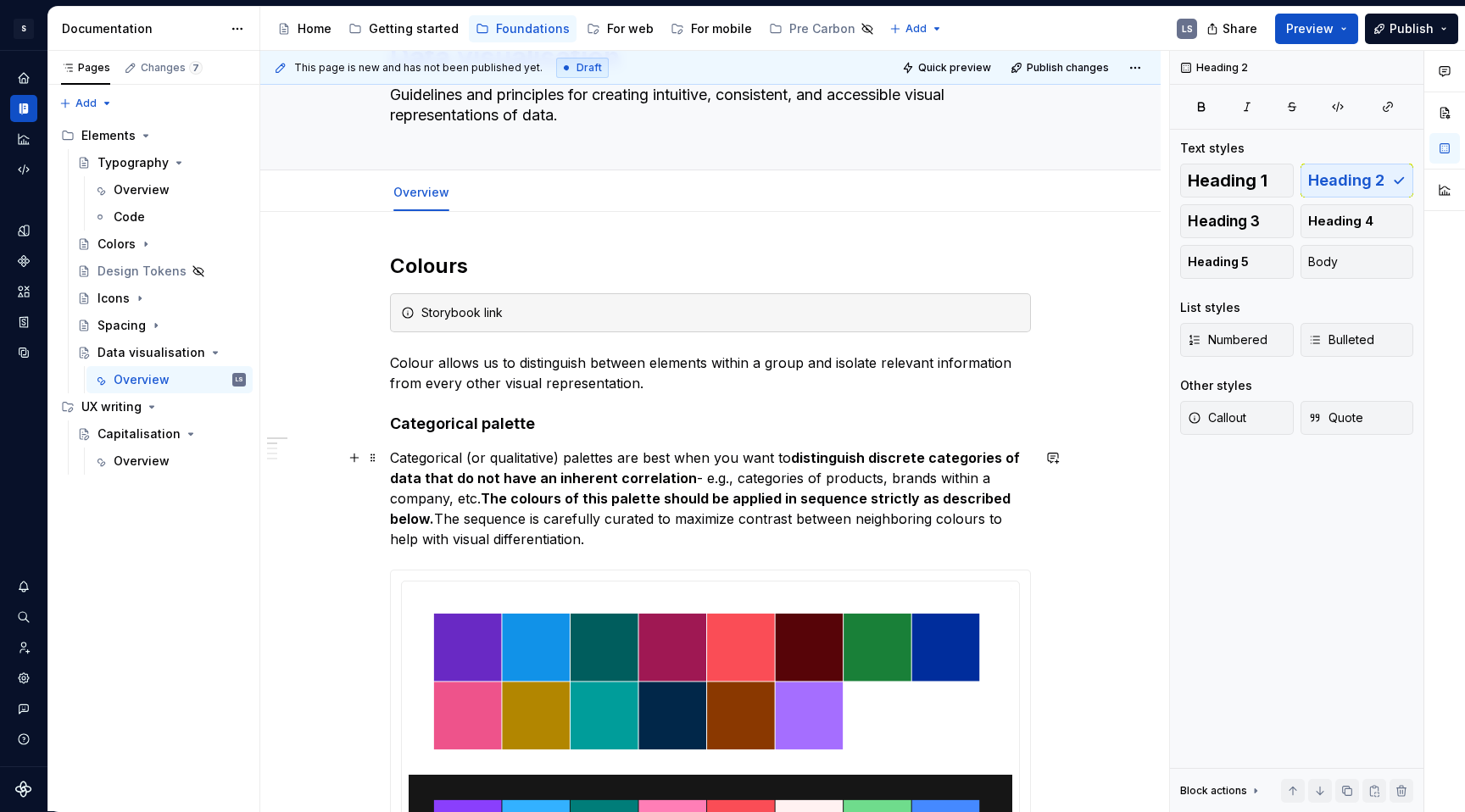
scroll to position [128, 0]
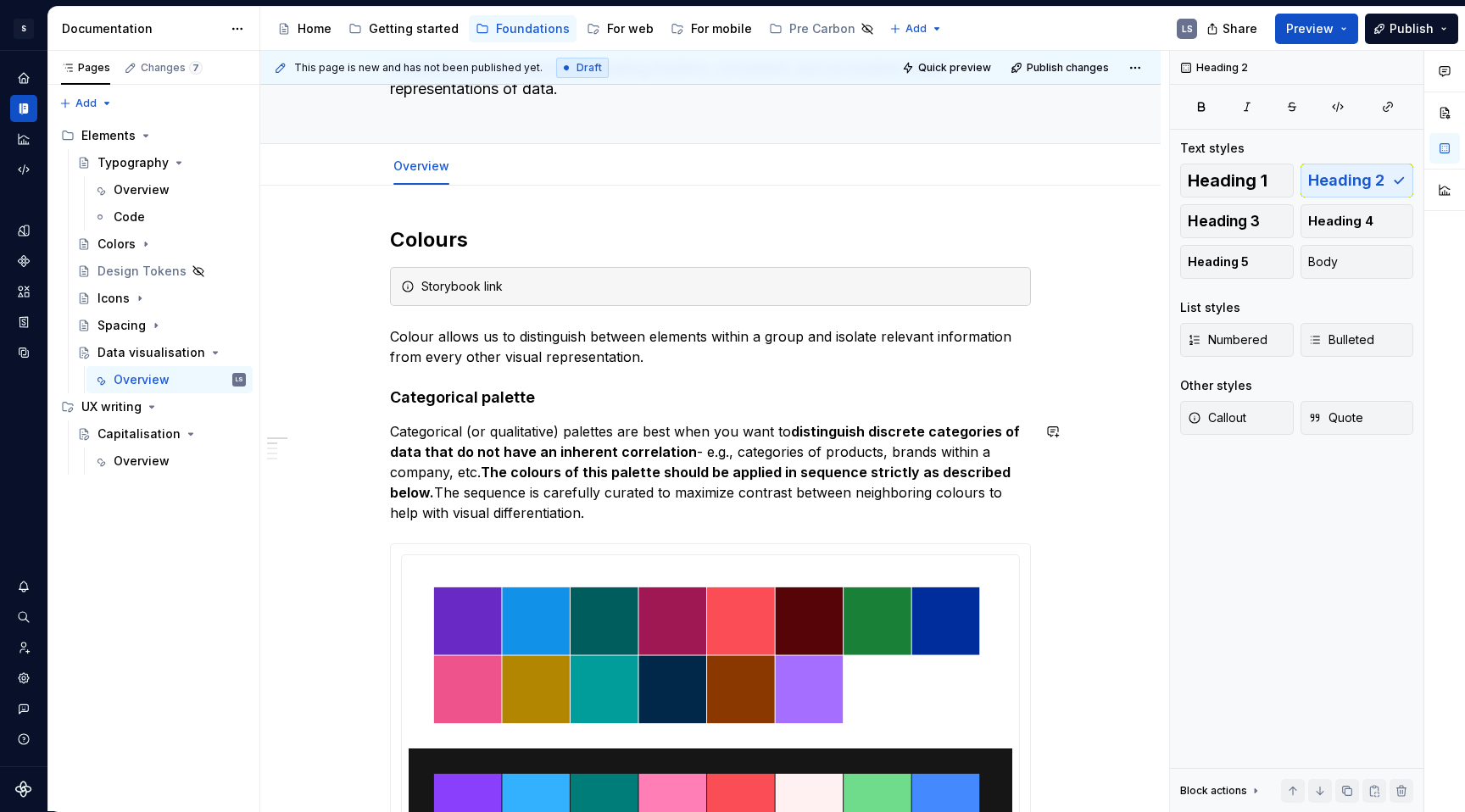
click at [547, 426] on p "Categorical (or qualitative) palettes are best when you want to distinguish dis…" at bounding box center [710, 472] width 641 height 102
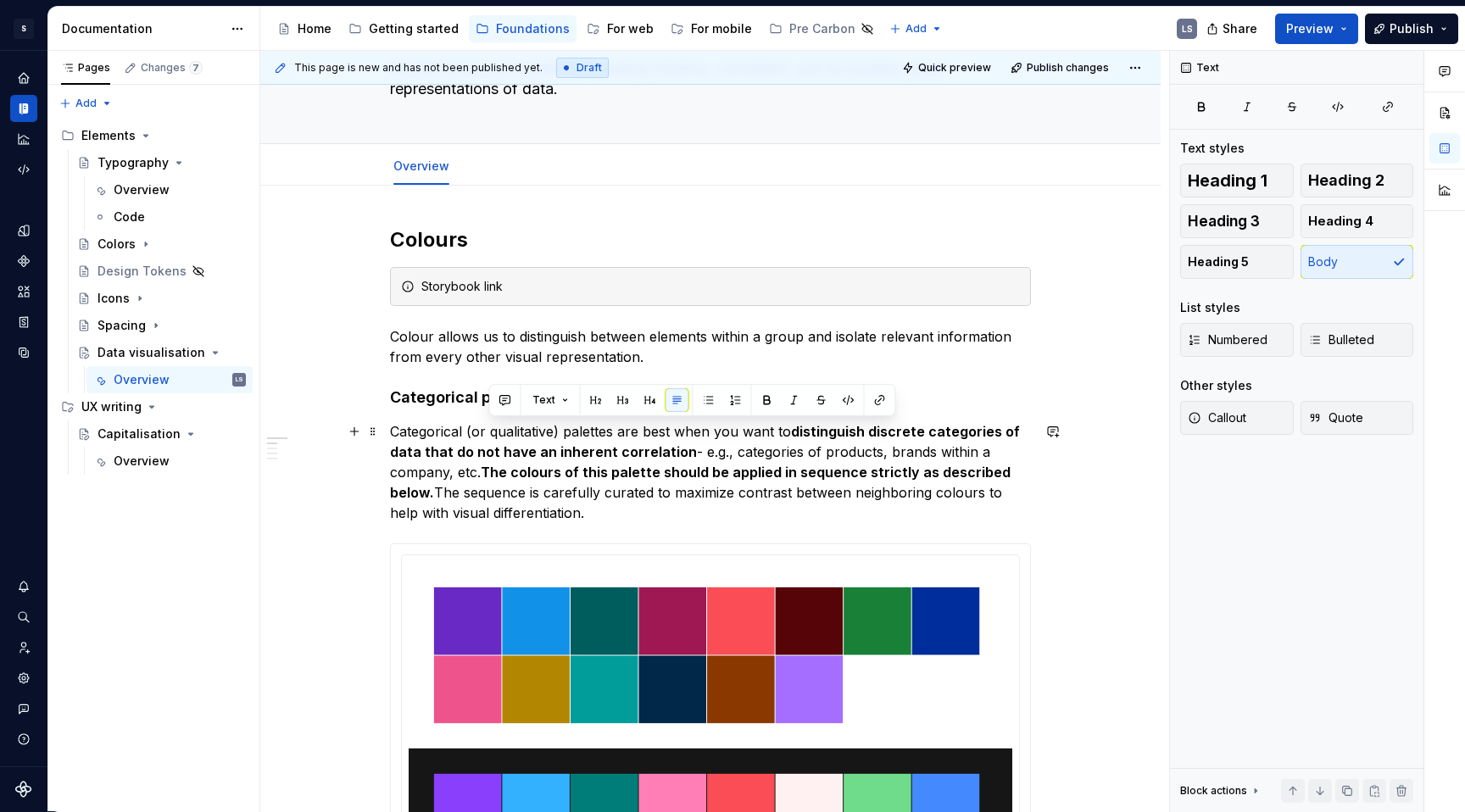
click at [595, 434] on p "Categorical (or qualitative) palettes are best when you want to distinguish dis…" at bounding box center [710, 472] width 641 height 102
click at [574, 456] on strong "distinguish discrete categories of data that do not have an inherent correlation" at bounding box center [706, 441] width 633 height 37
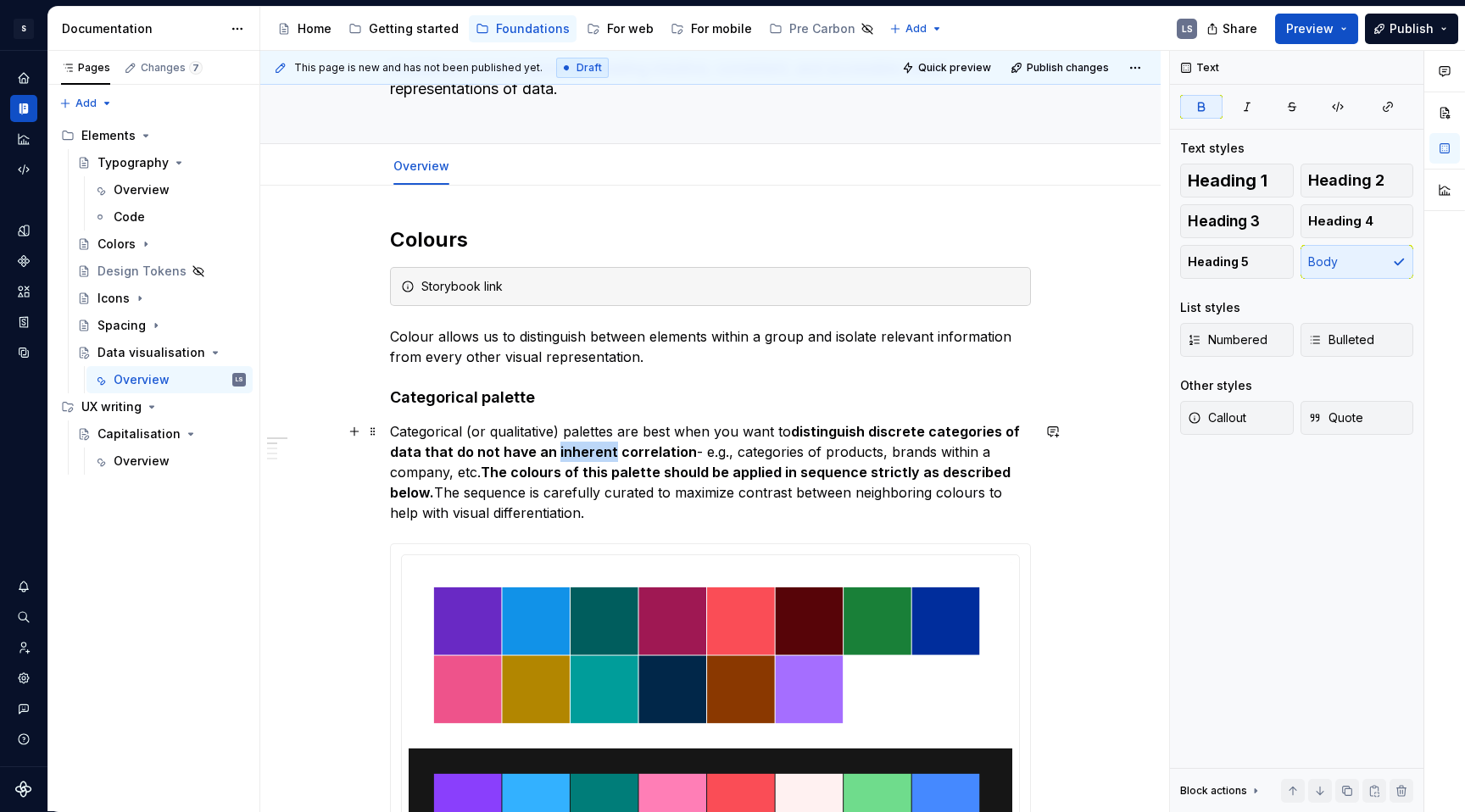
click at [574, 456] on strong "distinguish discrete categories of data that do not have an inherent correlation" at bounding box center [706, 441] width 633 height 37
click at [672, 482] on p "Categorical (or qualitative) palettes are best when you want to distinguish dis…" at bounding box center [710, 472] width 641 height 102
click at [551, 468] on strong "The colours of this palette should be applied in sequence strictly as described…" at bounding box center [702, 482] width 624 height 37
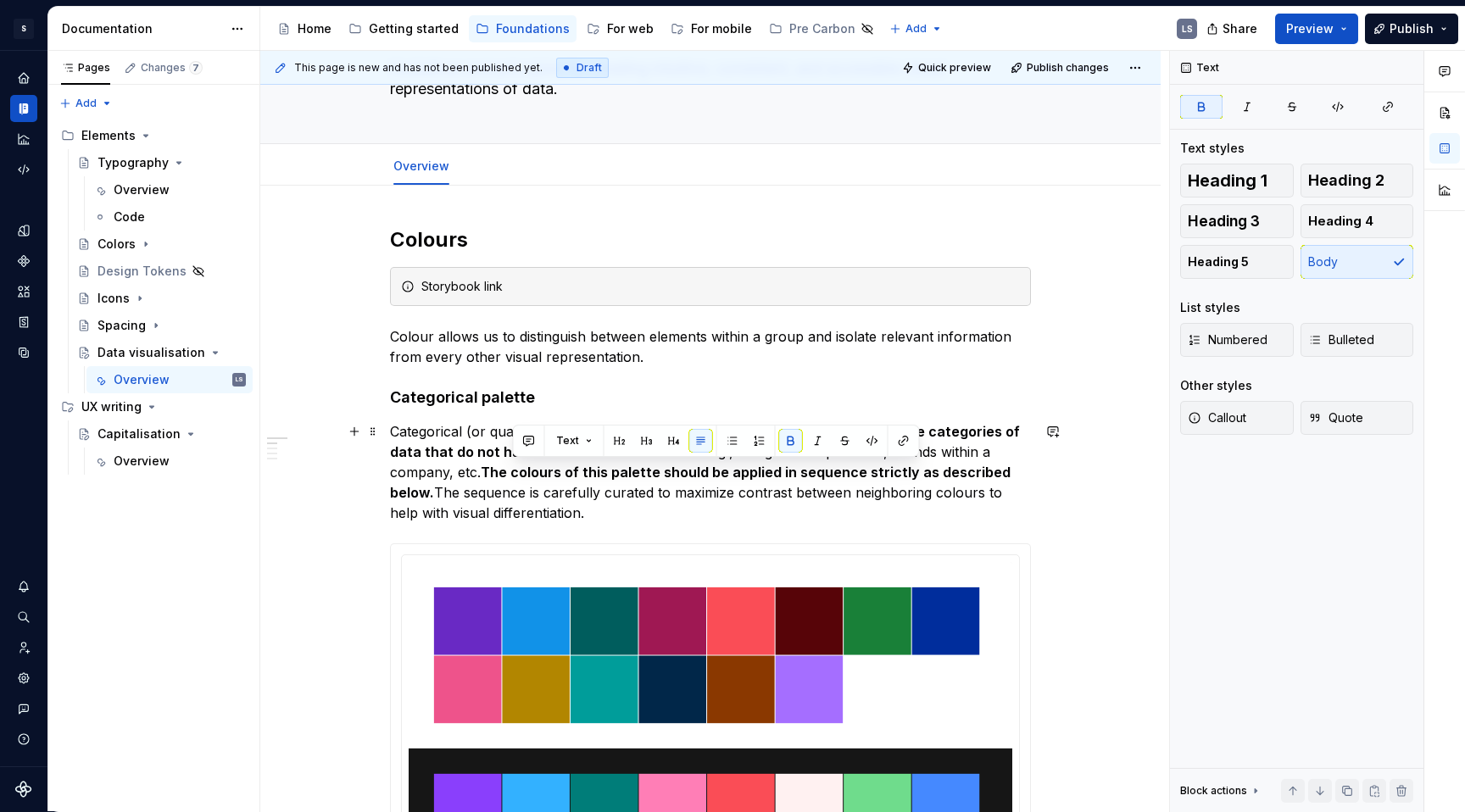
click at [761, 489] on p "Categorical (or qualitative) palettes are best when you want to distinguish dis…" at bounding box center [710, 472] width 641 height 102
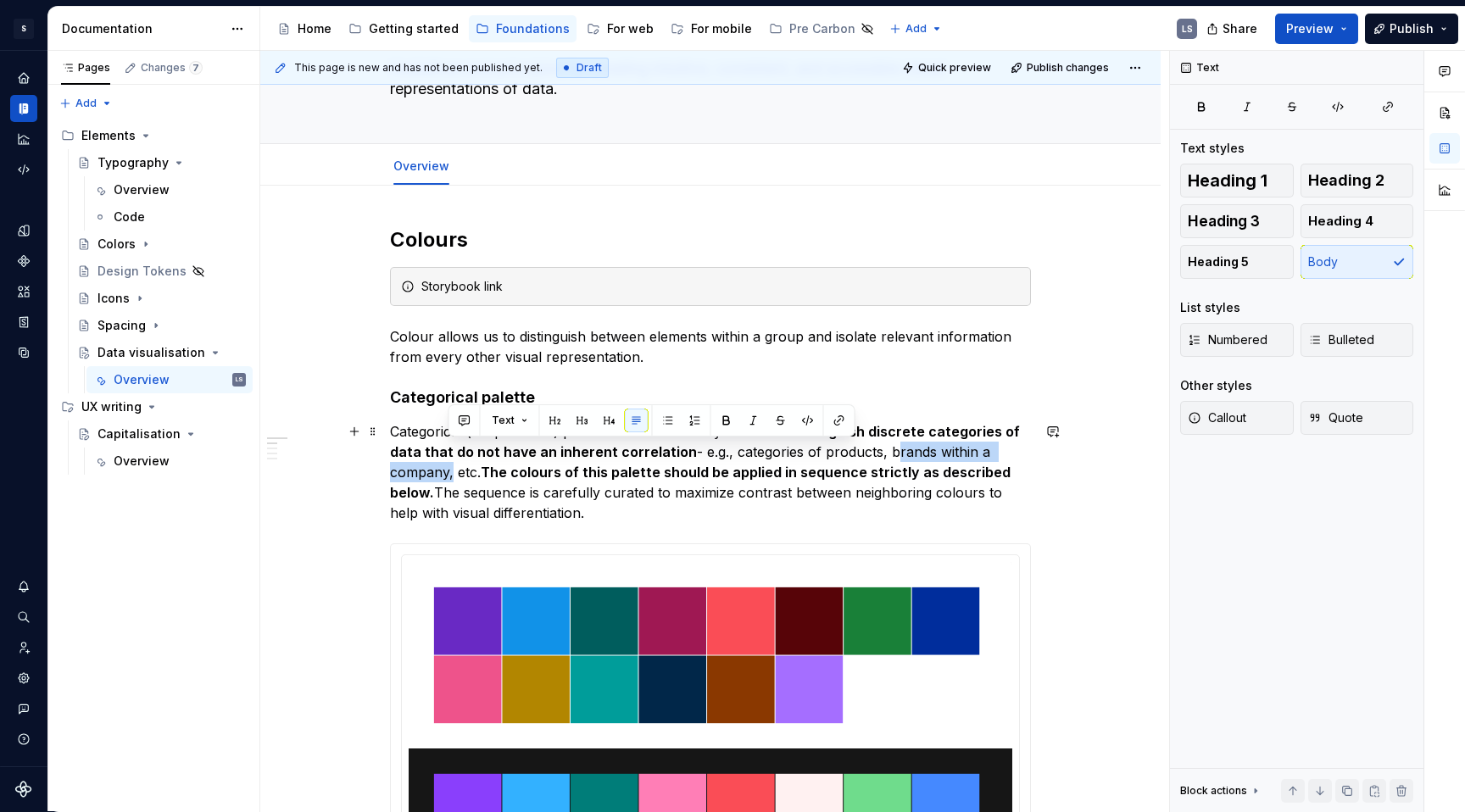
drag, startPoint x: 883, startPoint y: 449, endPoint x: 446, endPoint y: 466, distance: 437.3
click at [446, 466] on p "Categorical (or qualitative) palettes are best when you want to distinguish dis…" at bounding box center [710, 472] width 641 height 102
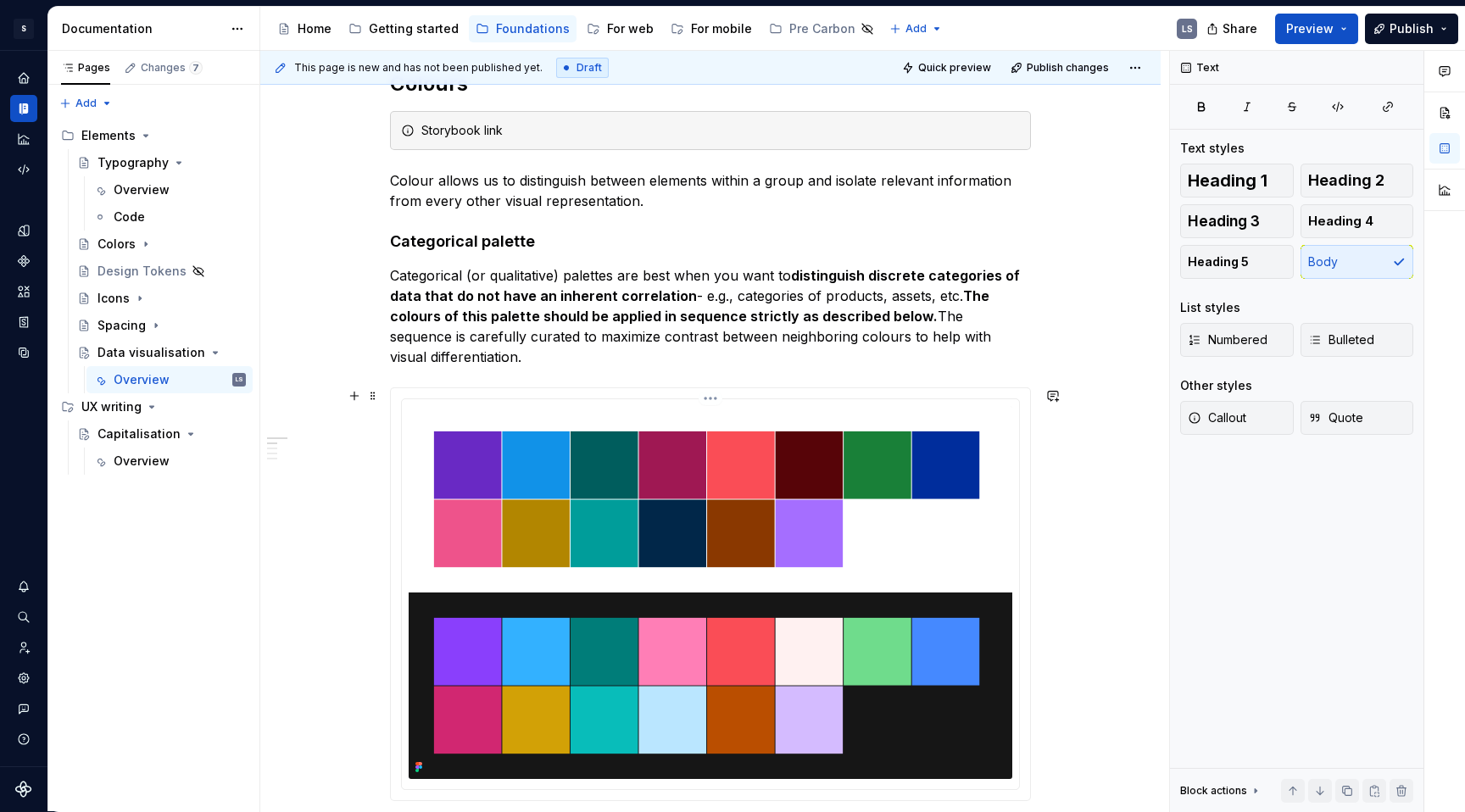
scroll to position [278, 0]
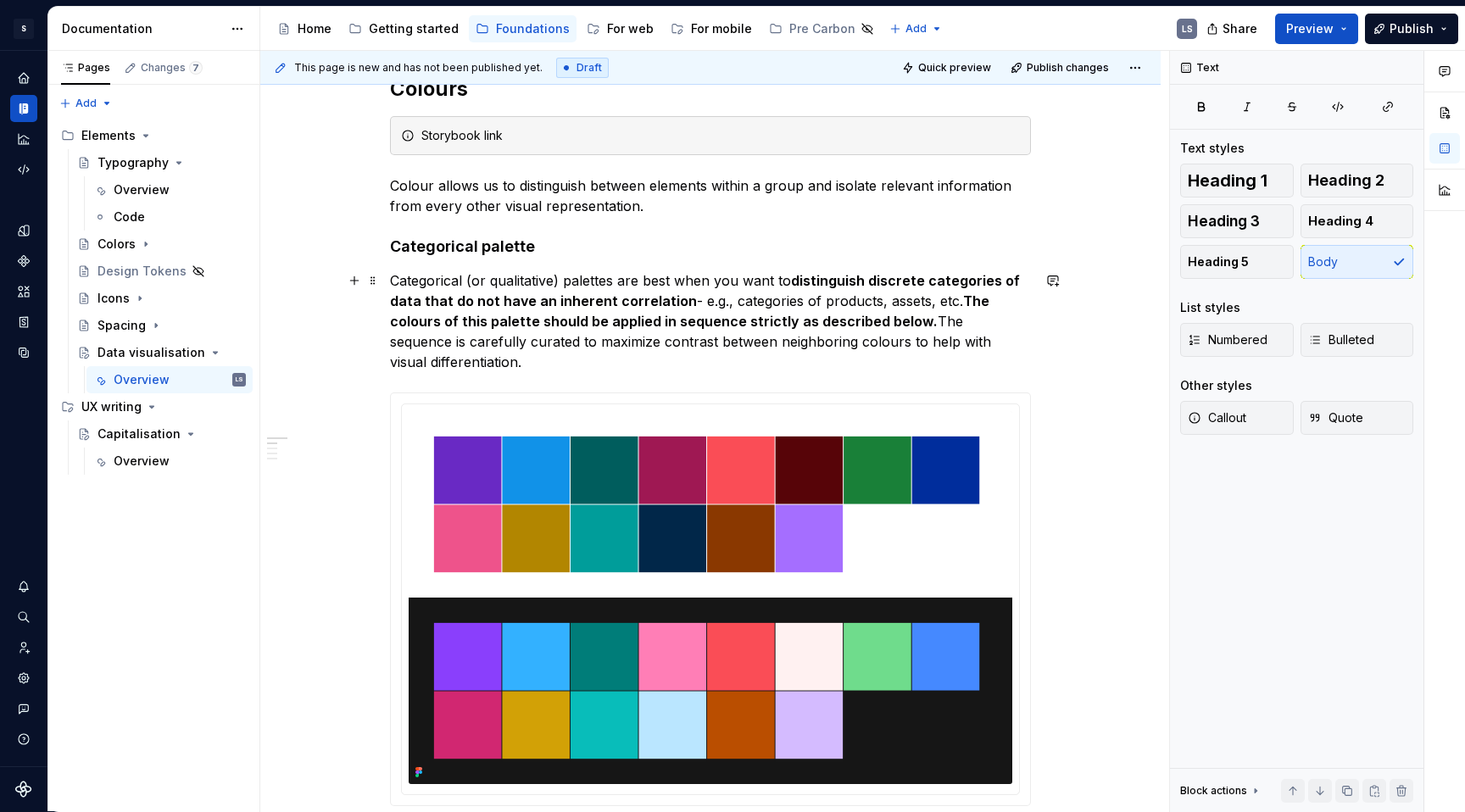
click at [961, 294] on strong "The colours of this palette should be applied in sequence strictly as described…" at bounding box center [691, 311] width 602 height 37
click at [957, 298] on strong "The colours of this palette should be applied in sequence strictly as described…" at bounding box center [691, 311] width 602 height 37
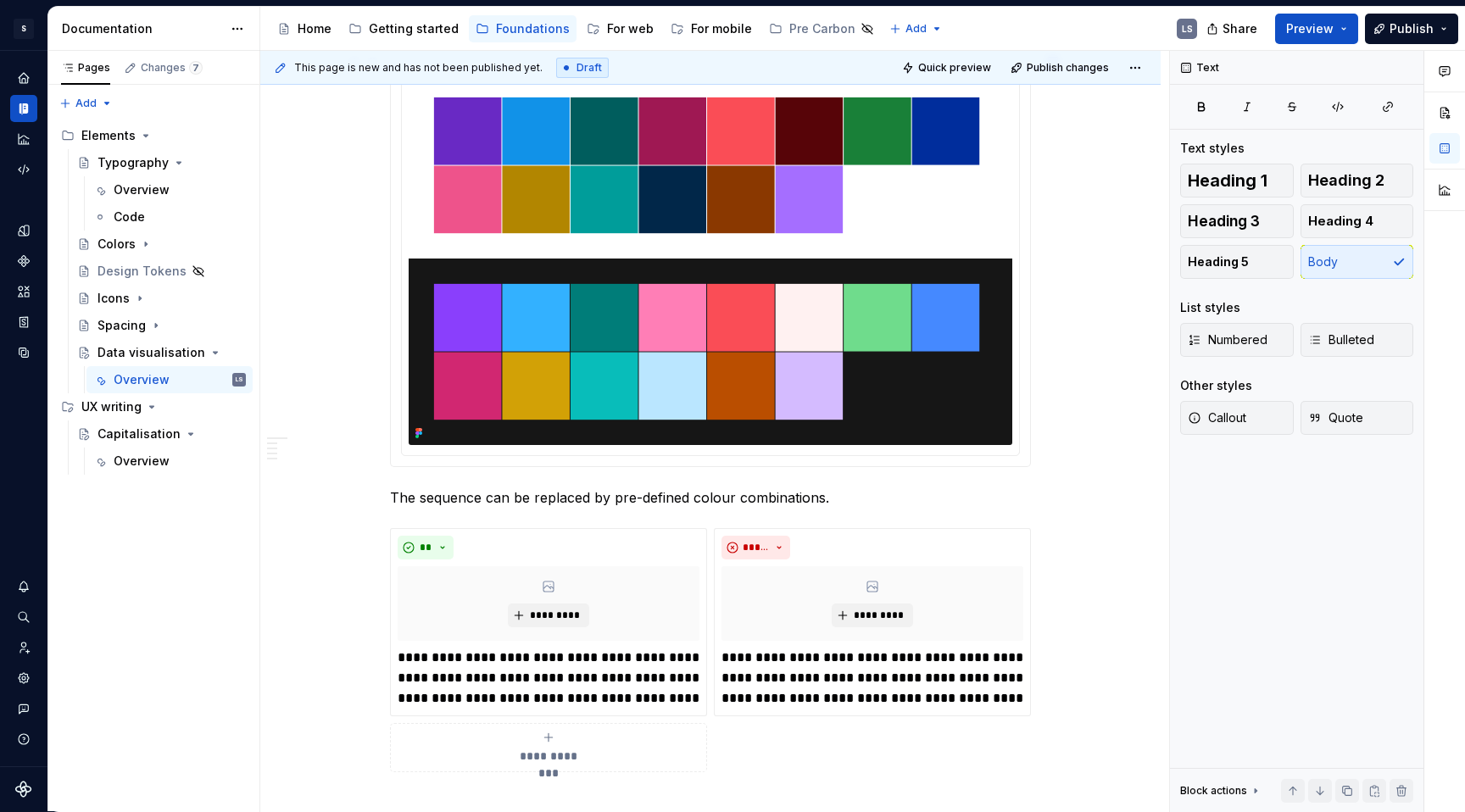
scroll to position [336, 0]
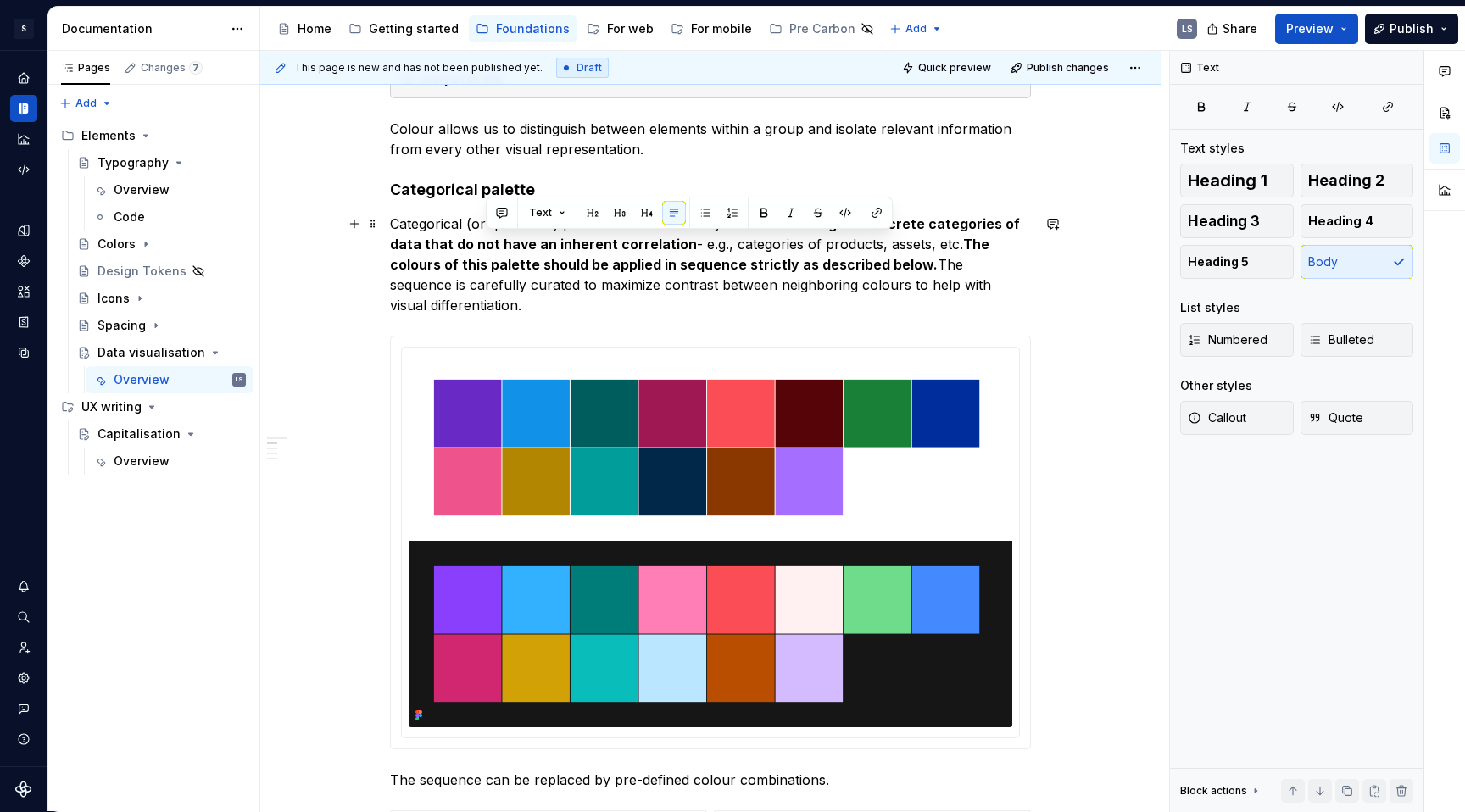
drag, startPoint x: 958, startPoint y: 244, endPoint x: 955, endPoint y: 306, distance: 62.1
click at [955, 307] on p "Categorical (or qualitative) palettes are best when you want to distinguish dis…" at bounding box center [710, 264] width 641 height 102
click at [817, 217] on button "button" at bounding box center [817, 212] width 24 height 23
click at [922, 258] on s "The sequence is carefully curated to maximize contrast between neighboring colo…" at bounding box center [692, 285] width 605 height 57
click at [954, 247] on p "Categorical (or qualitative) palettes are best when you want to distinguish dis…" at bounding box center [710, 264] width 641 height 102
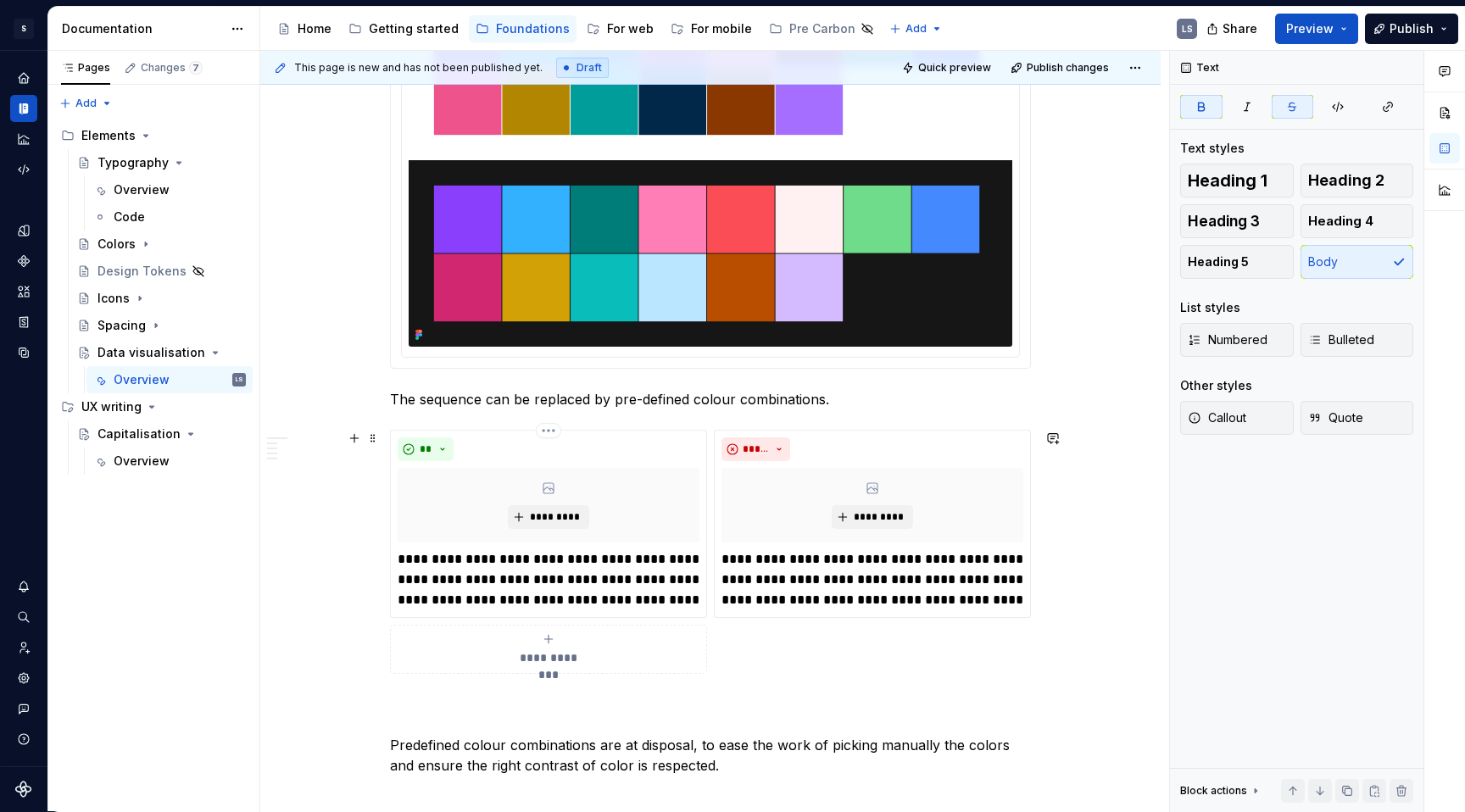
scroll to position [705, 0]
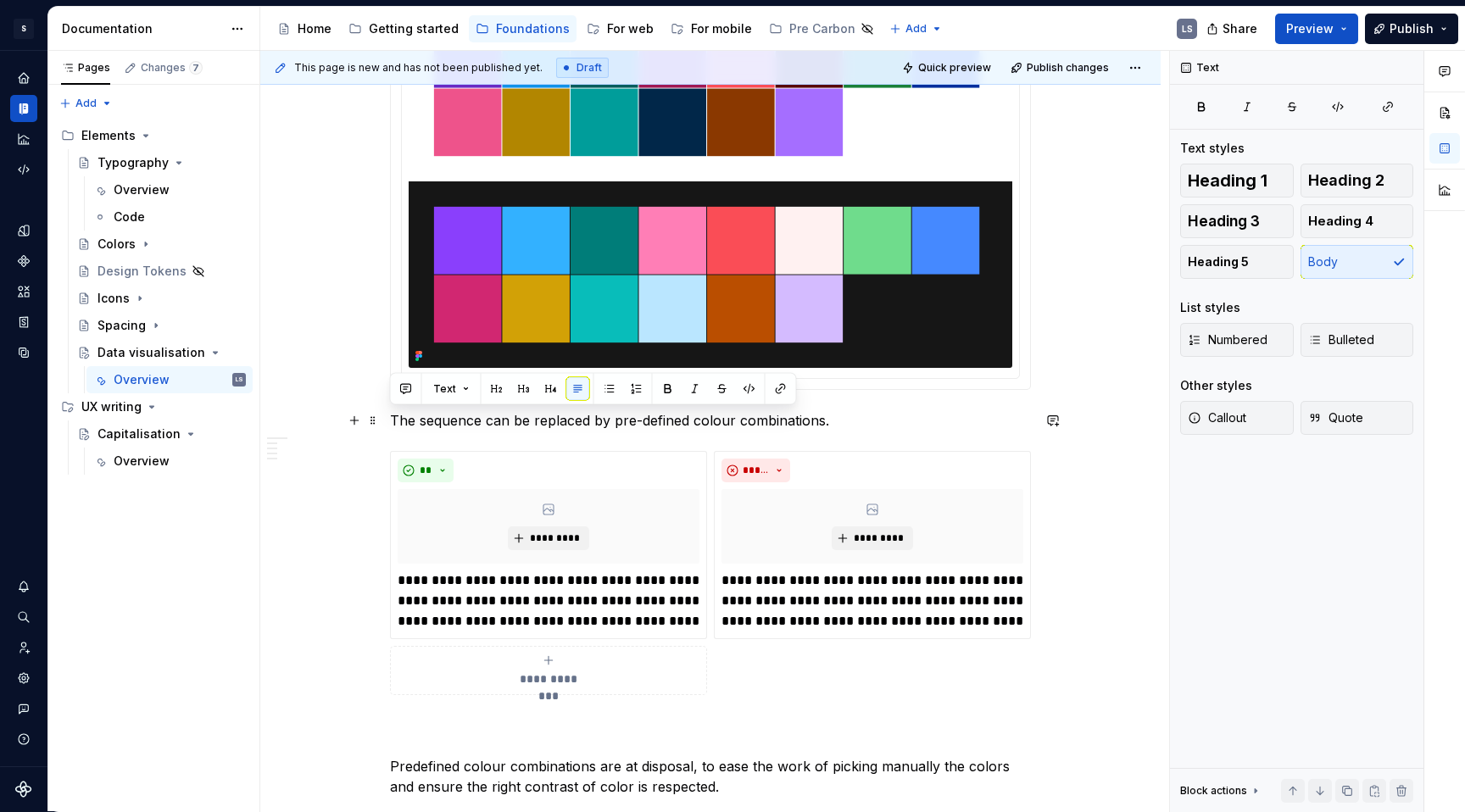
drag, startPoint x: 393, startPoint y: 417, endPoint x: 840, endPoint y: 426, distance: 447.1
click at [840, 426] on p "The sequence can be replaced by pre-defined colour combinations." at bounding box center [710, 419] width 641 height 20
click at [830, 421] on p "The sequence can be replaced by pre-defined colour combinations." at bounding box center [710, 419] width 641 height 20
click at [452, 415] on p "The sequence can be replaced by pre-defined colour combinations." at bounding box center [710, 419] width 641 height 20
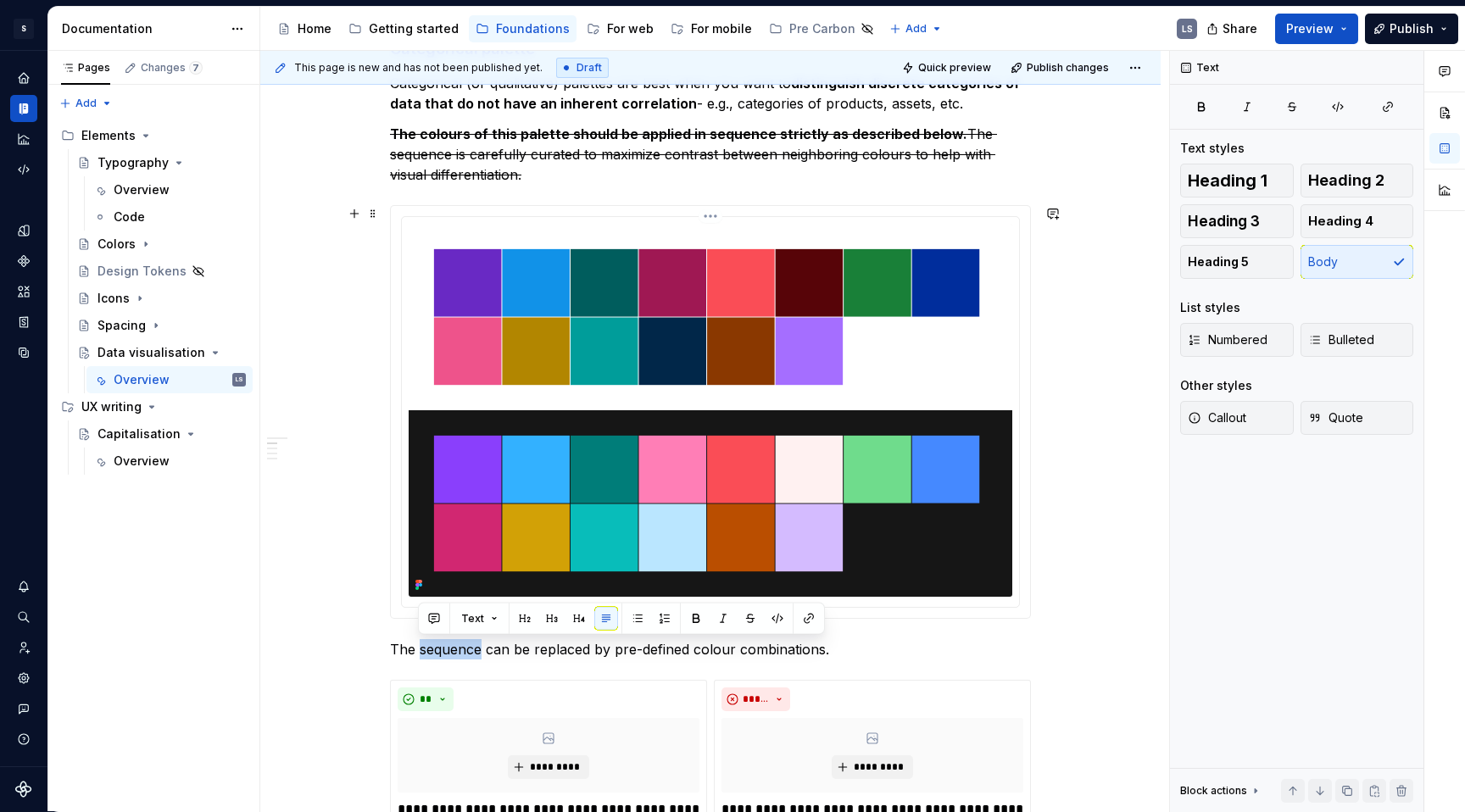
scroll to position [475, 0]
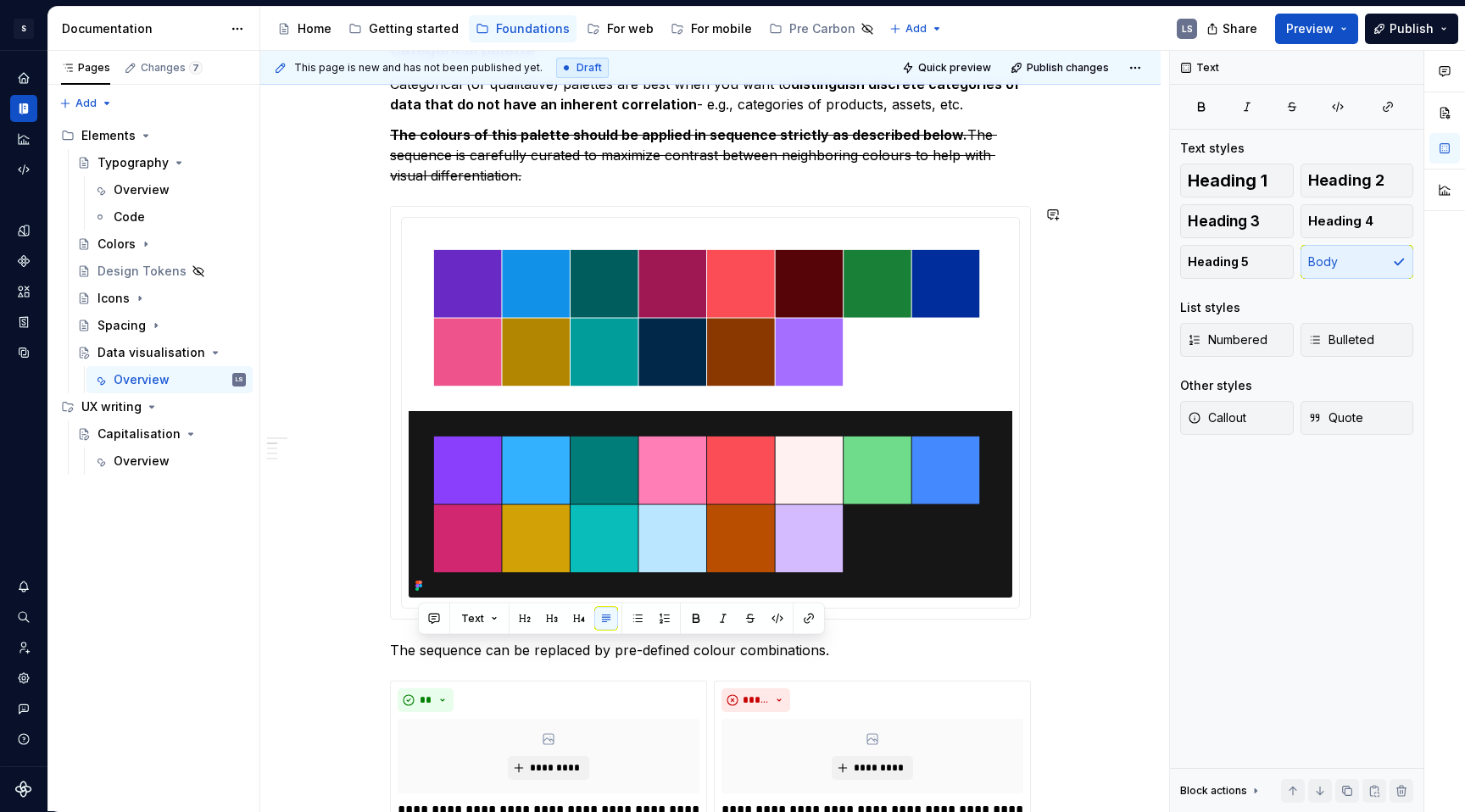
click at [398, 633] on p "The sequence can be replaced by pre-defined colour combinations." at bounding box center [710, 649] width 641 height 20
click at [794, 633] on p "SDS also offers pre-defined color combinations that can ease the work of pickin…" at bounding box center [710, 649] width 641 height 20
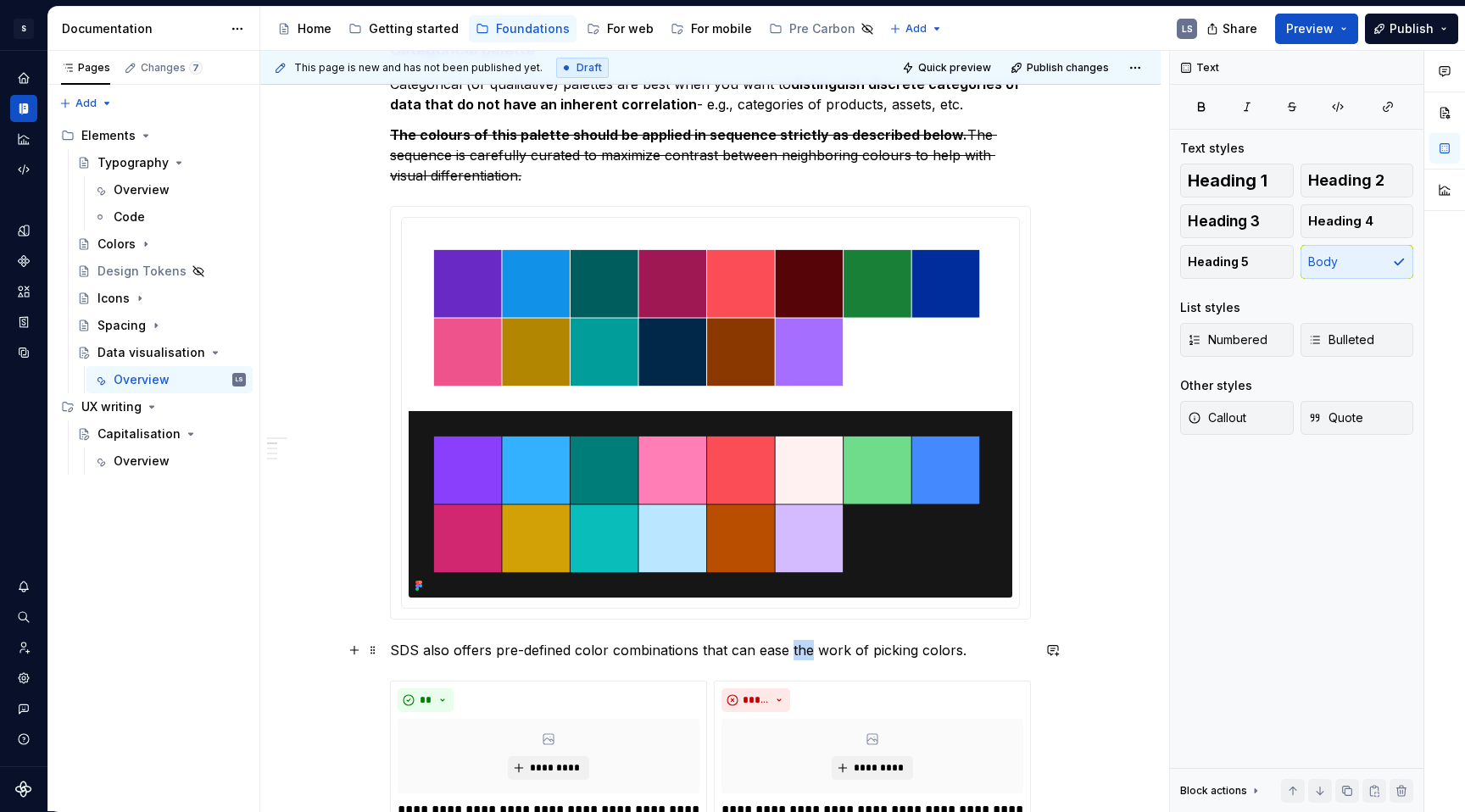
click at [794, 633] on p "SDS also offers pre-defined color combinations that can ease the work of pickin…" at bounding box center [710, 649] width 641 height 20
drag, startPoint x: 854, startPoint y: 648, endPoint x: 960, endPoint y: 646, distance: 106.0
click at [960, 633] on p "SDS also offers pre-defined color combinations that can ease your work of picki…" at bounding box center [710, 649] width 641 height 20
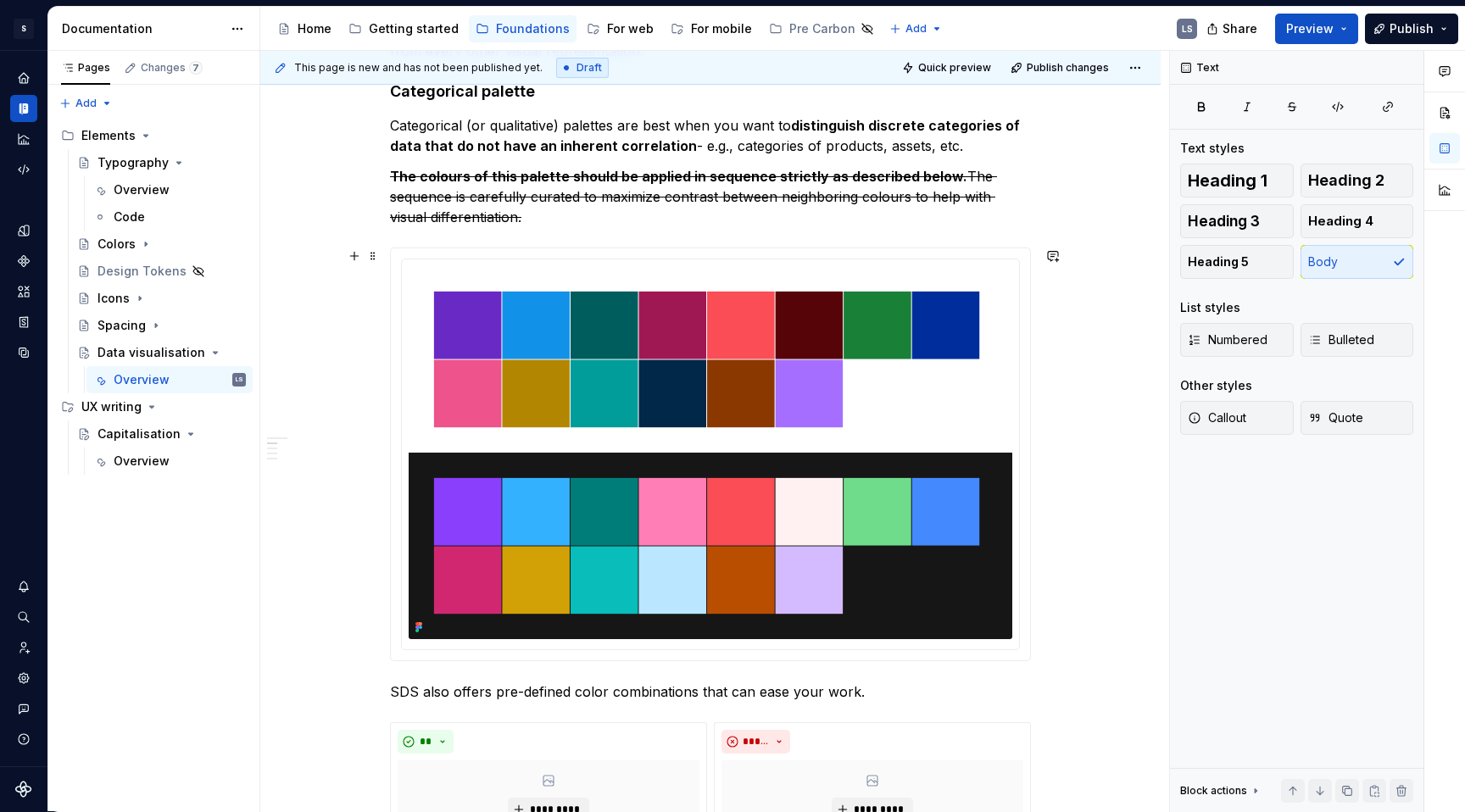
scroll to position [428, 0]
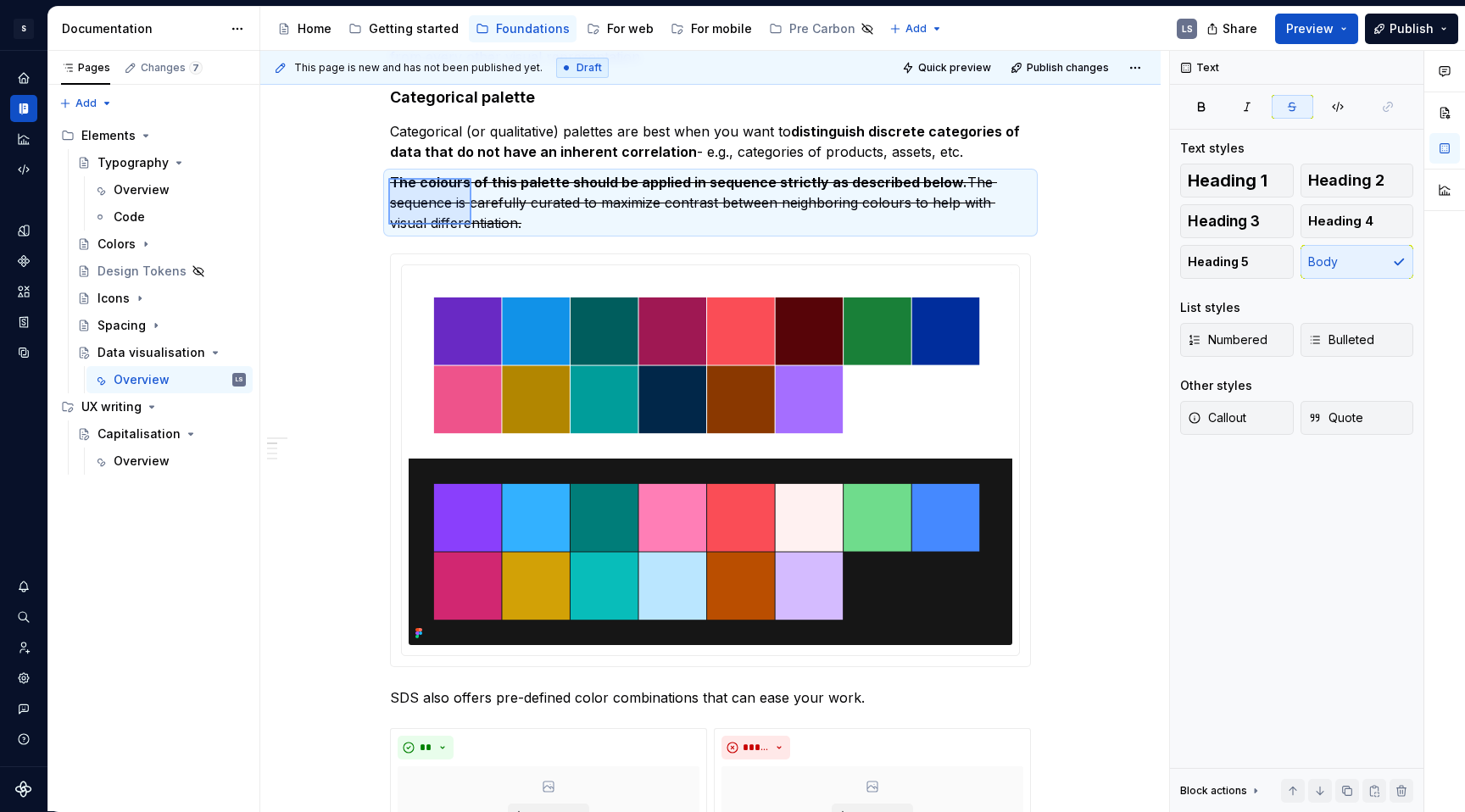
drag, startPoint x: 388, startPoint y: 178, endPoint x: 494, endPoint y: 227, distance: 116.8
click at [494, 227] on div "**********" at bounding box center [715, 431] width 909 height 761
click at [524, 226] on p "The colours of this palette should be applied in sequence strictly as described…" at bounding box center [710, 203] width 641 height 61
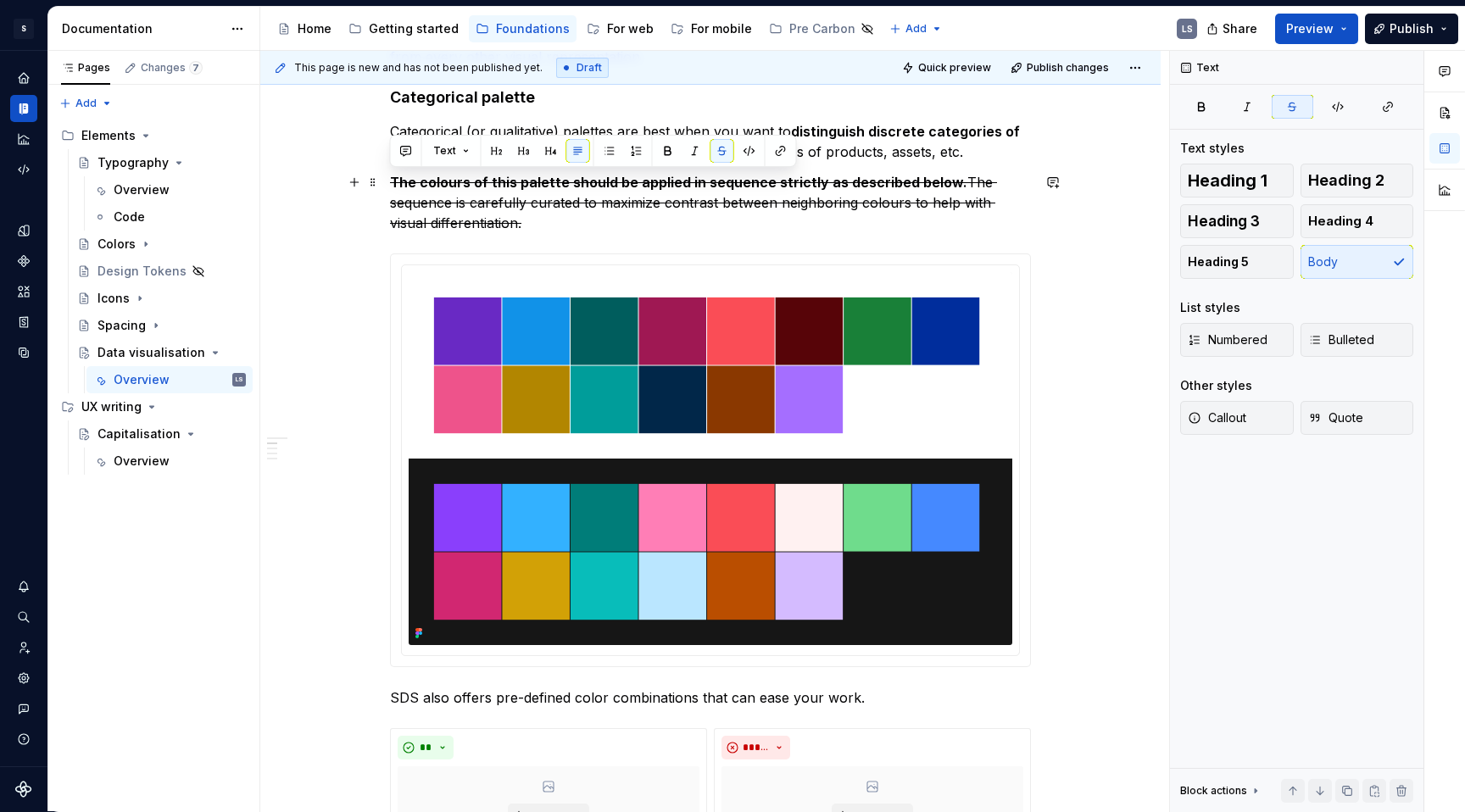
drag, startPoint x: 490, startPoint y: 222, endPoint x: 383, endPoint y: 185, distance: 113.2
click at [722, 148] on button "button" at bounding box center [722, 151] width 24 height 23
click at [544, 209] on p "The colours of this palette should be applied in sequence strictly as described…" at bounding box center [710, 203] width 641 height 61
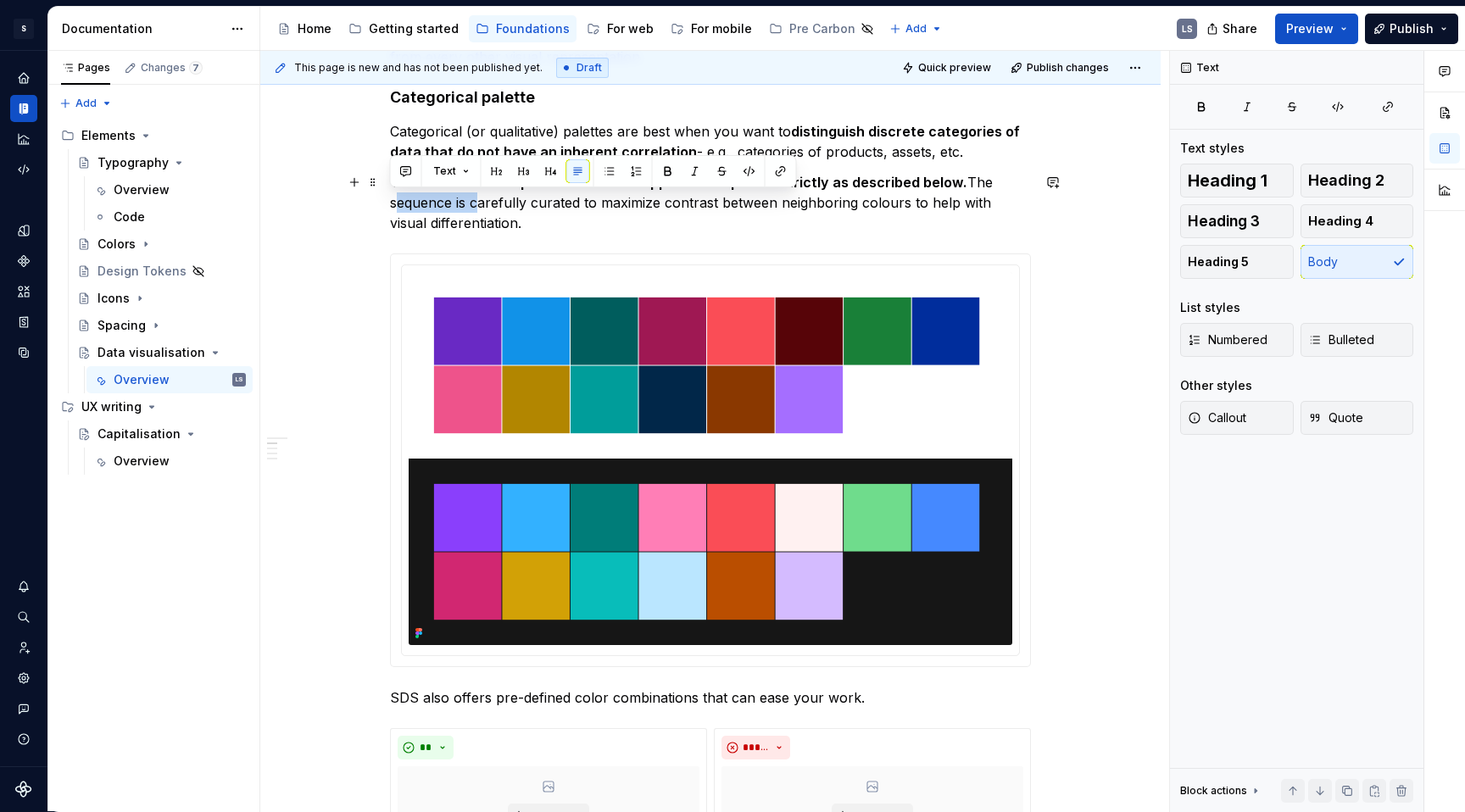
drag, startPoint x: 473, startPoint y: 201, endPoint x: 381, endPoint y: 202, distance: 92.0
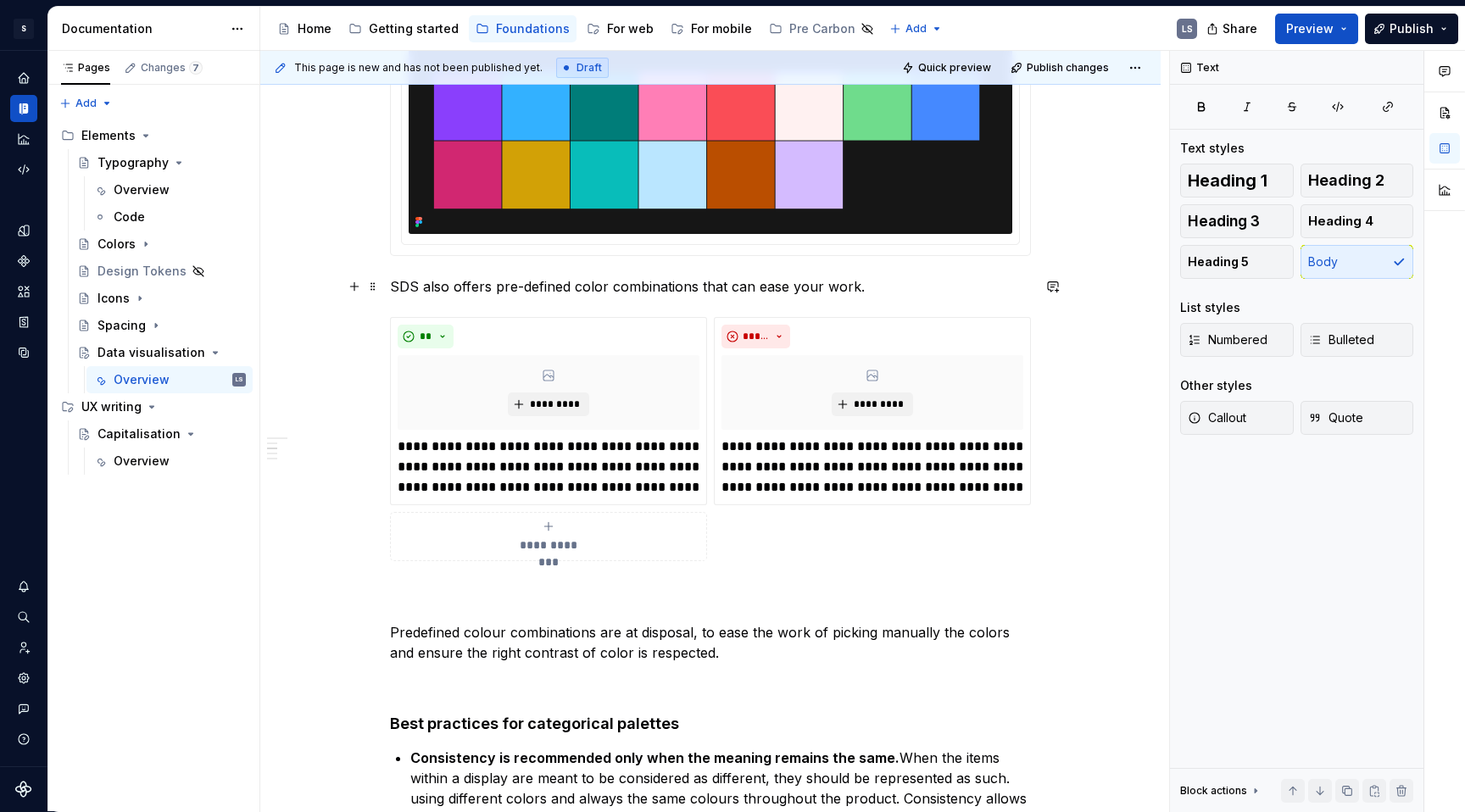
scroll to position [842, 0]
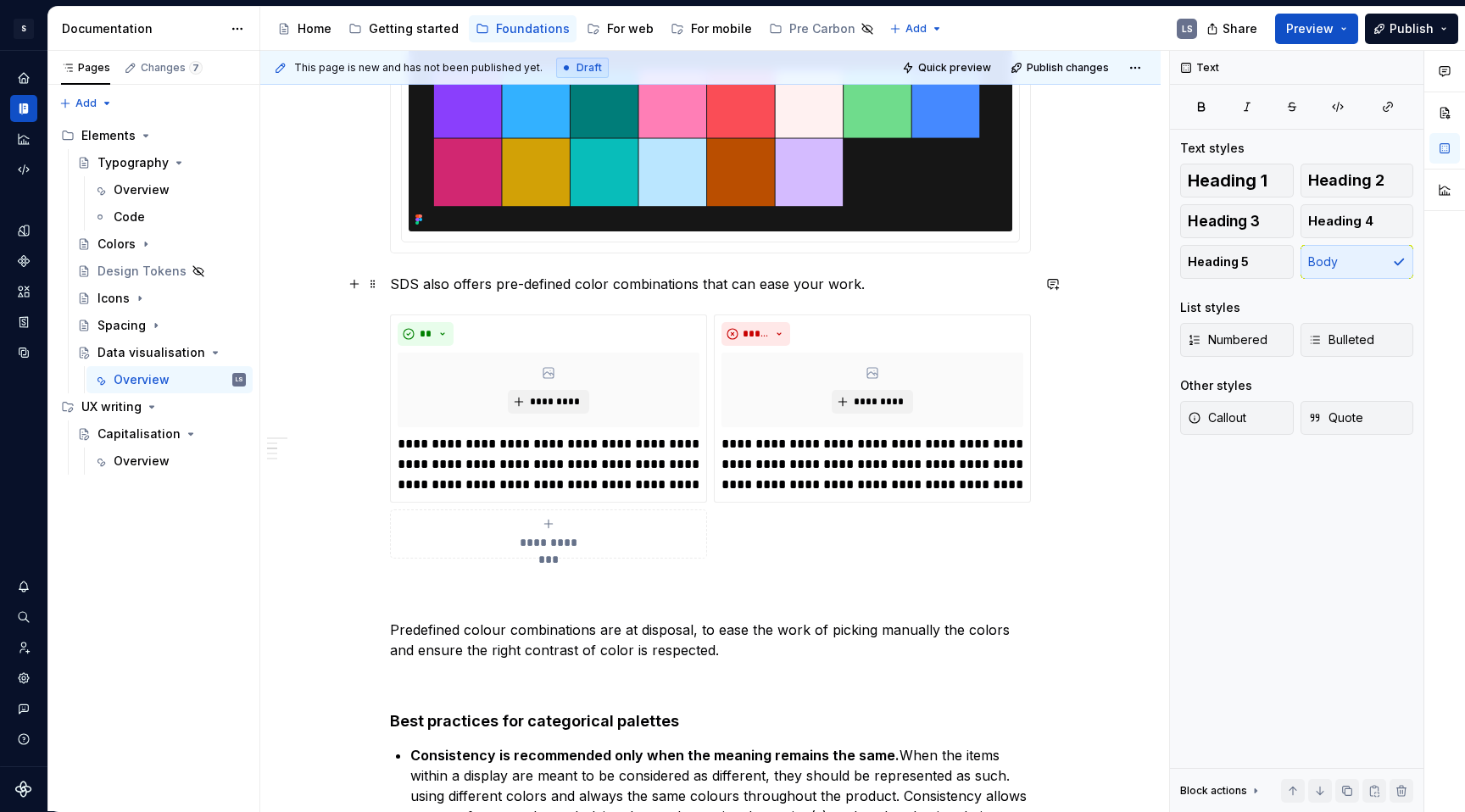
click at [886, 288] on p "SDS also offers pre-defined color combinations that can ease your work." at bounding box center [710, 284] width 641 height 20
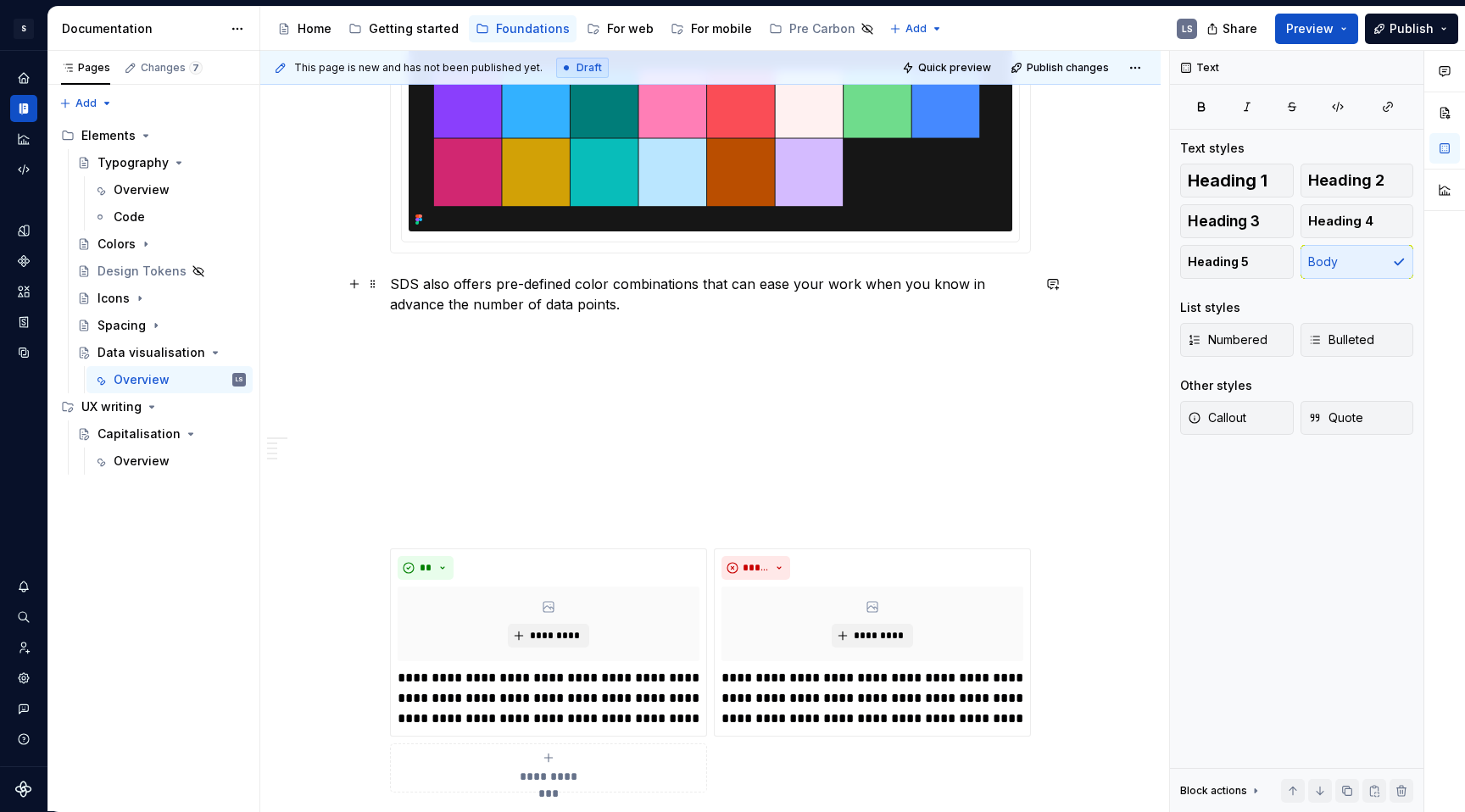
click at [657, 312] on p "SDS also offers pre-defined color combinations that can ease your work when you…" at bounding box center [710, 294] width 641 height 41
click at [635, 329] on p at bounding box center [710, 334] width 641 height 20
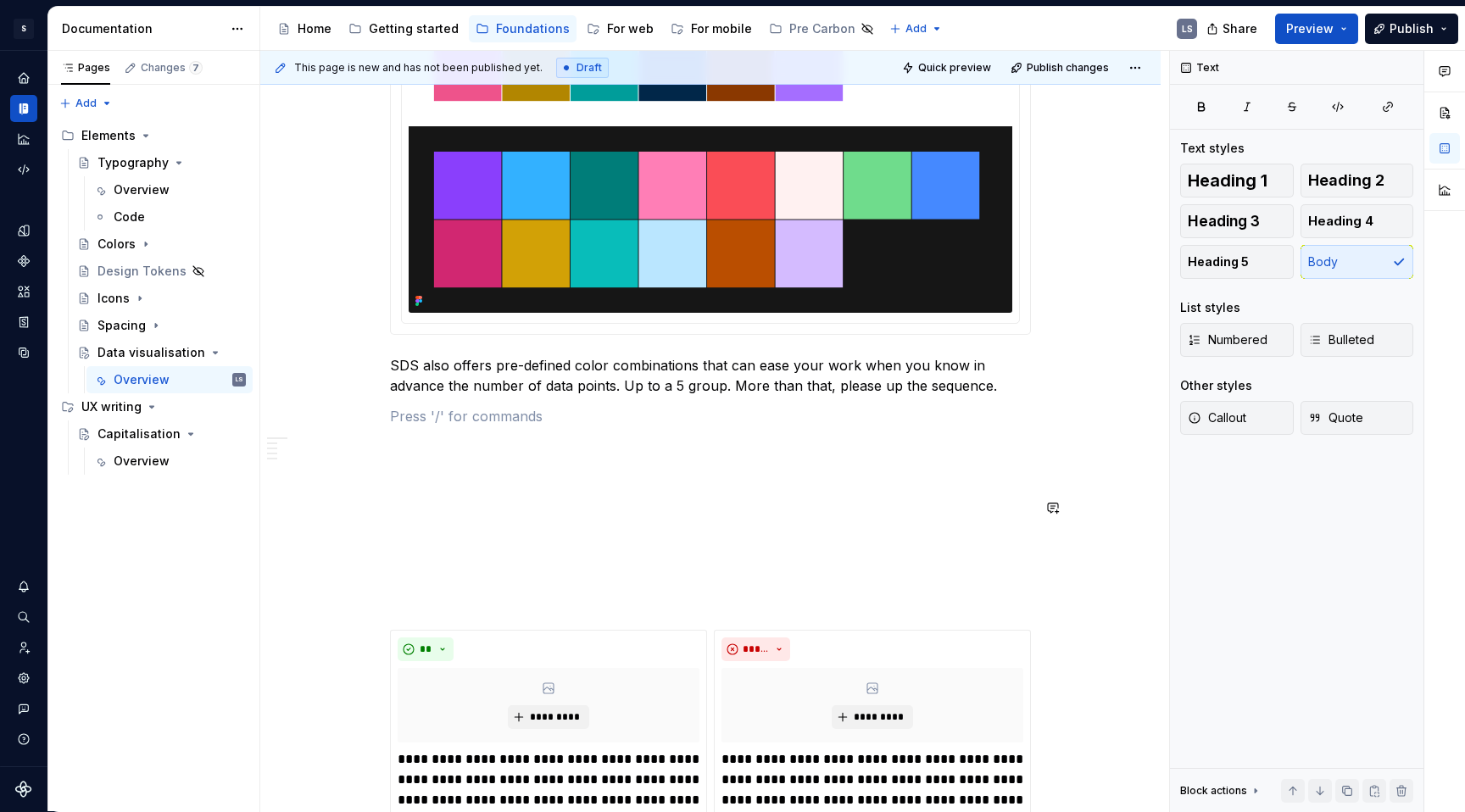
scroll to position [743, 0]
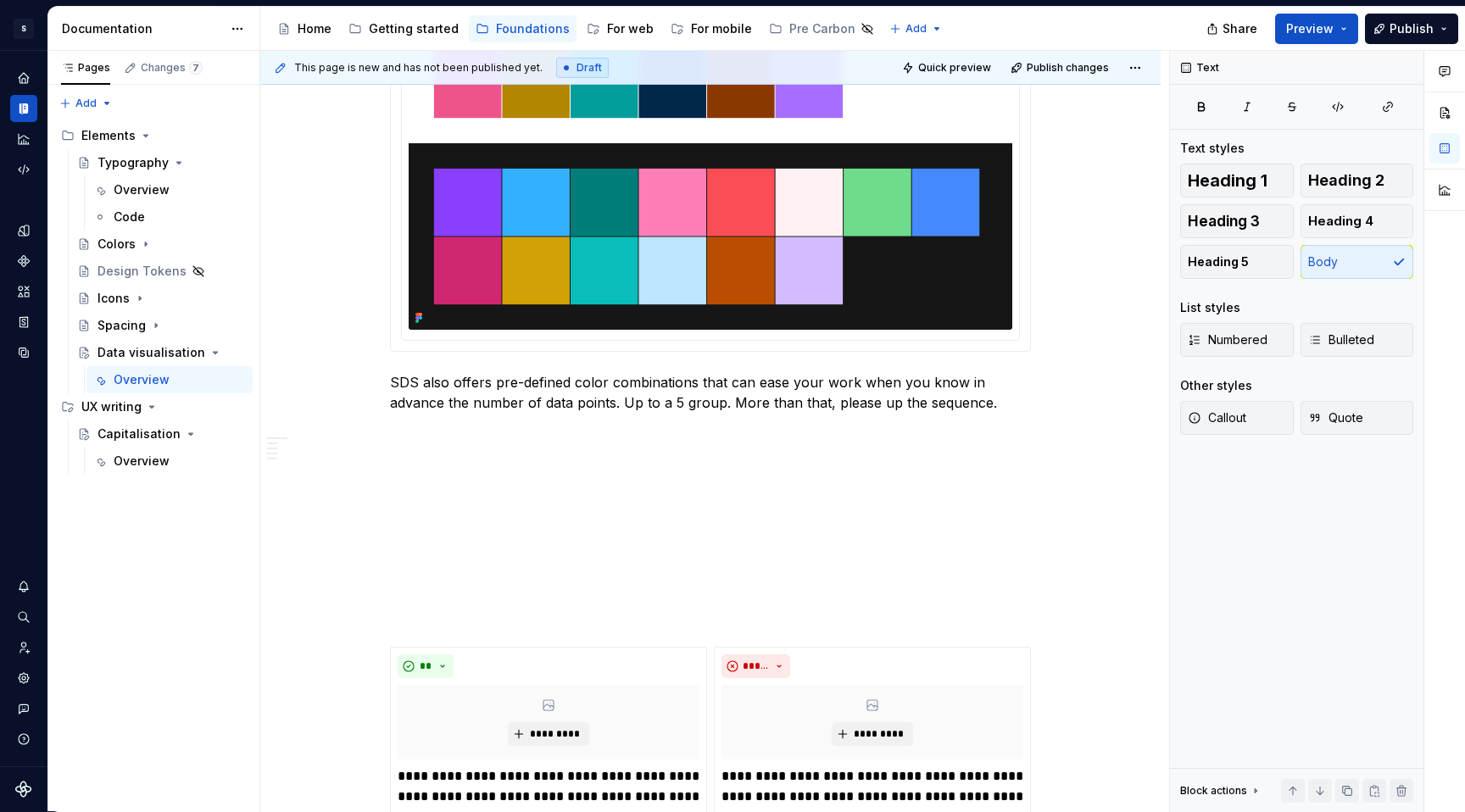
type textarea "*"
